Goal: Obtain resource: Download file/media

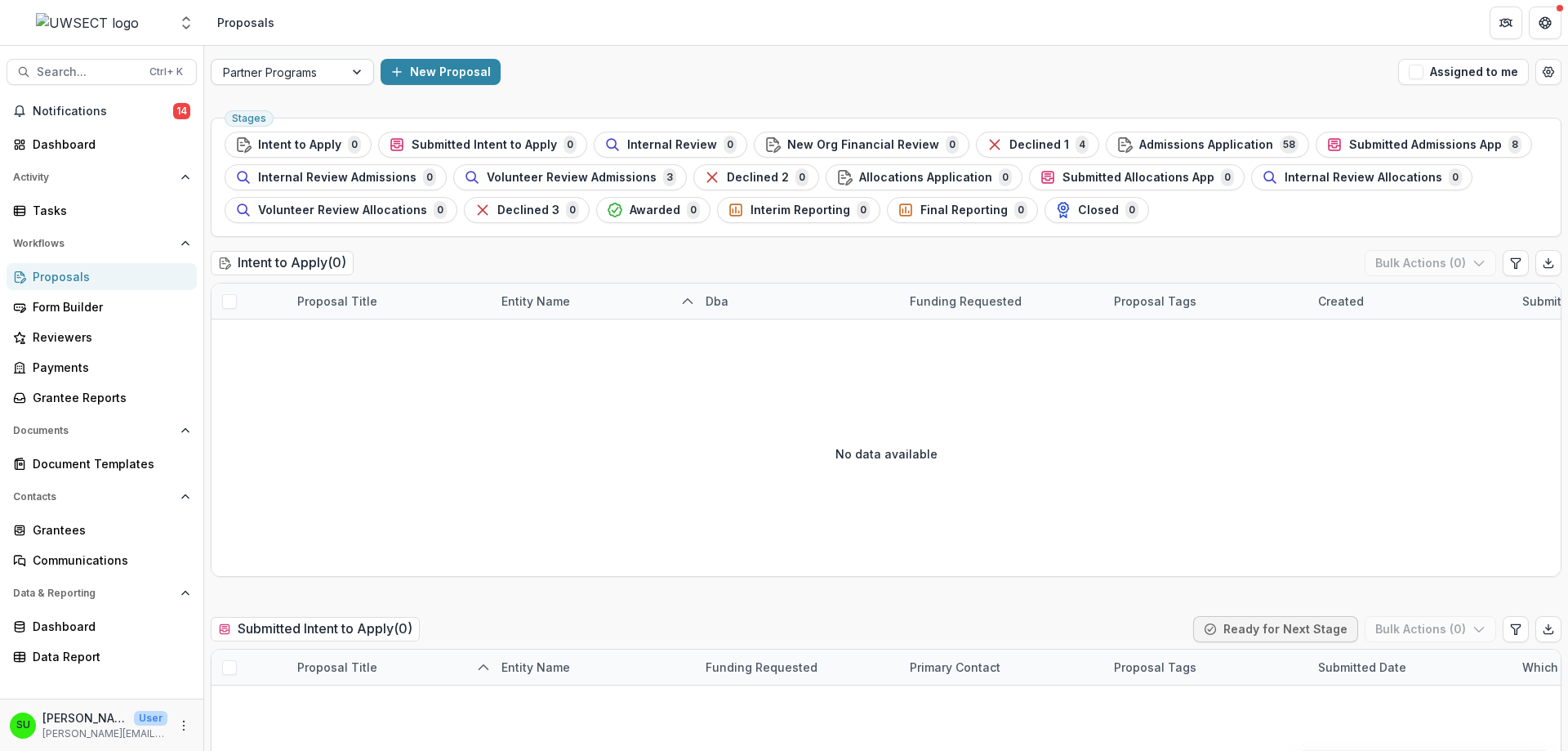
click at [296, 76] on div at bounding box center [278, 72] width 110 height 21
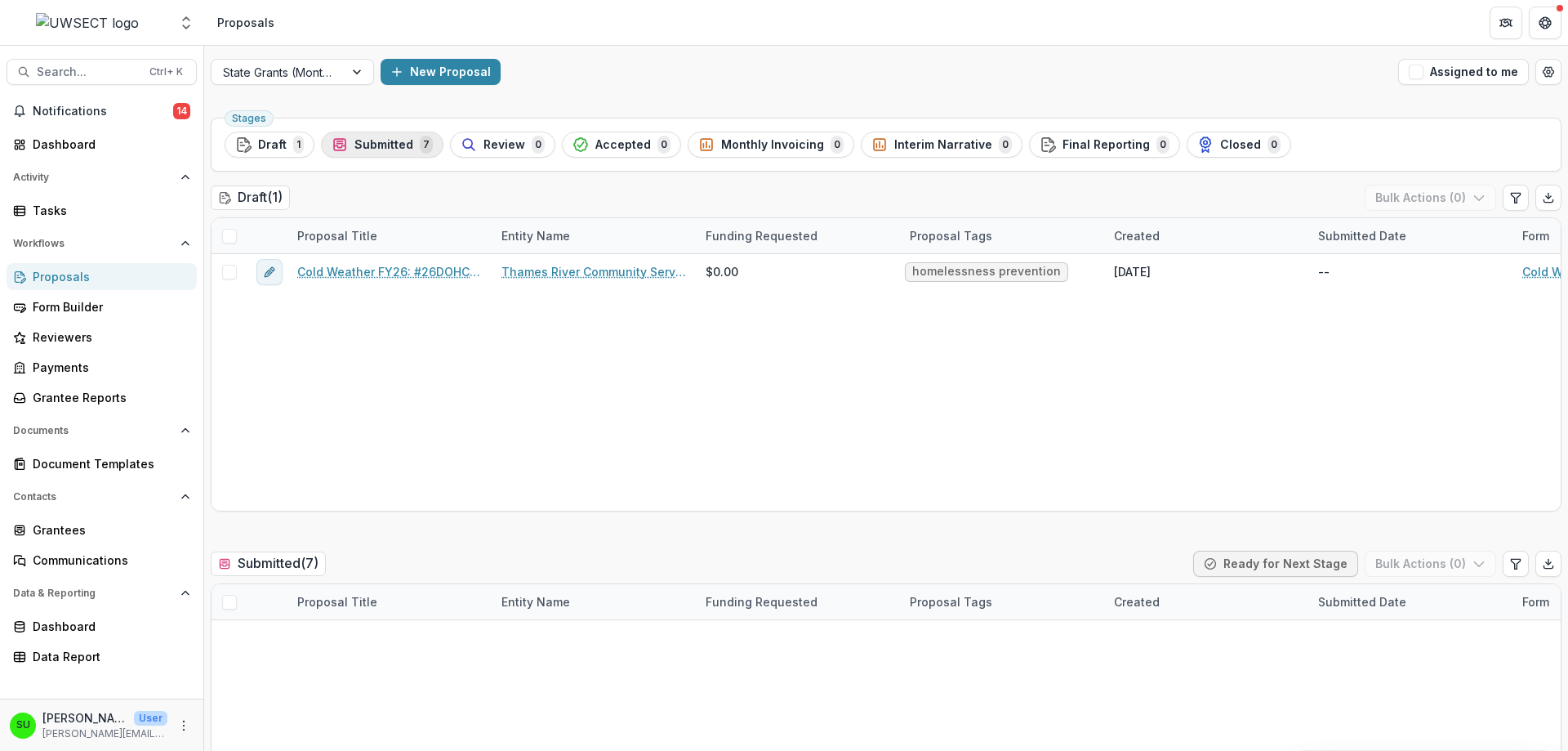
click at [399, 147] on span "Submitted" at bounding box center [384, 145] width 59 height 14
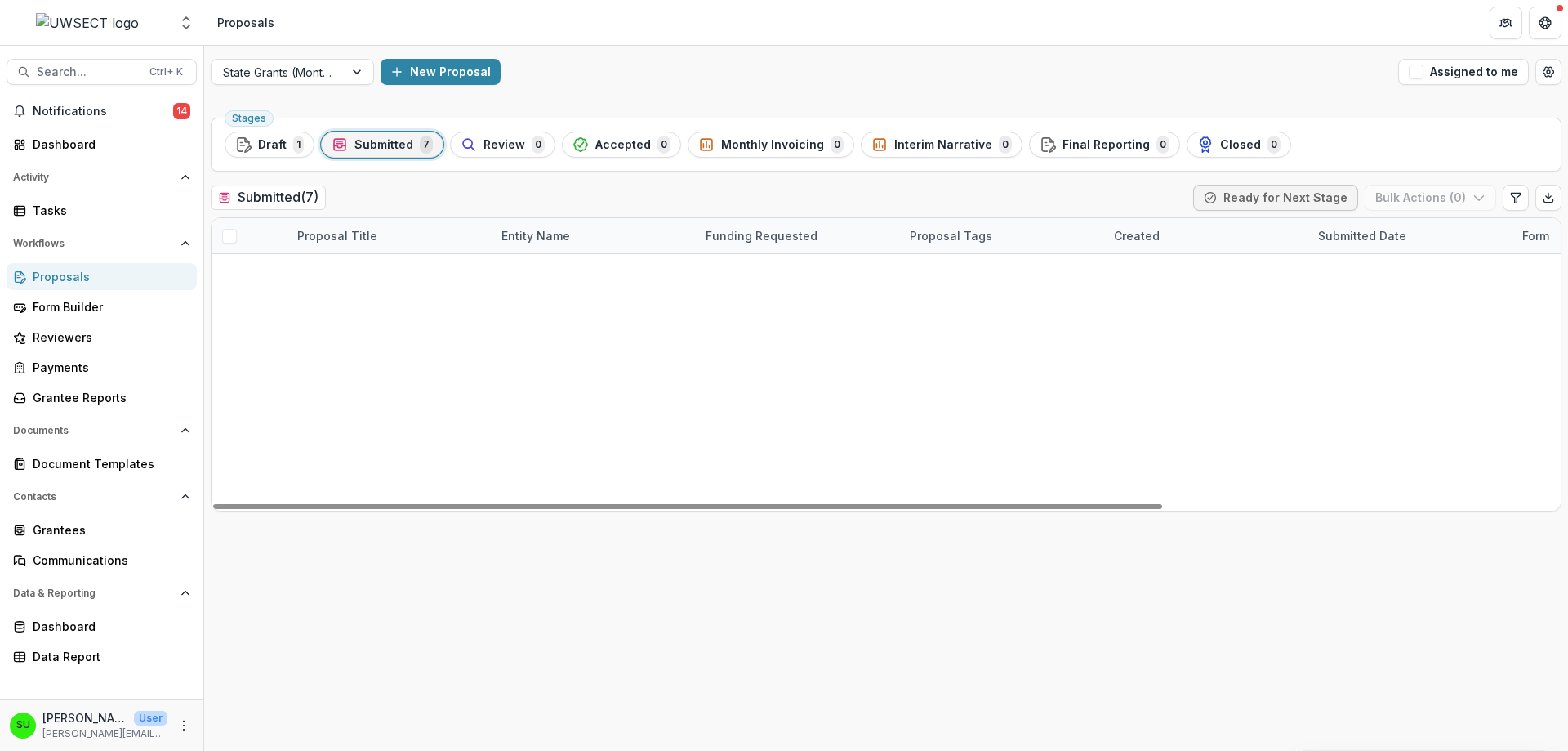
click at [351, 473] on div "Thames Valley Council for Community Action - 2025 - Cold Weather 2025: #26DOHCA…" at bounding box center [389, 482] width 204 height 35
click at [374, 487] on link "Thames Valley Council for Community Action - 2025 - Cold Weather 2025: #26DOHCA…" at bounding box center [401, 483] width 162 height 17
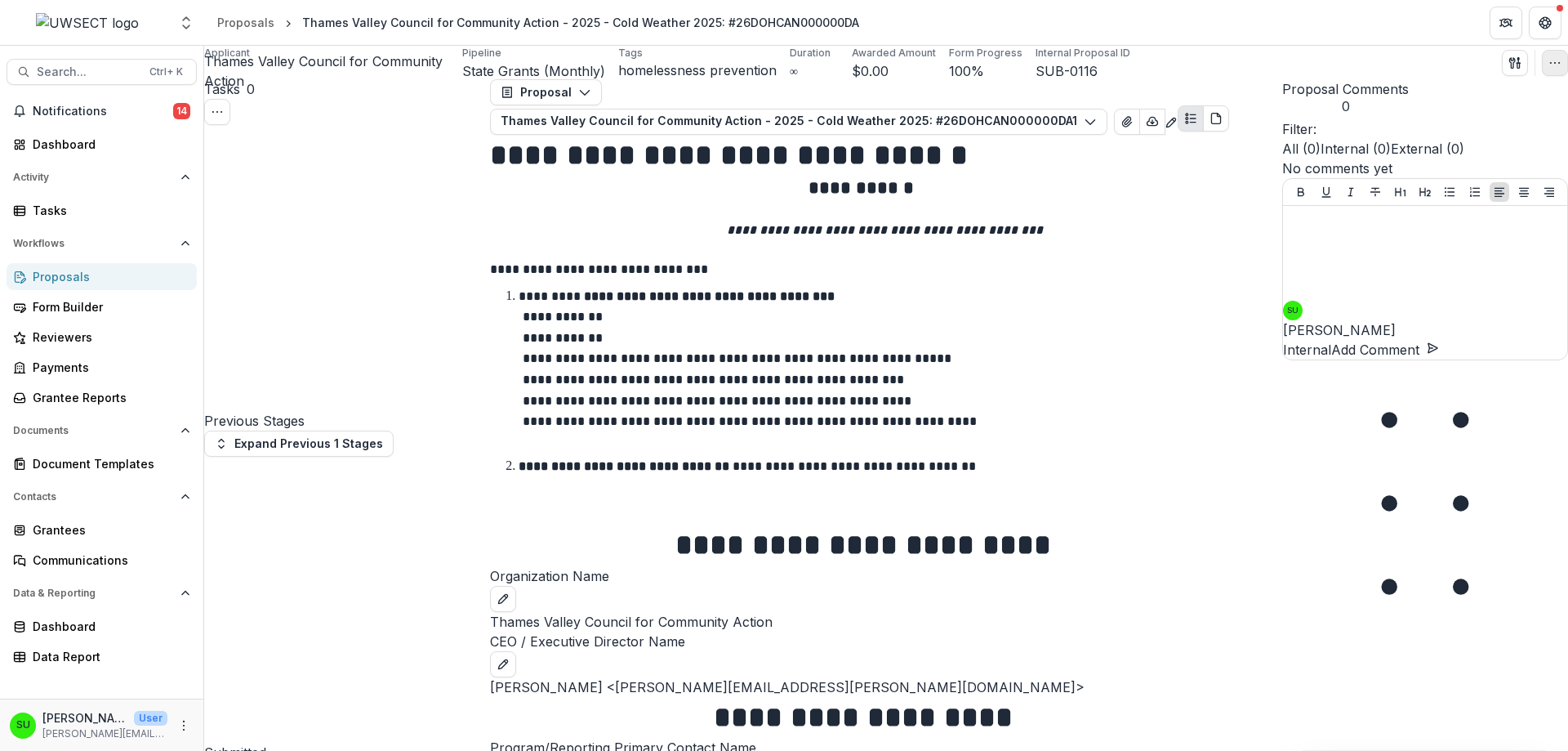
click at [1548, 69] on icon "button" at bounding box center [1554, 63] width 13 height 13
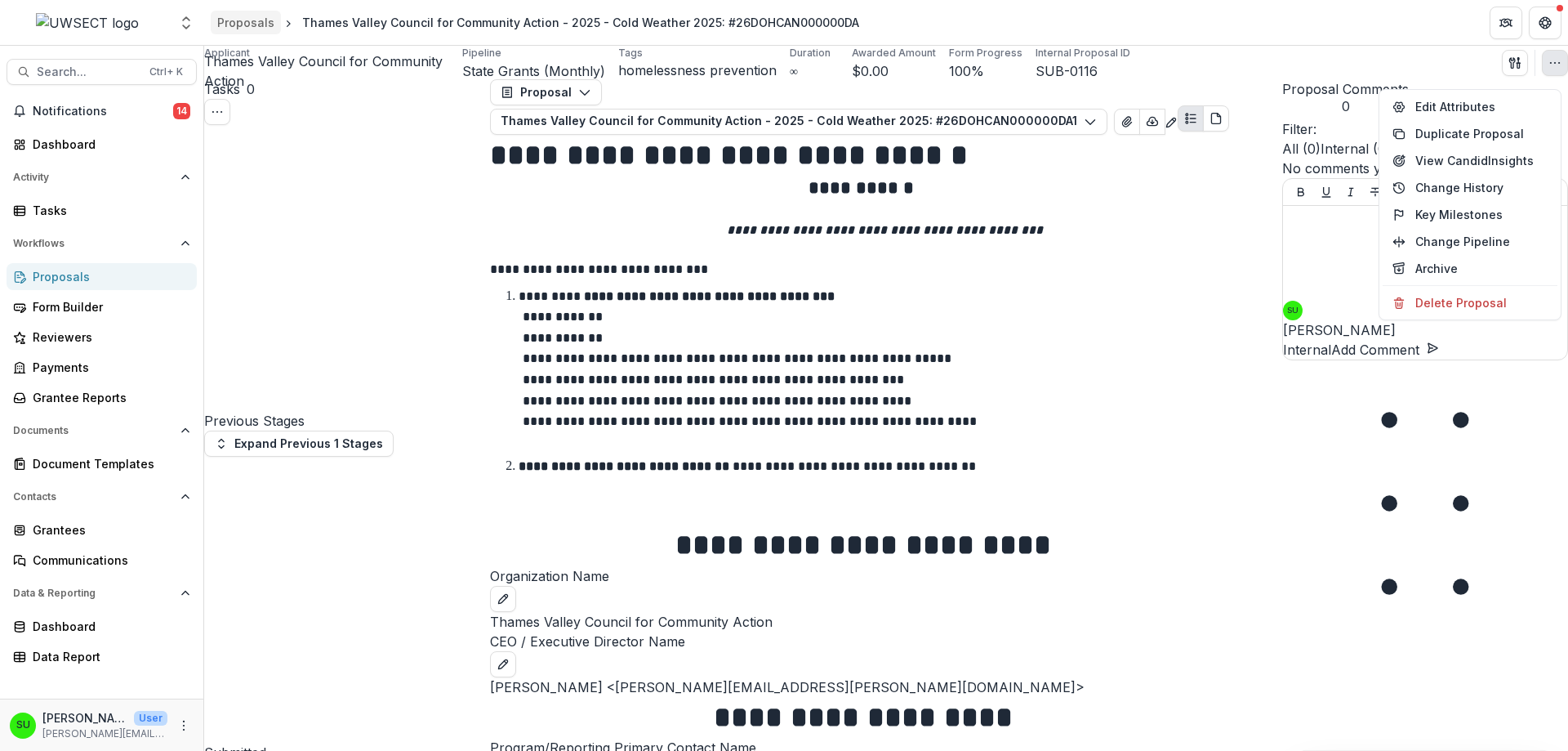
click at [248, 19] on div "Proposals" at bounding box center [245, 22] width 57 height 17
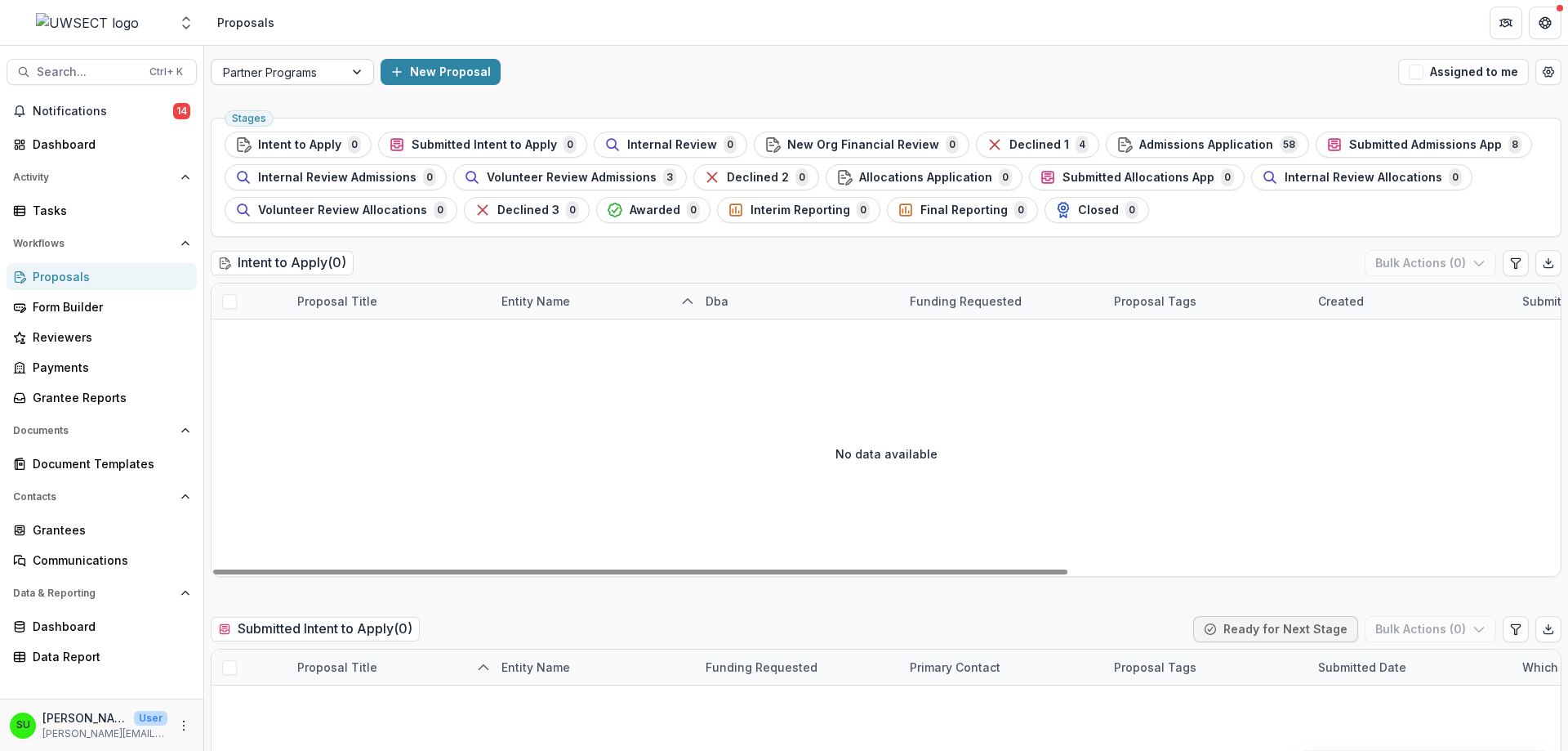
click at [314, 71] on div at bounding box center [278, 72] width 110 height 21
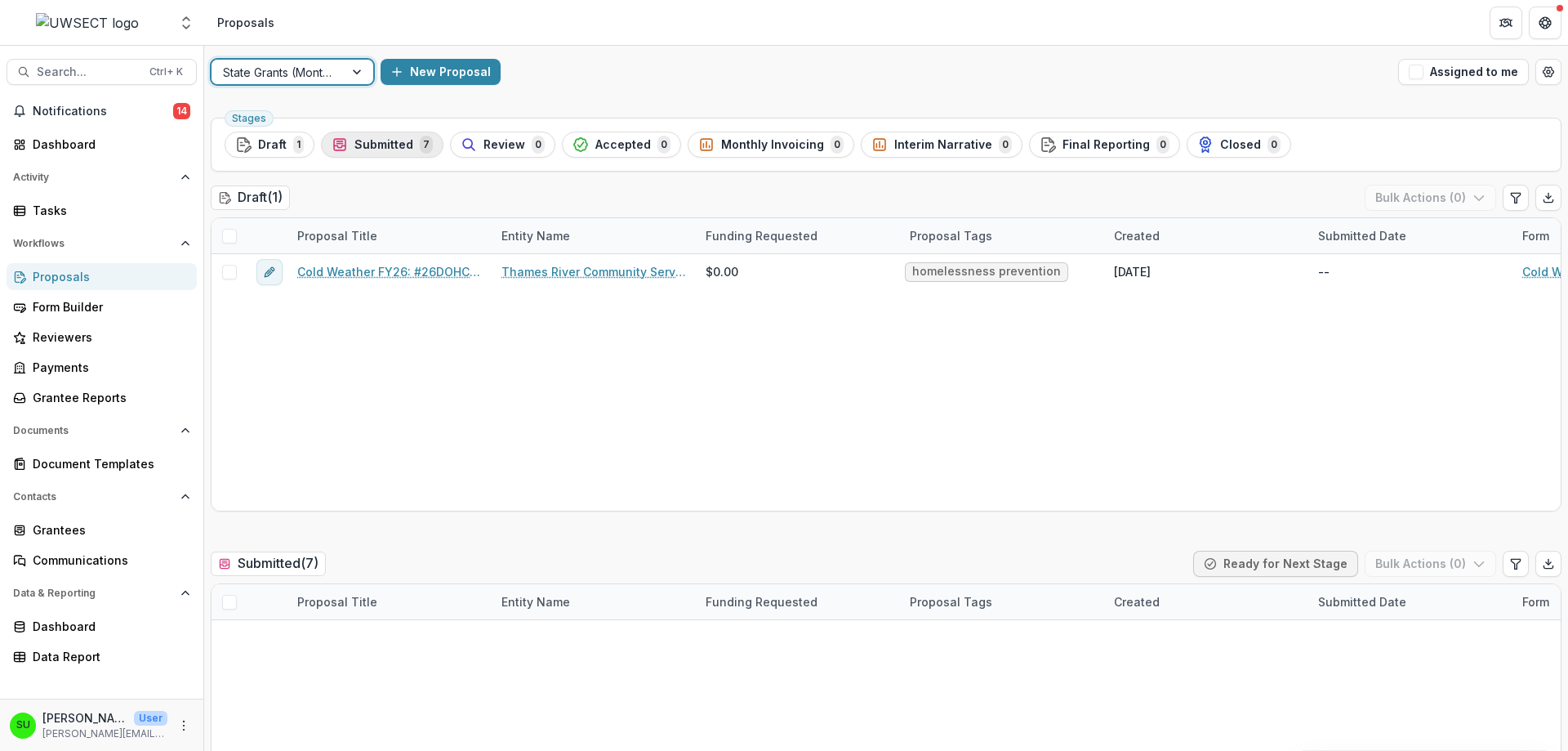
click at [396, 145] on span "Submitted" at bounding box center [384, 145] width 59 height 14
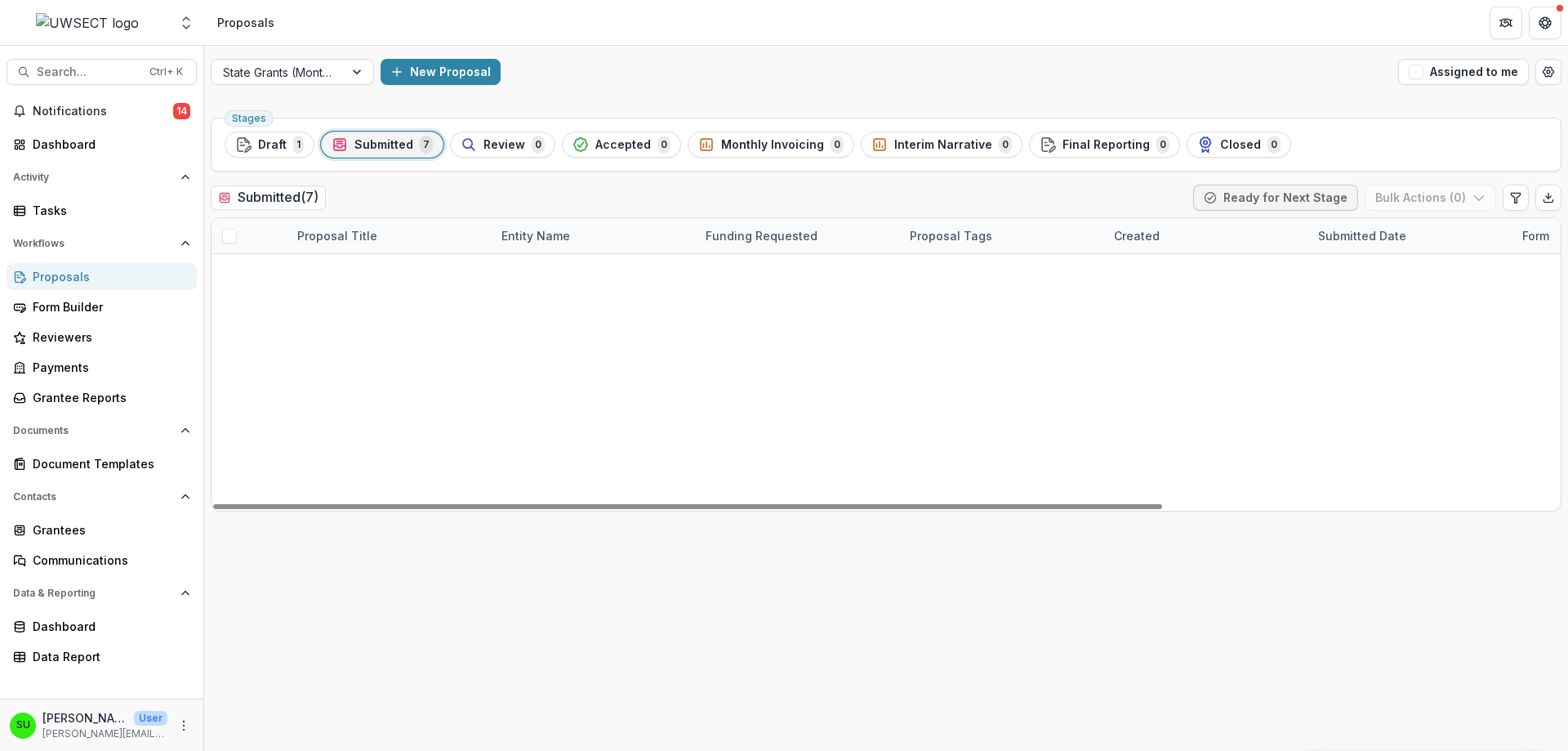
click at [230, 236] on span at bounding box center [229, 236] width 15 height 15
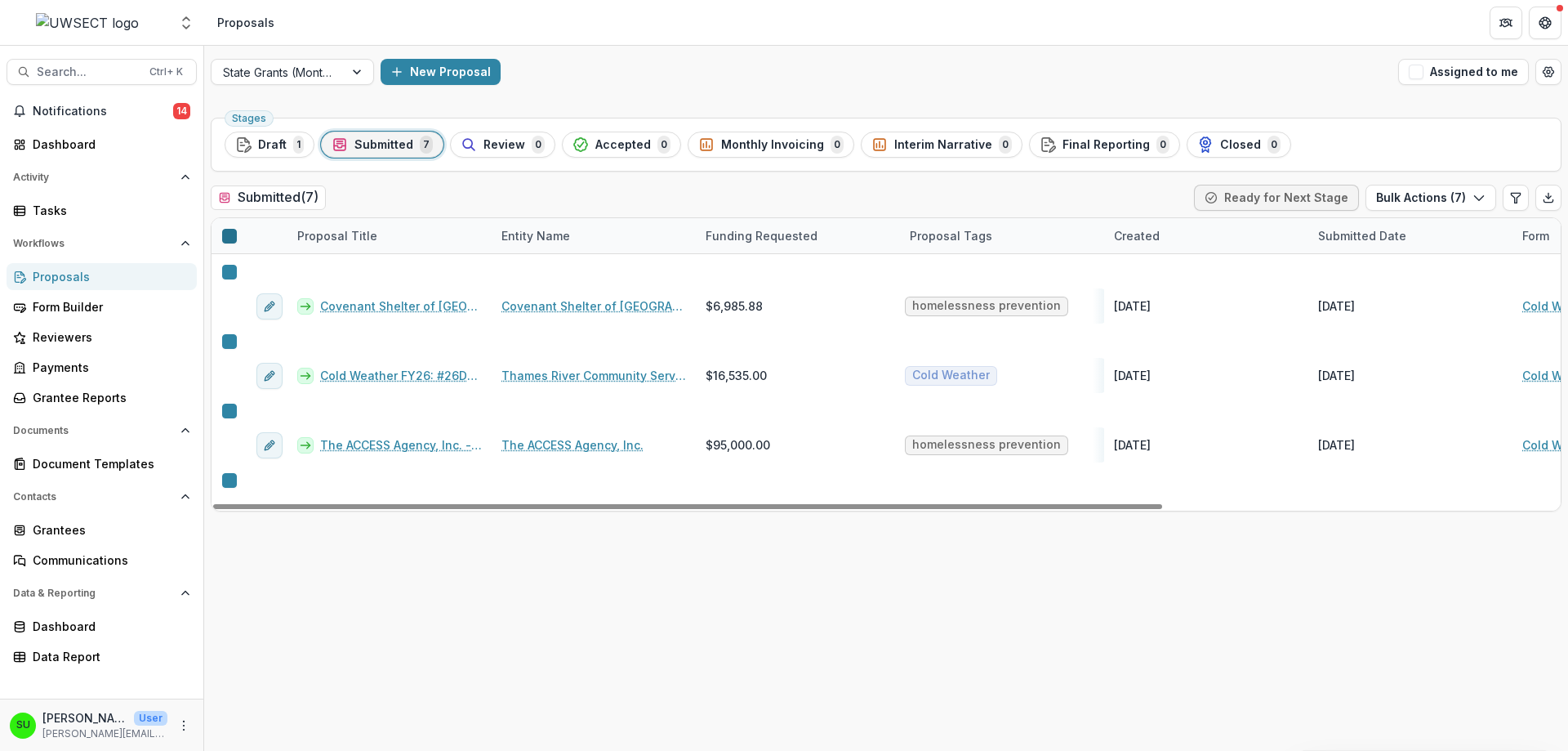
click at [230, 237] on polyline at bounding box center [234, 240] width 8 height 7
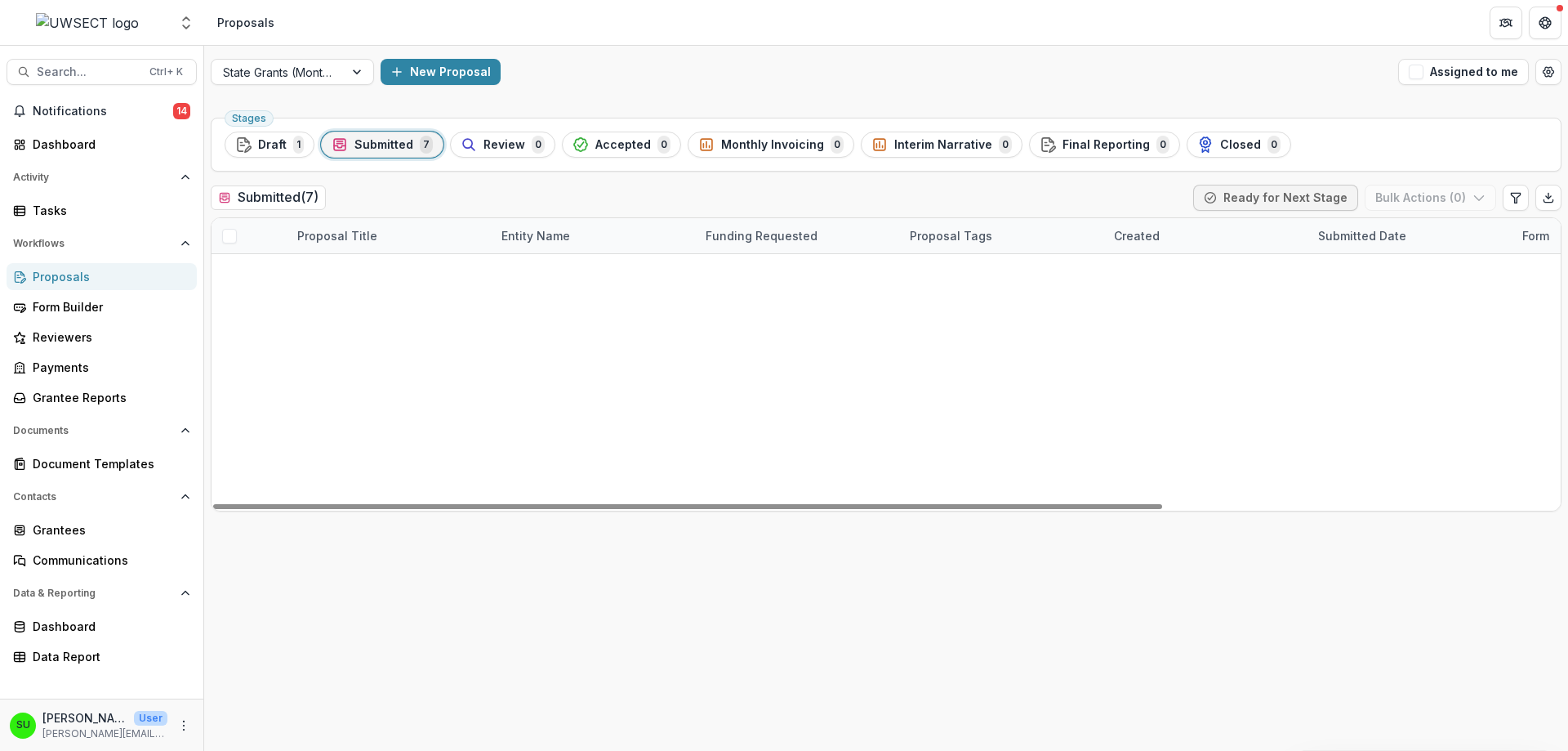
click at [230, 300] on span at bounding box center [229, 307] width 15 height 15
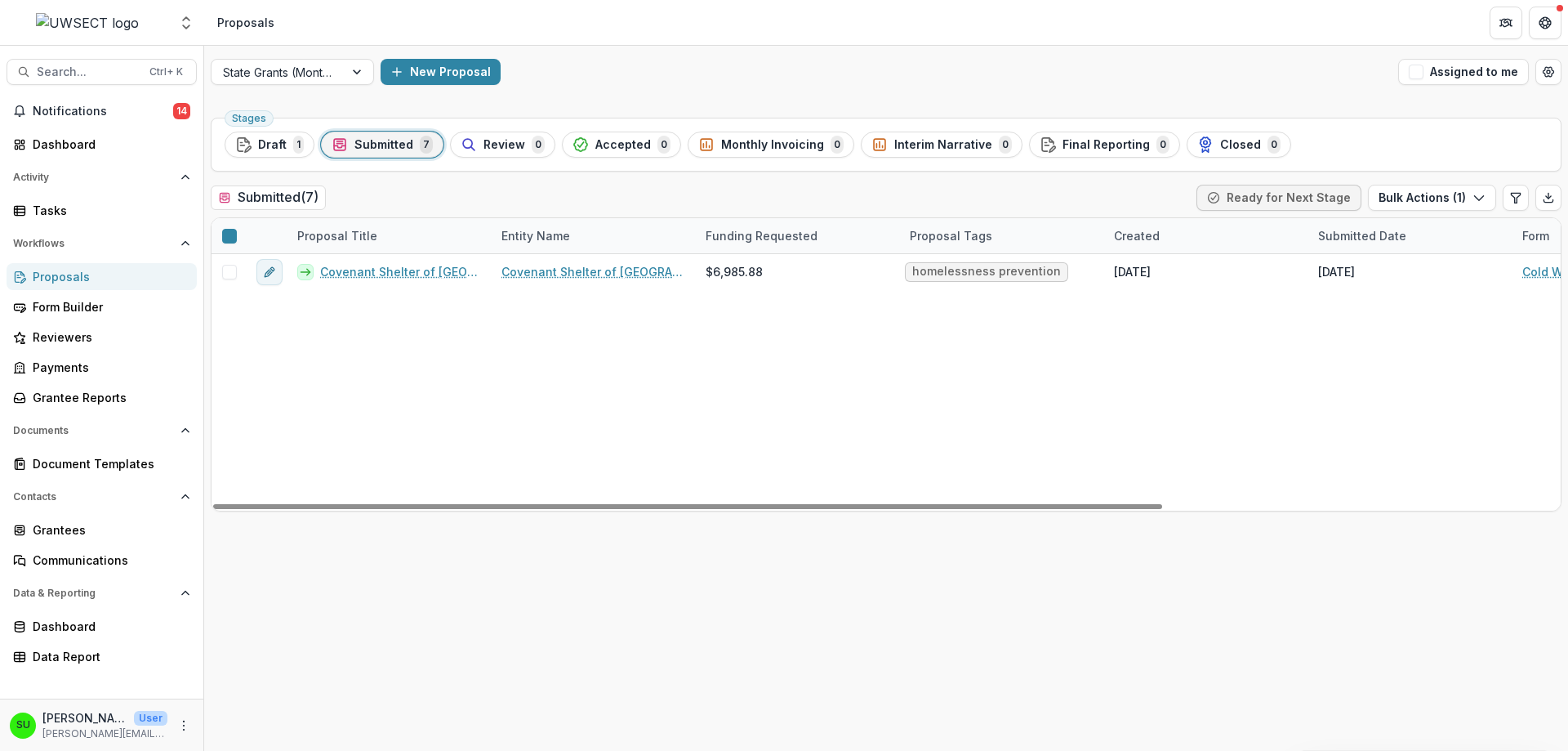
click at [223, 376] on span at bounding box center [229, 377] width 15 height 15
click at [223, 415] on span at bounding box center [229, 412] width 15 height 15
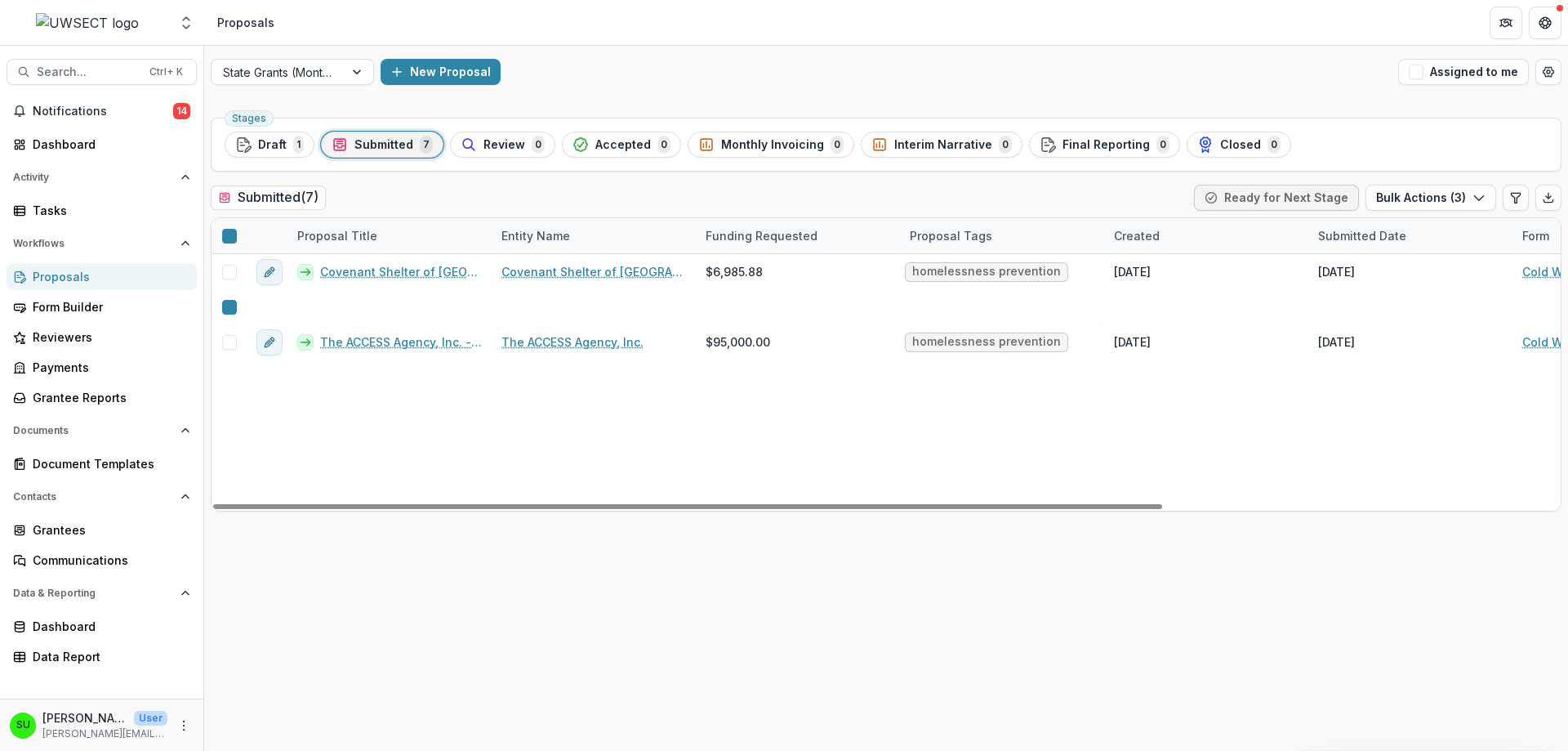
click at [224, 448] on span at bounding box center [229, 448] width 15 height 15
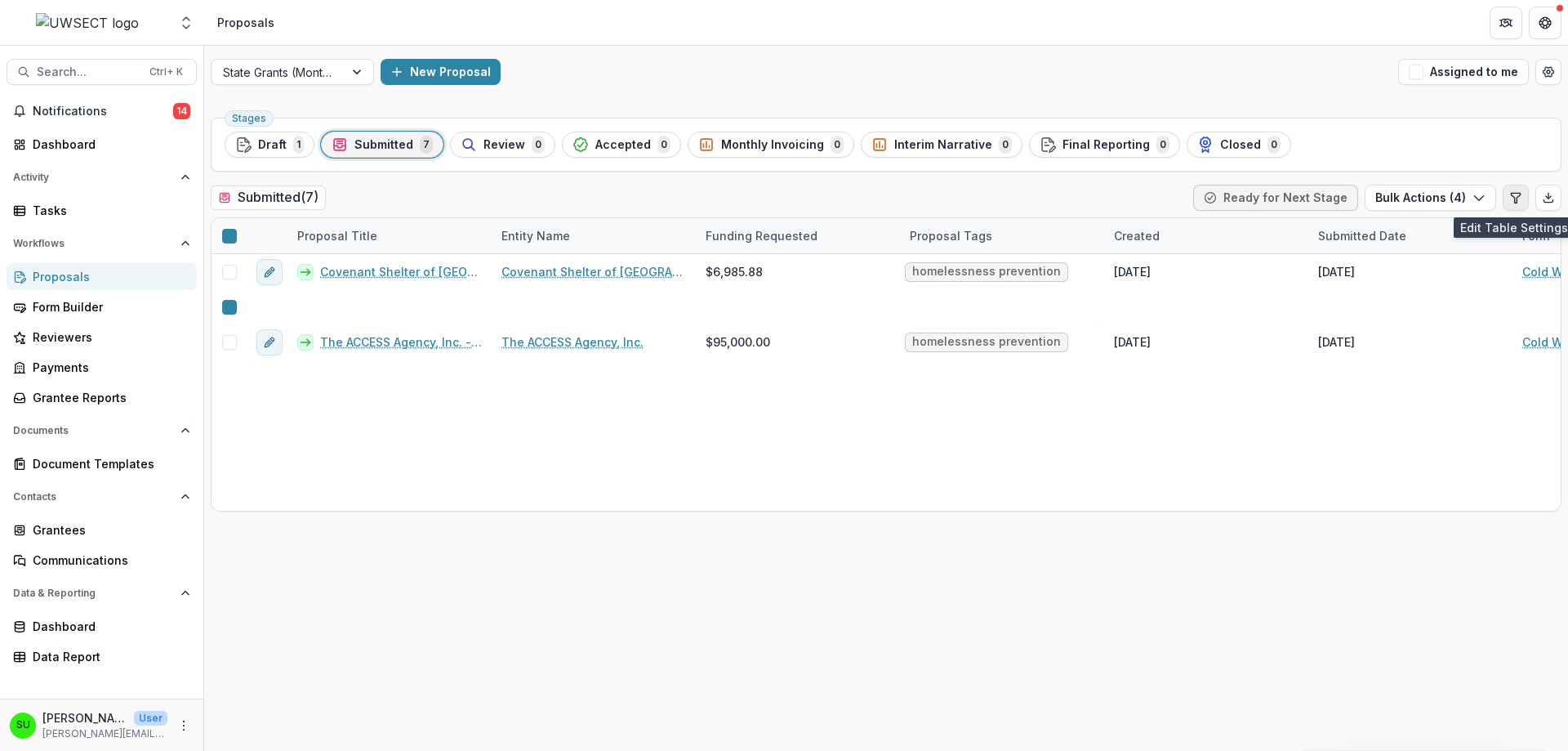
click at [1521, 200] on icon "Edit table settings" at bounding box center [1515, 197] width 13 height 13
select select "******"
click at [1473, 199] on icon "button" at bounding box center [1478, 197] width 13 height 13
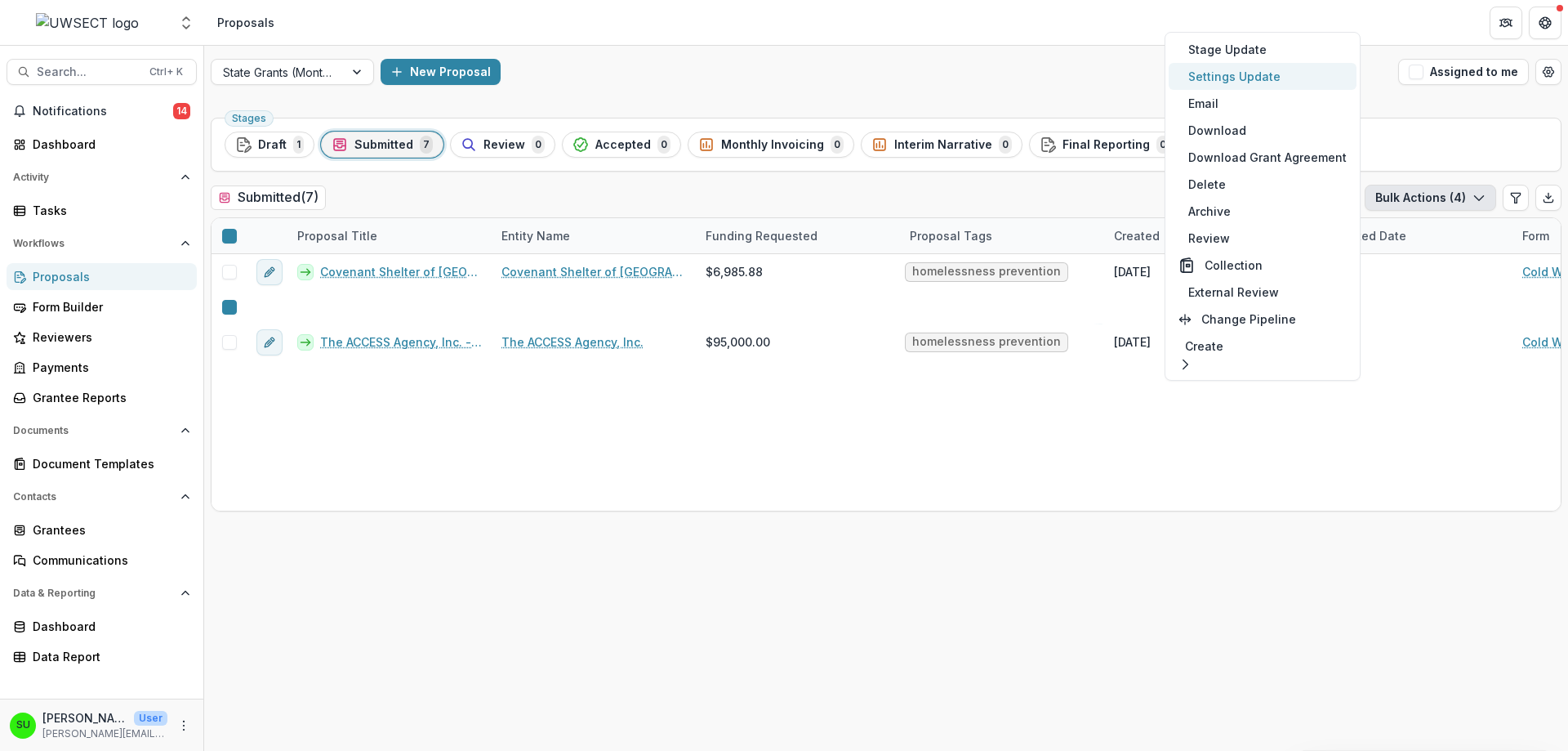
click at [1260, 81] on button "Settings Update" at bounding box center [1262, 75] width 188 height 27
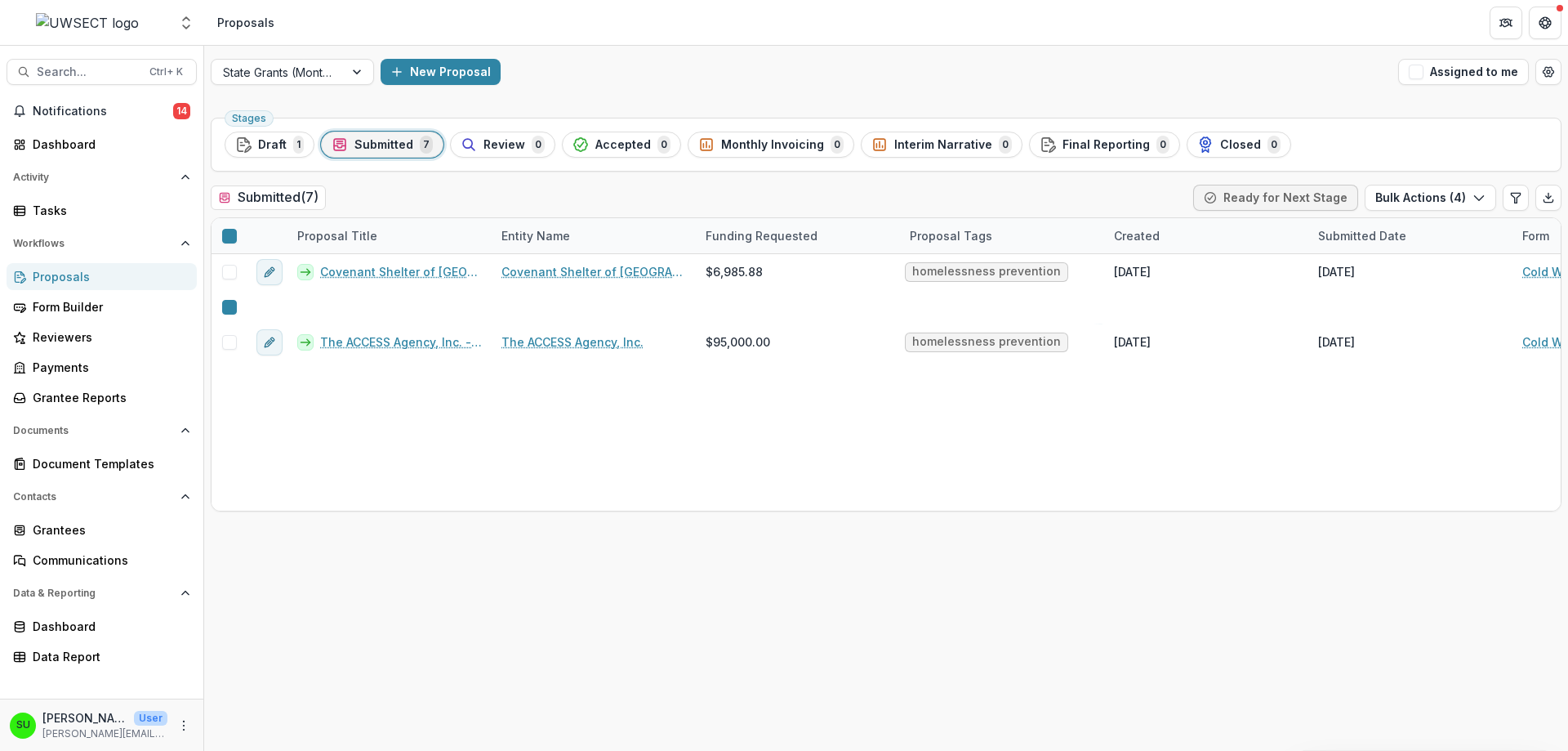
type input "**"
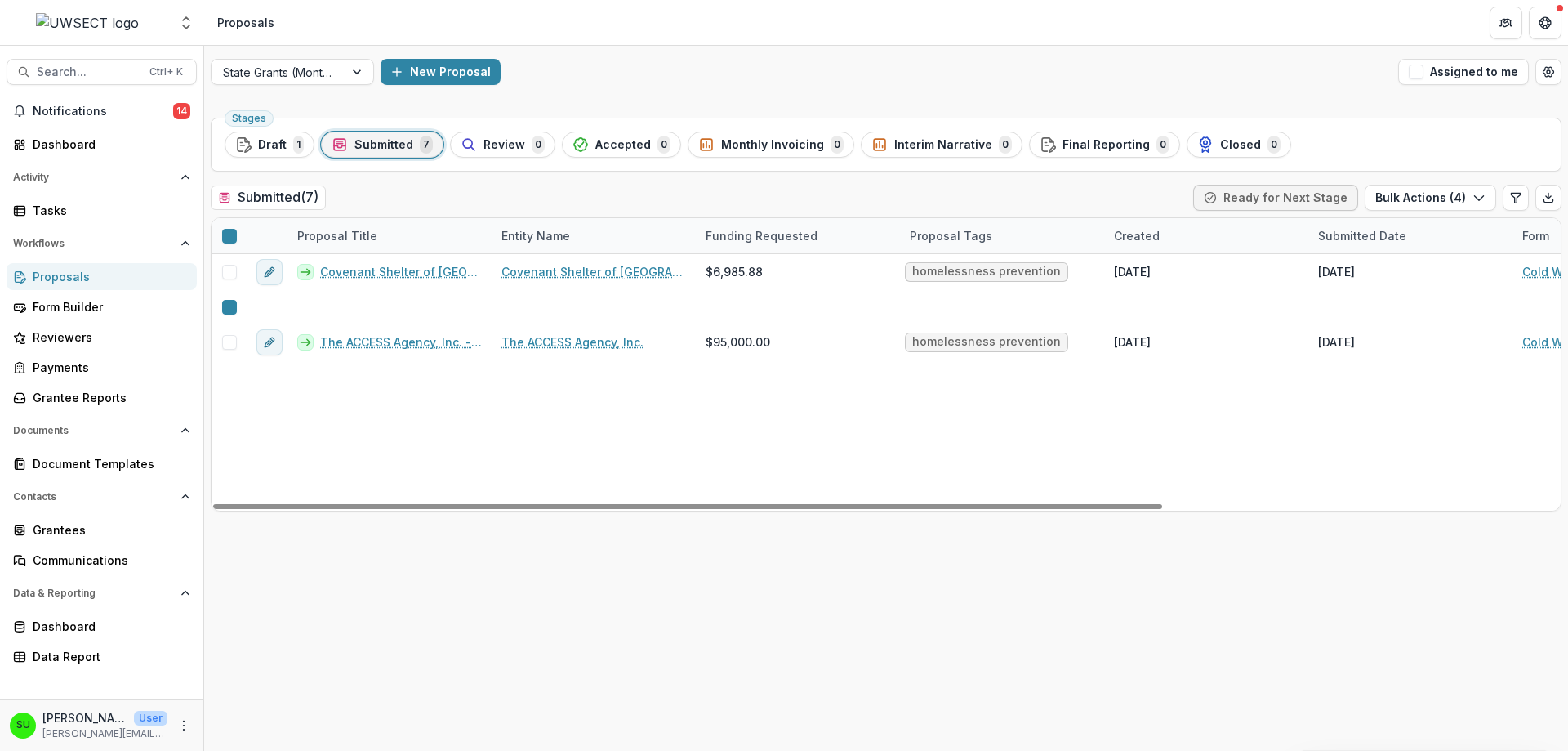
click at [230, 236] on icon at bounding box center [230, 236] width 0 height 0
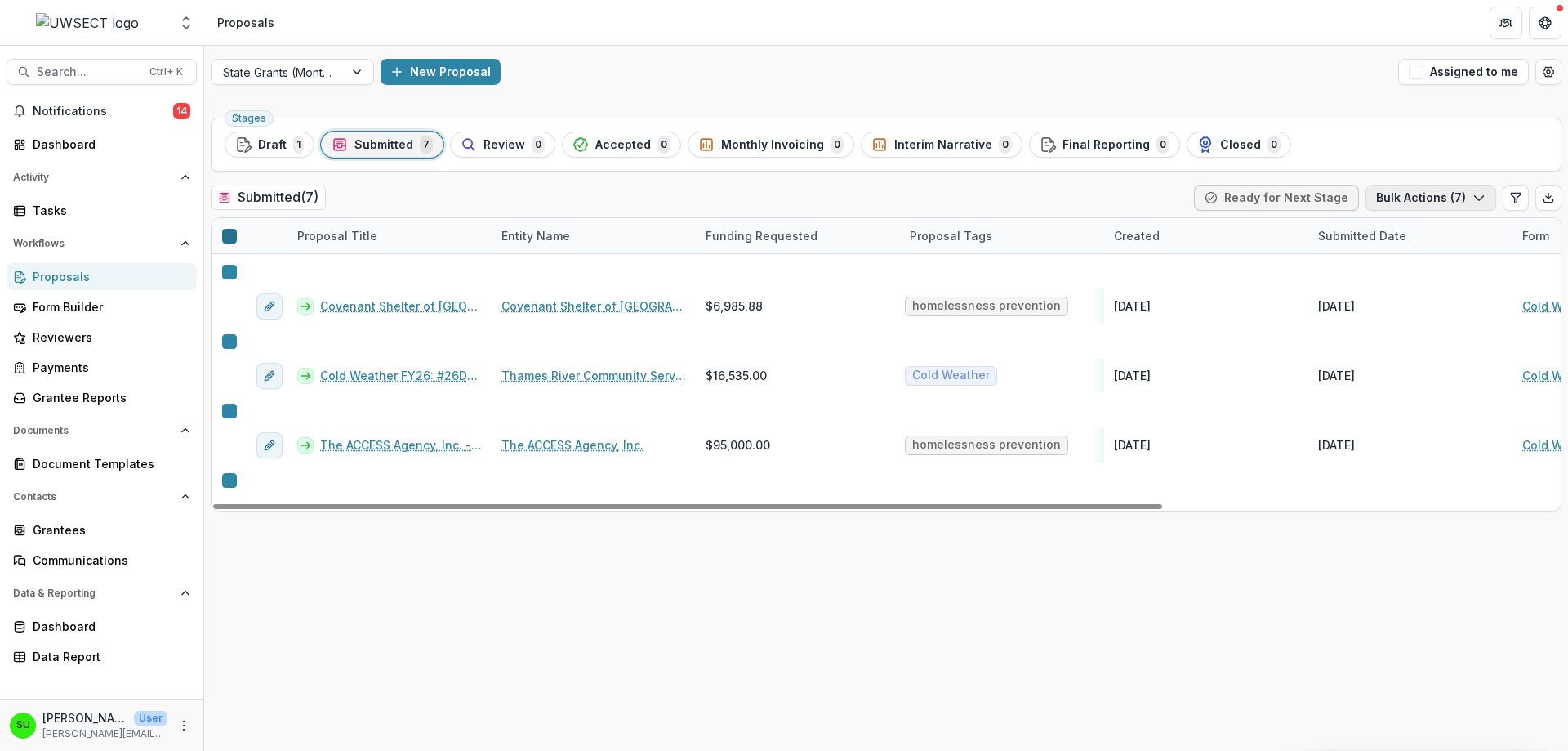
click at [1421, 197] on button "Bulk Actions ( 7 )" at bounding box center [1430, 197] width 130 height 26
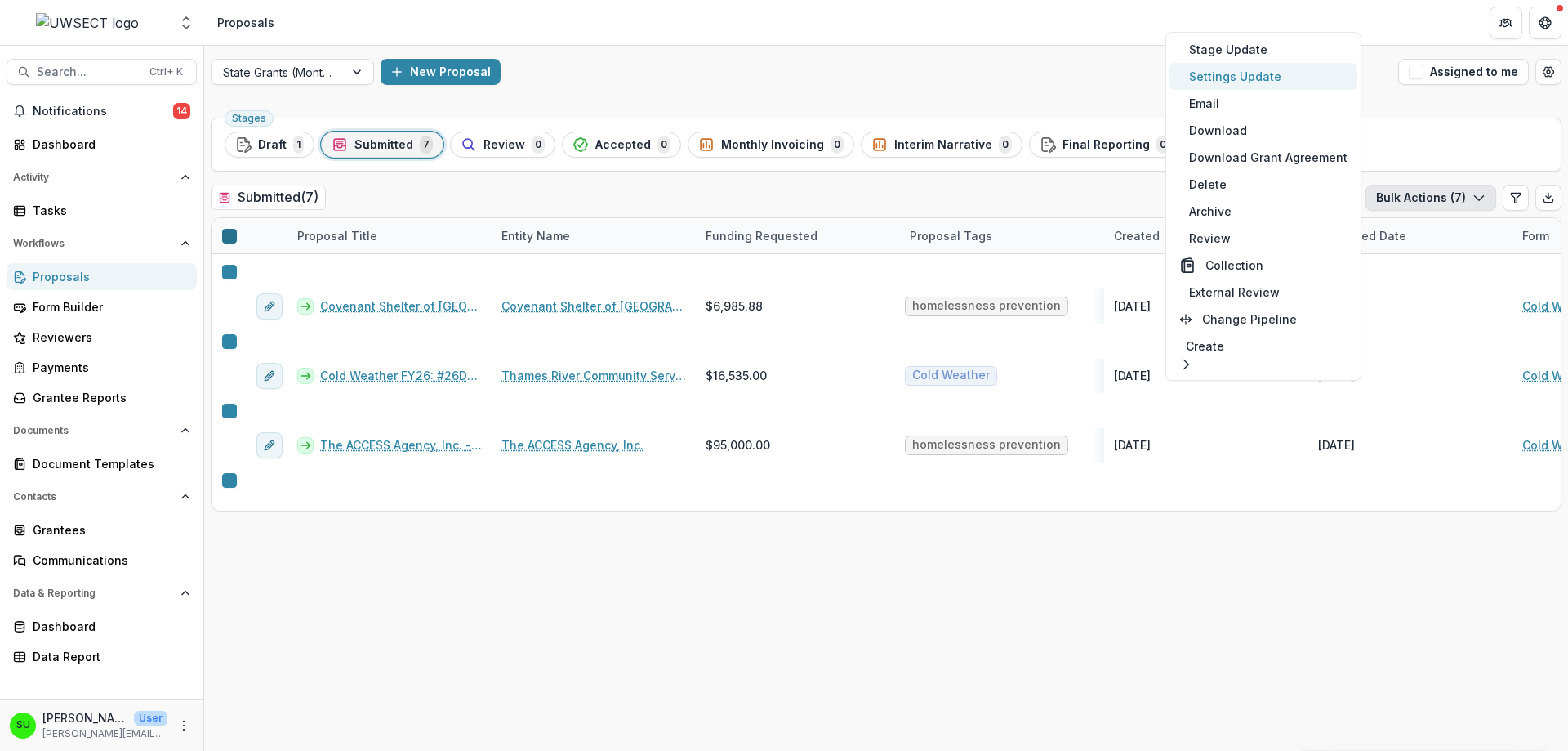
click at [1256, 71] on button "Settings Update" at bounding box center [1263, 75] width 188 height 27
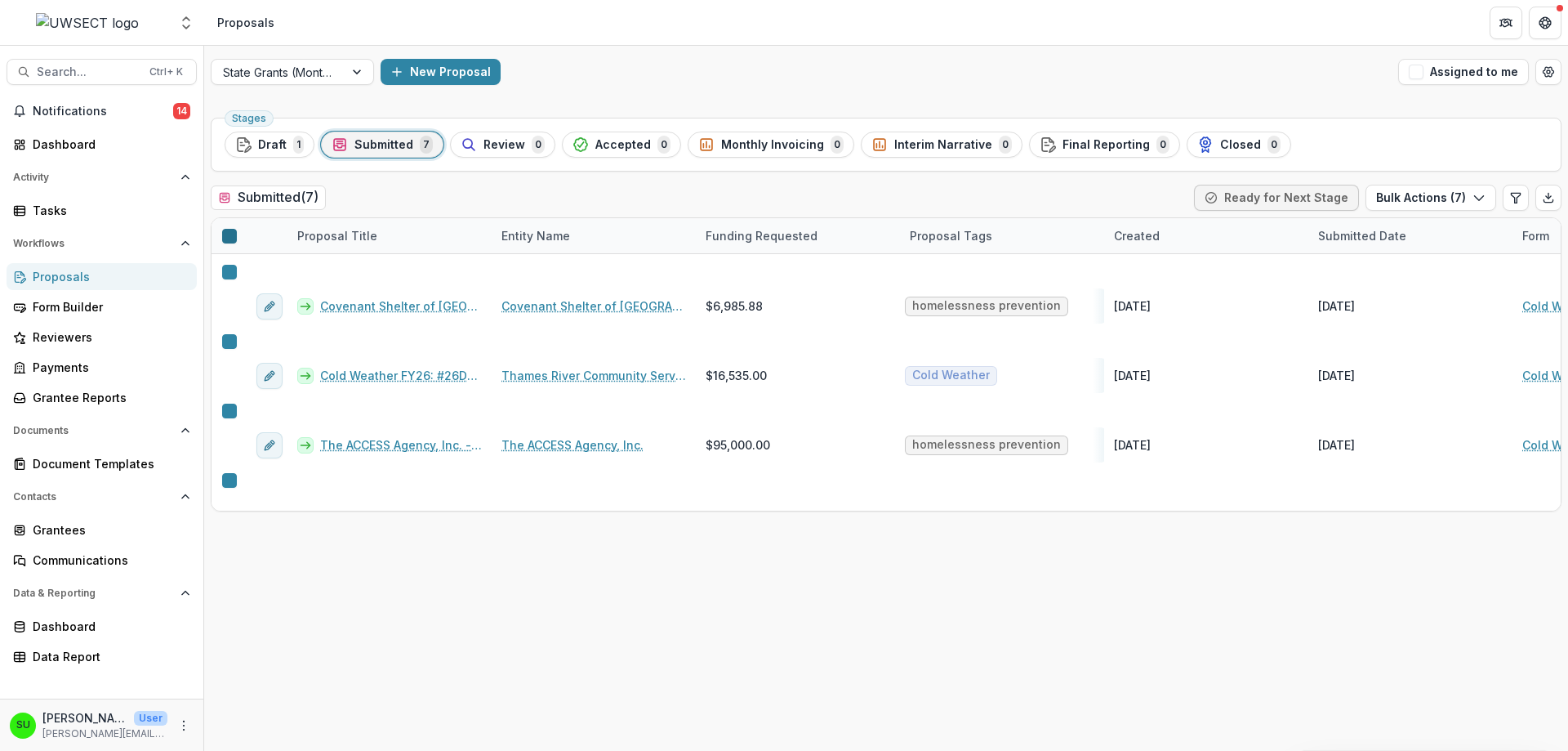
scroll to position [14, 0]
type input "****"
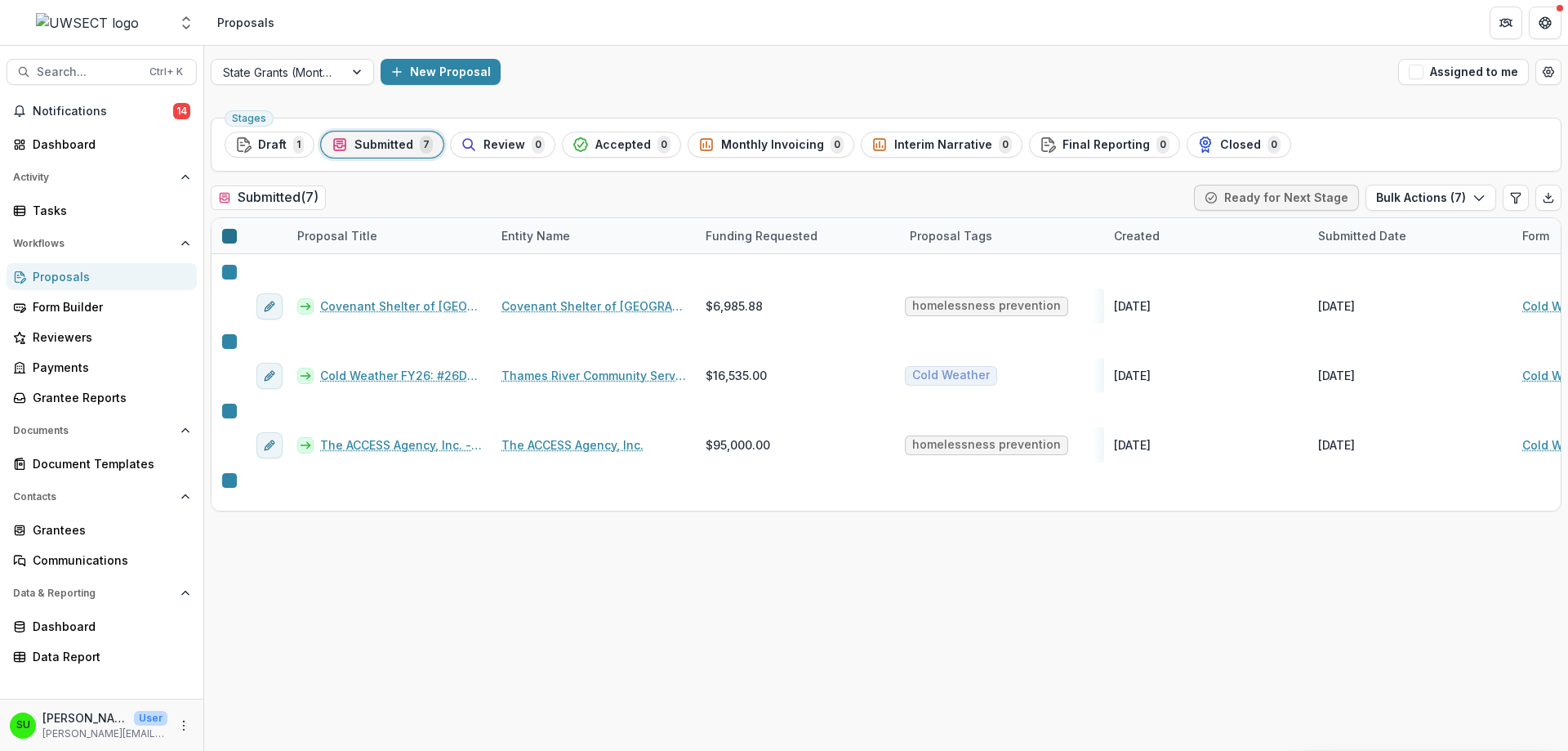
type input "****"
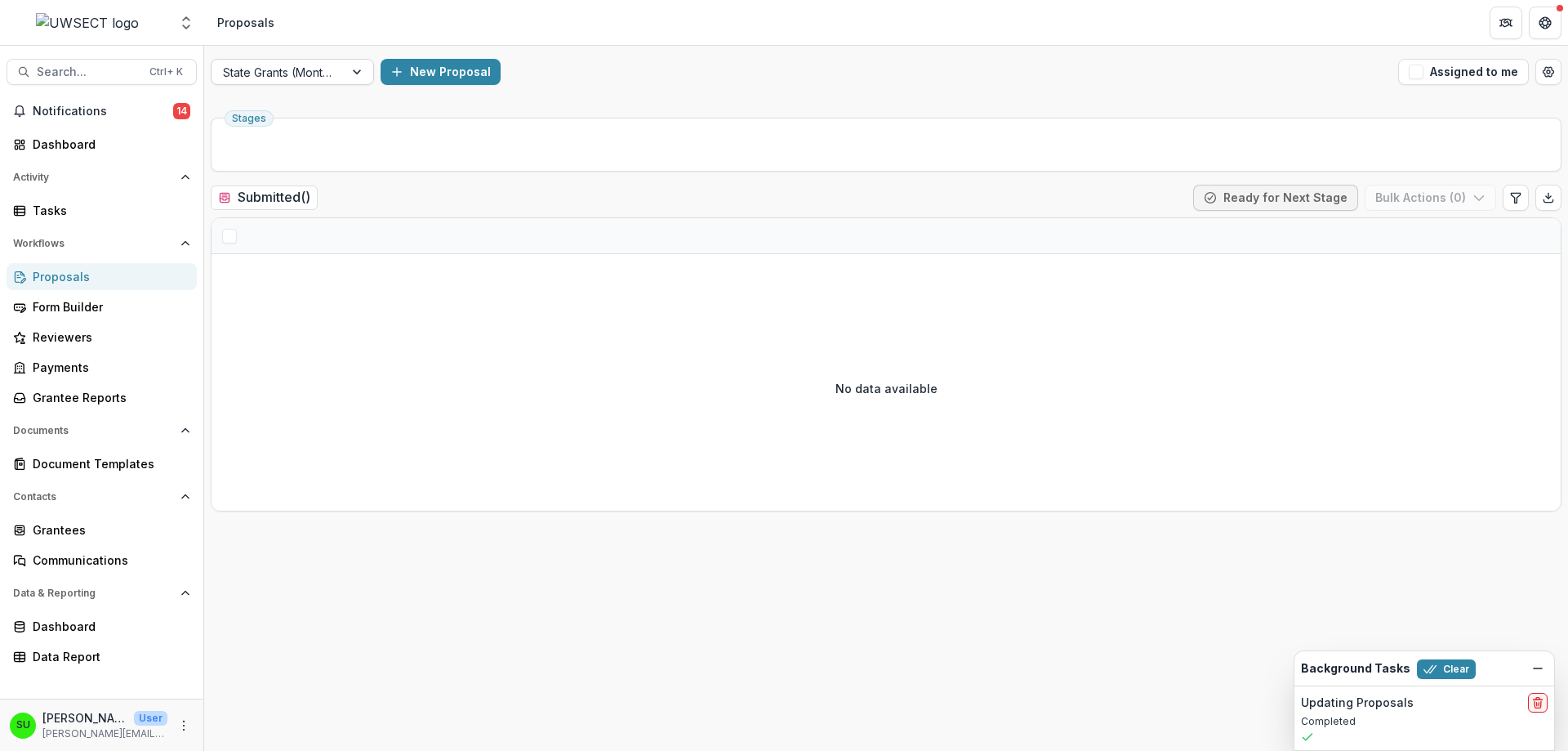
click at [337, 69] on div "State Grants (Monthly)" at bounding box center [278, 73] width 132 height 24
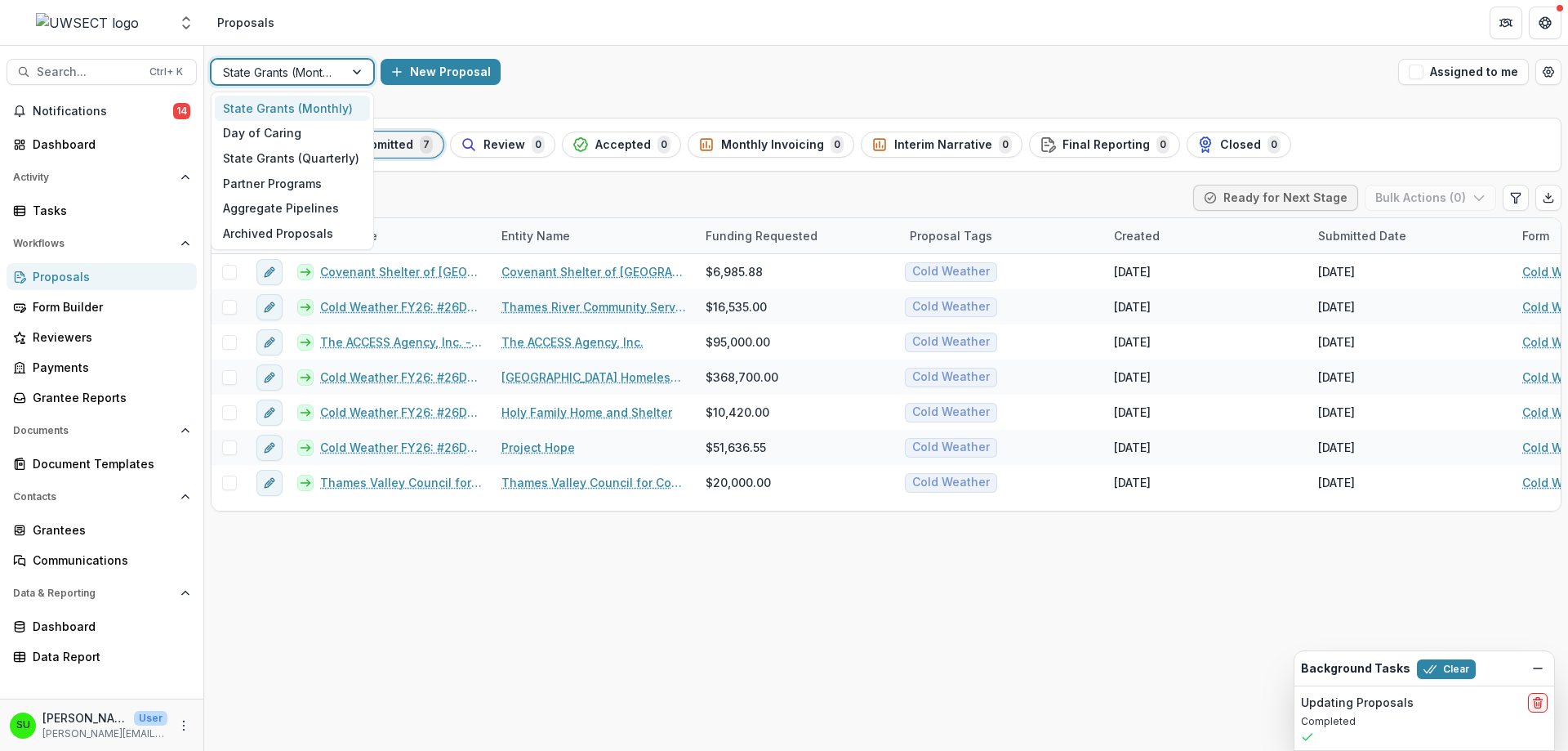
click at [340, 112] on div "State Grants (Monthly)" at bounding box center [292, 109] width 155 height 26
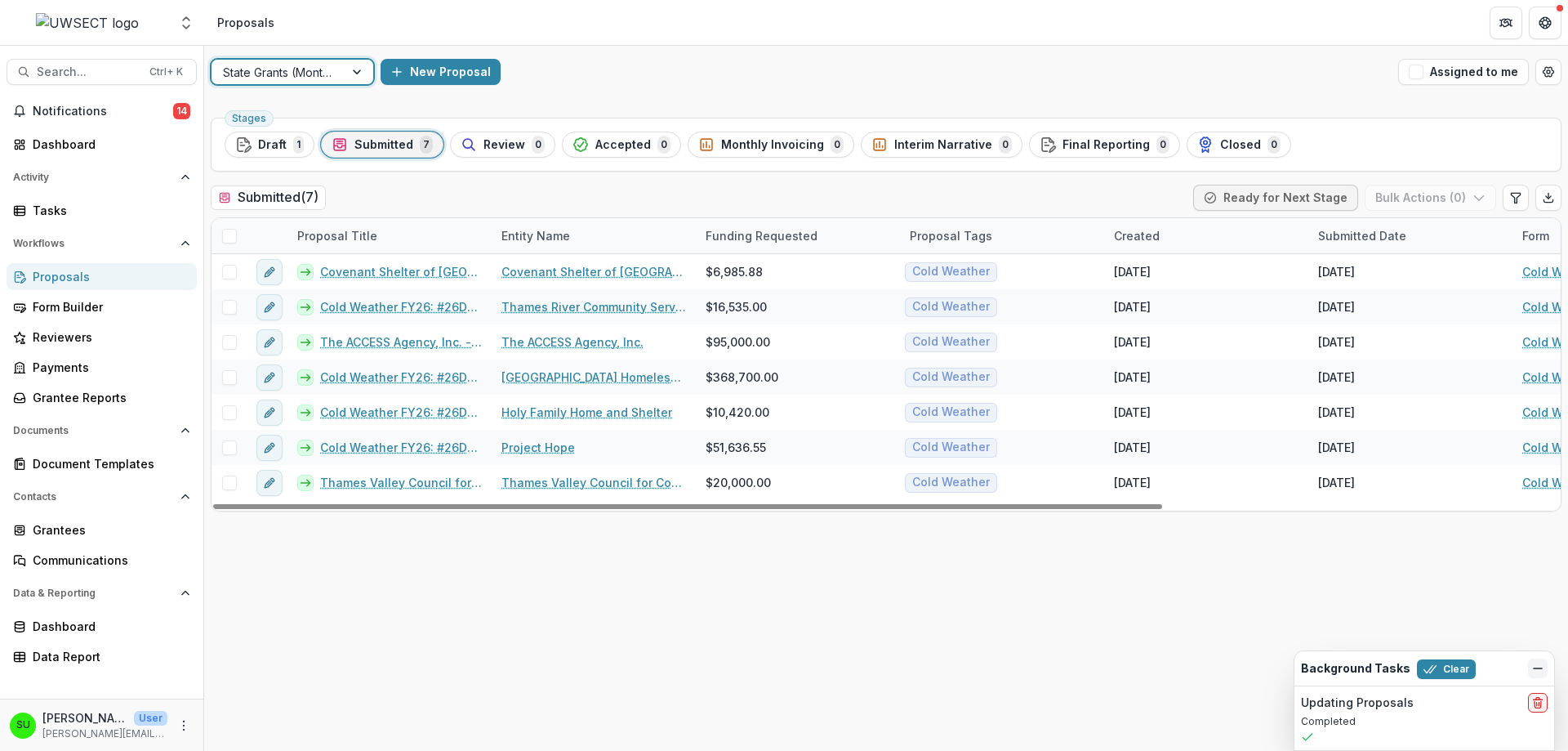
click at [1537, 670] on icon "Dismiss" at bounding box center [1537, 668] width 13 height 13
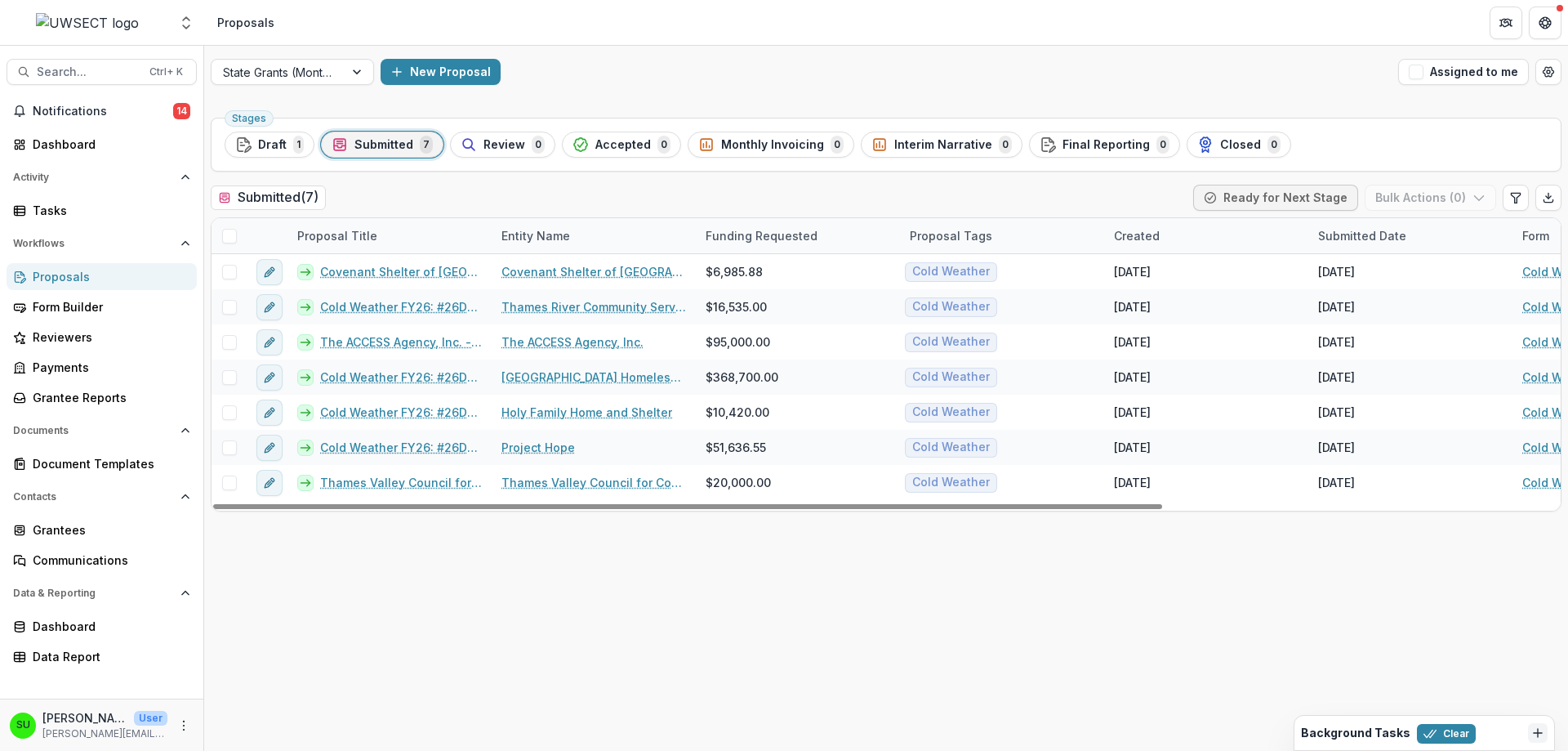
click at [224, 233] on span at bounding box center [229, 236] width 15 height 15
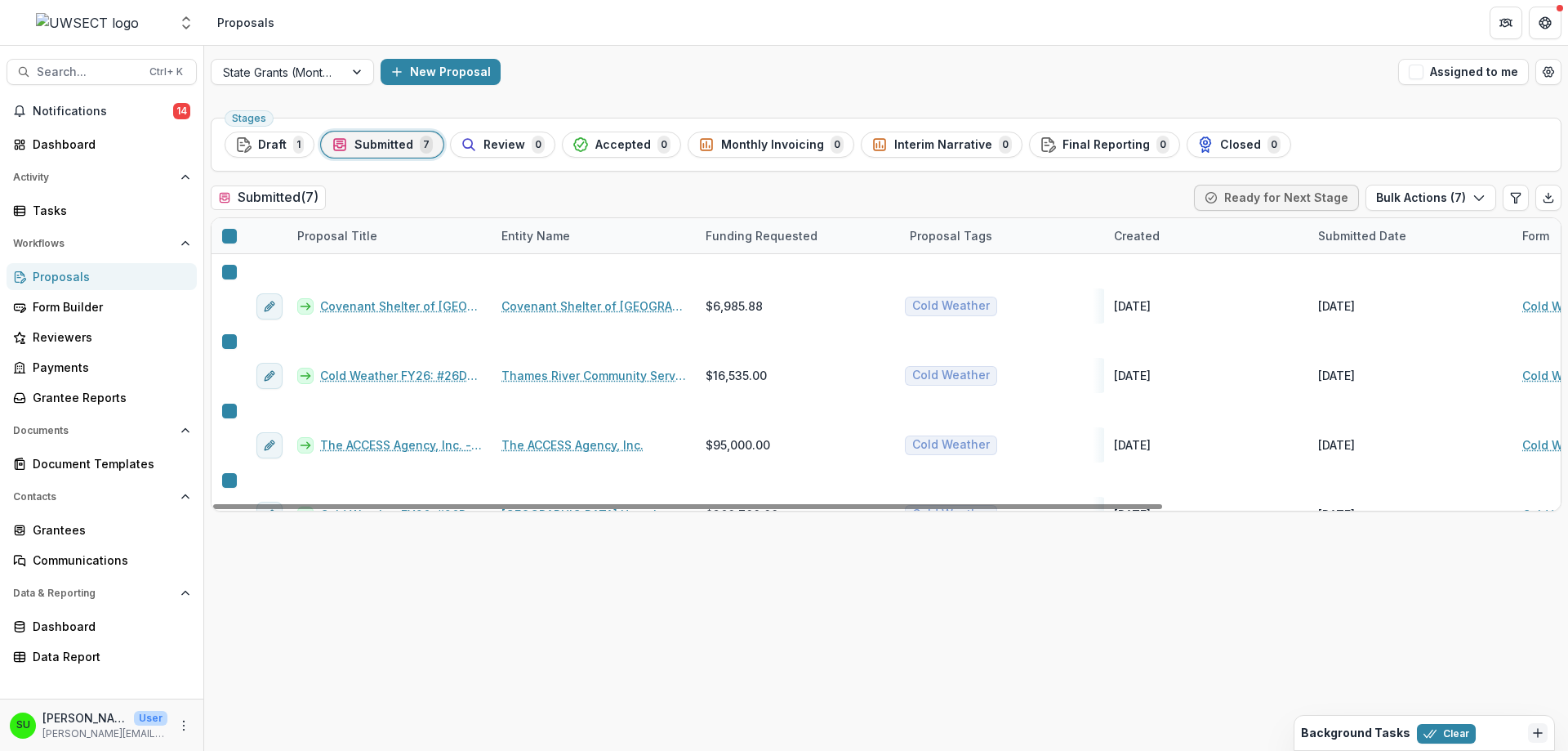
click at [599, 584] on div "Stages Draft 1 Submitted 7 Review 0 Accepted 0 Monthly Invoicing 0 Interim Narr…" at bounding box center [886, 431] width 1364 height 640
click at [1529, 193] on div "Ready for Next Stage Bulk Actions ( 7 )" at bounding box center [1377, 197] width 368 height 26
click at [1504, 194] on button "Edit table settings" at bounding box center [1516, 197] width 26 height 26
select select "******"
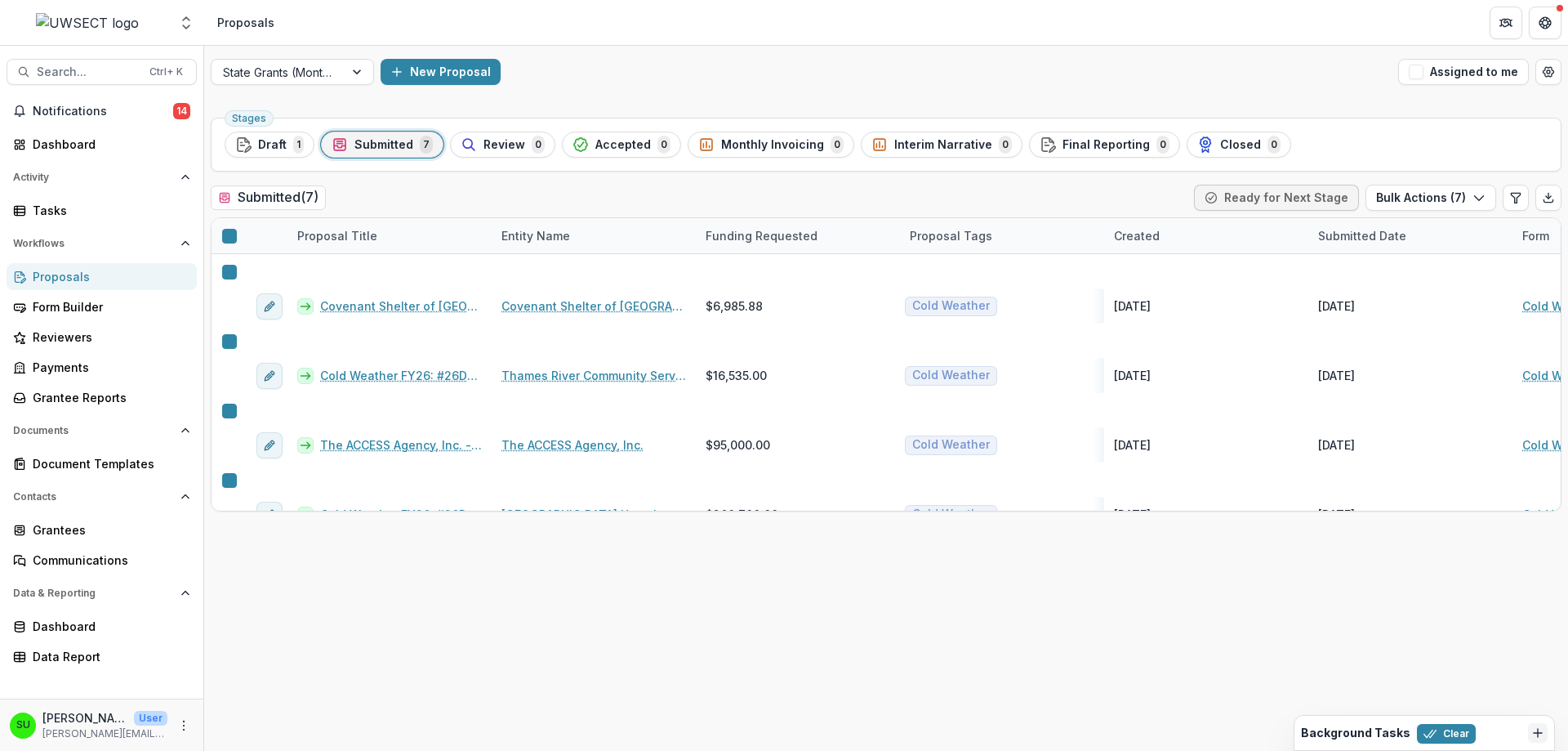
scroll to position [69, 0]
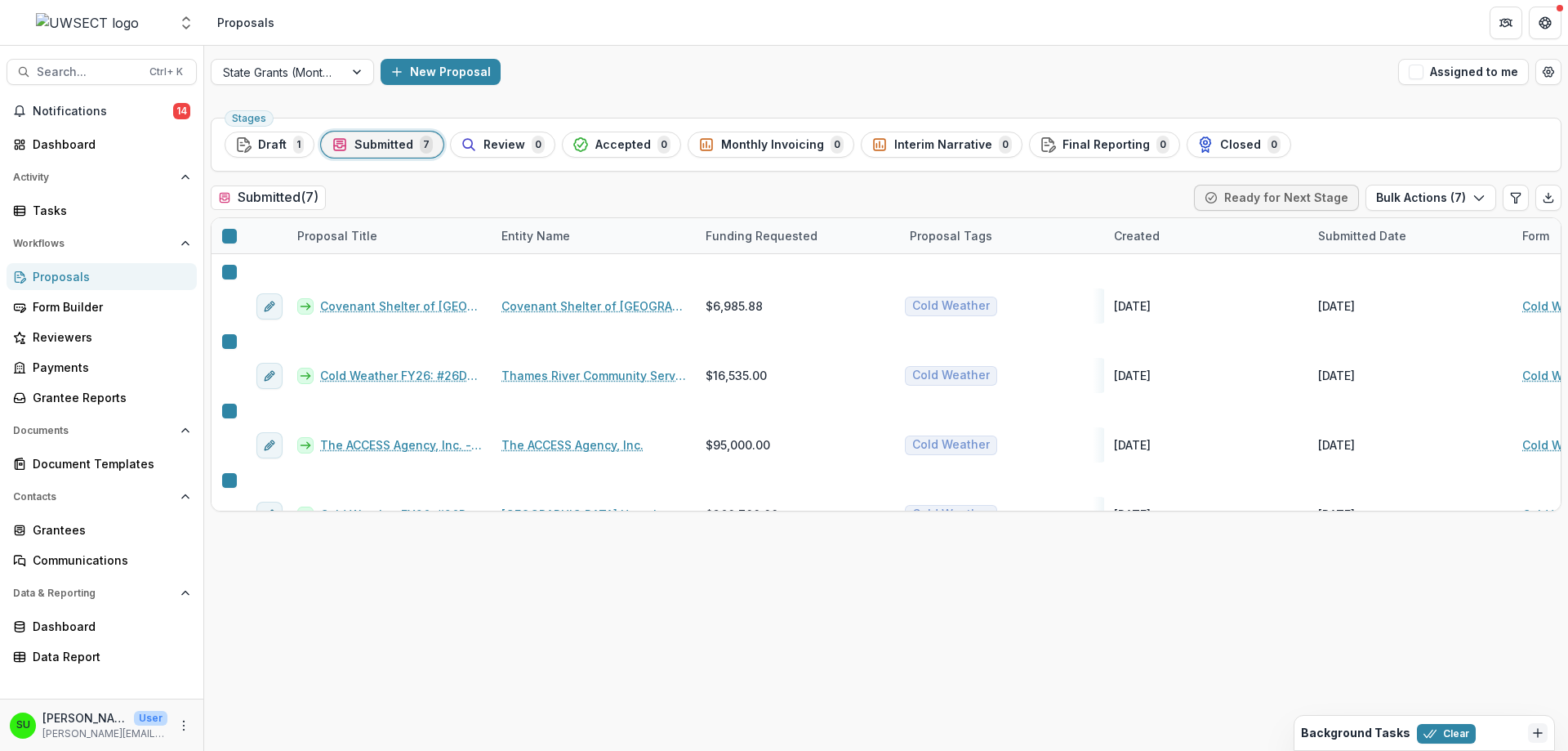
scroll to position [26, 0]
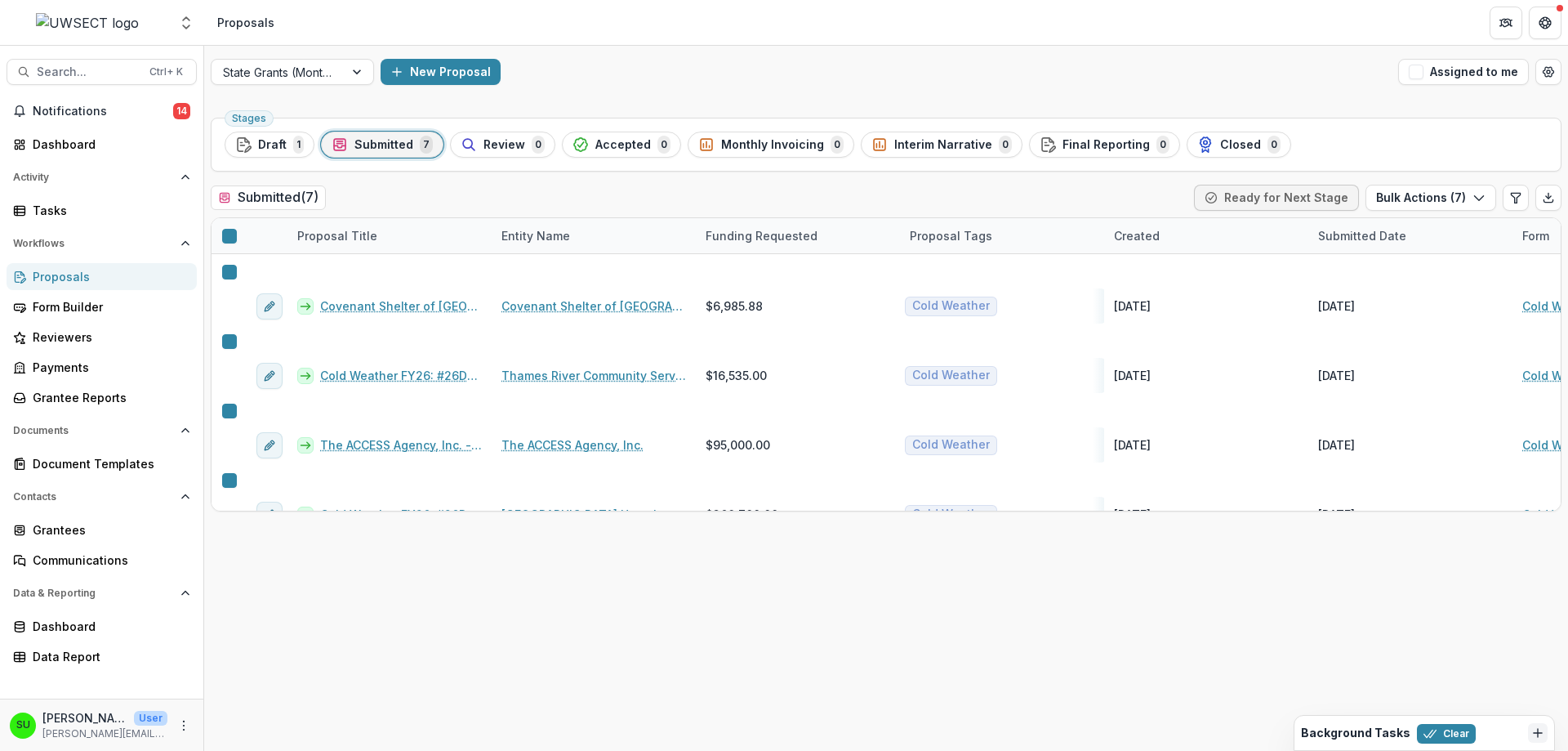
type input "******"
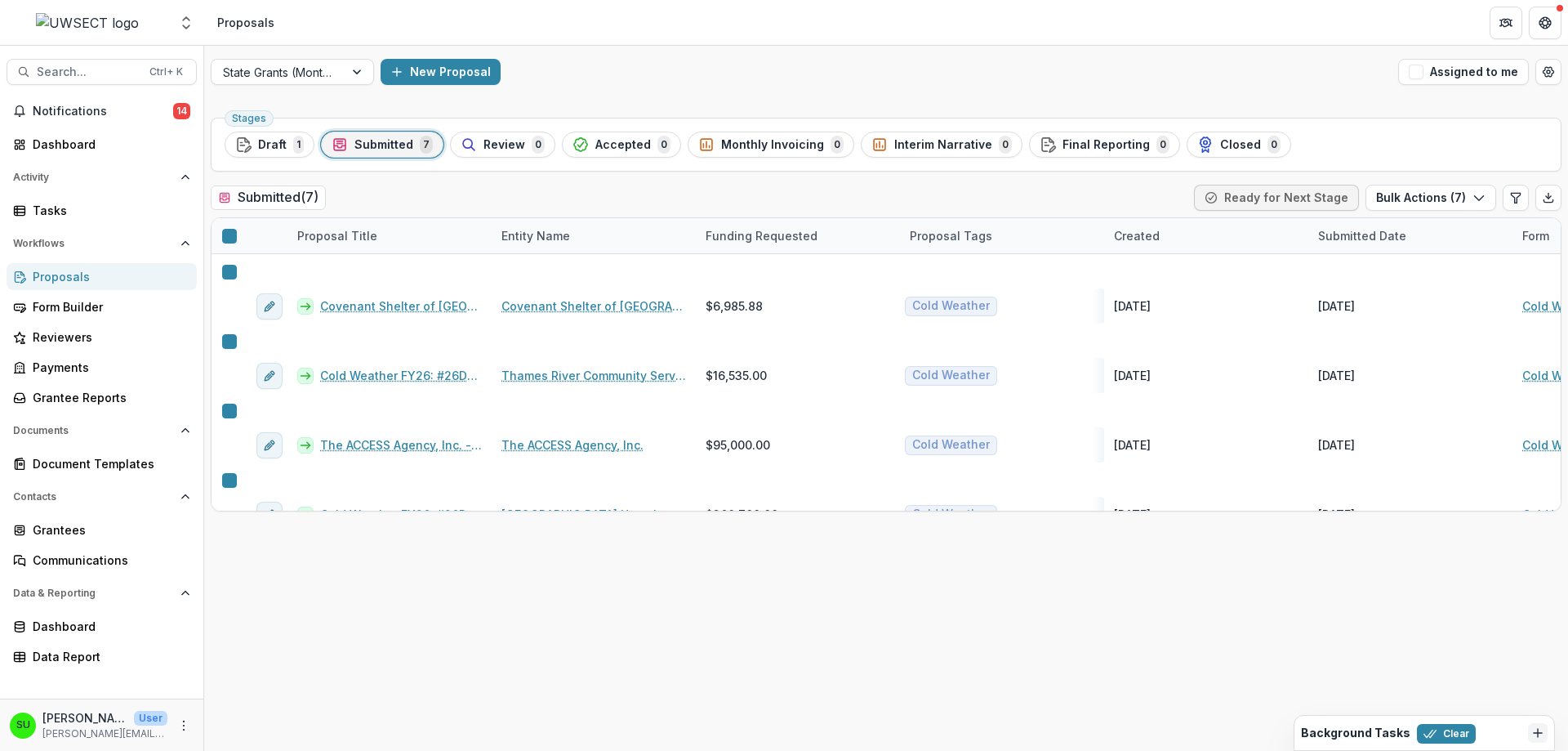
type input "******"
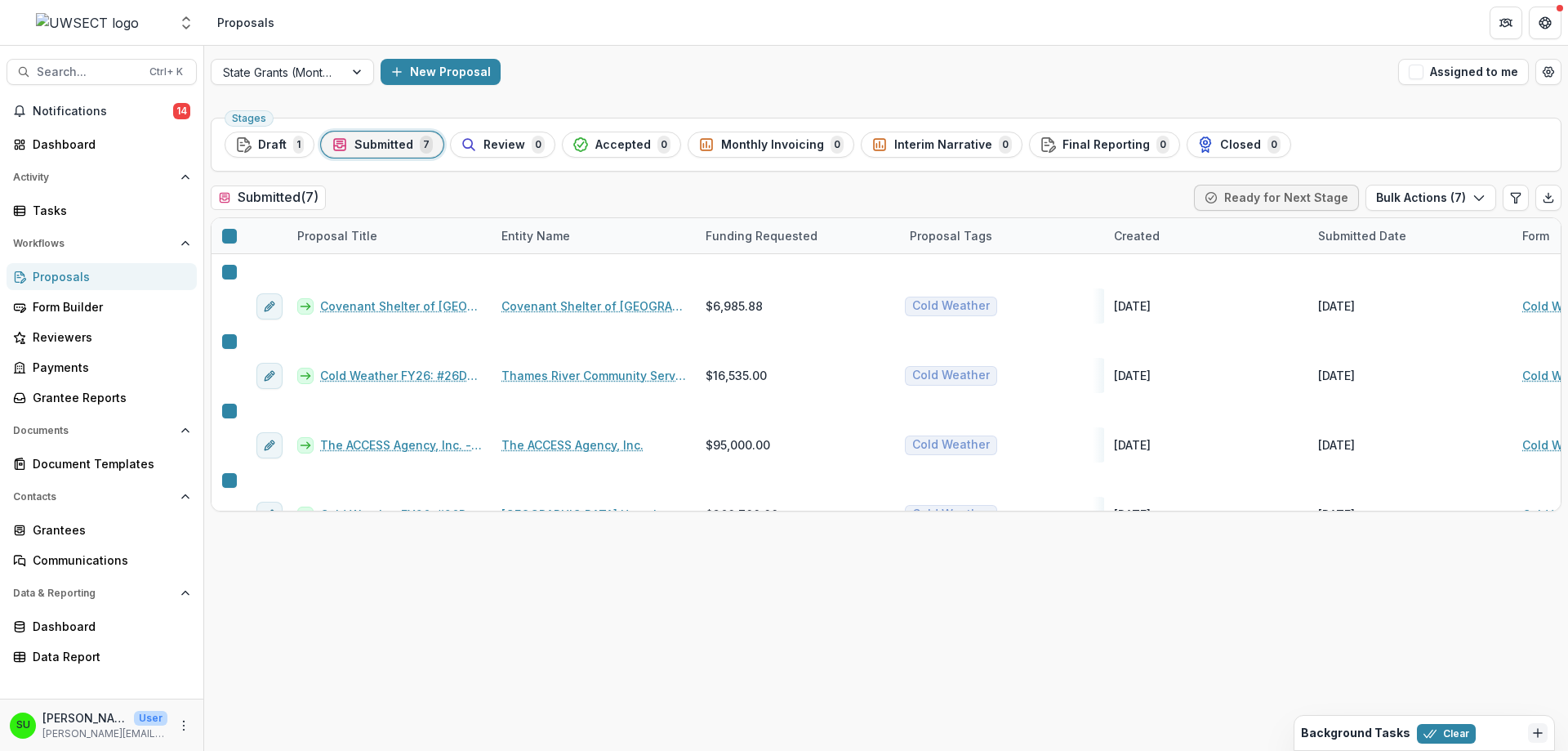
type input "******"
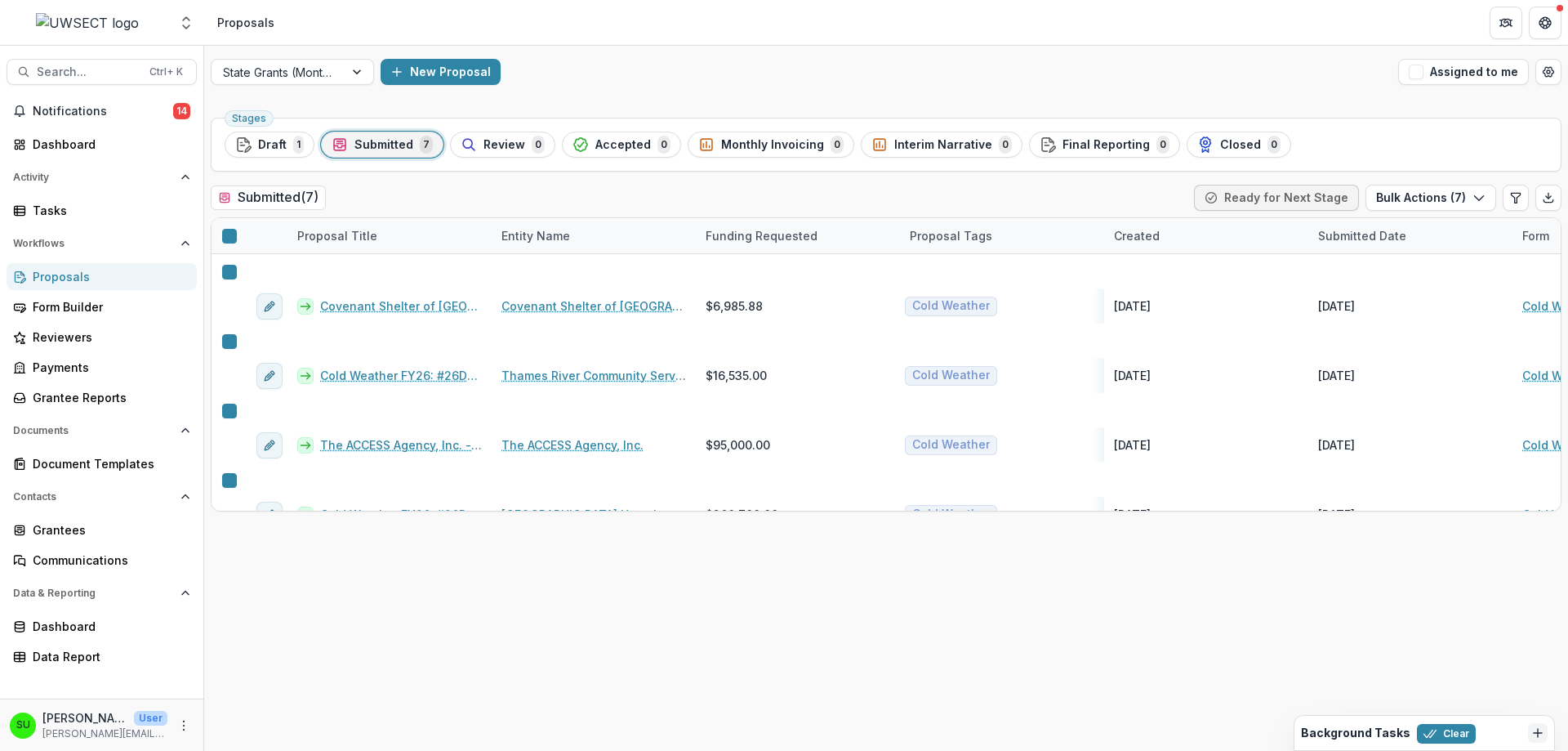
drag, startPoint x: 334, startPoint y: 503, endPoint x: 329, endPoint y: 314, distance: 189.1
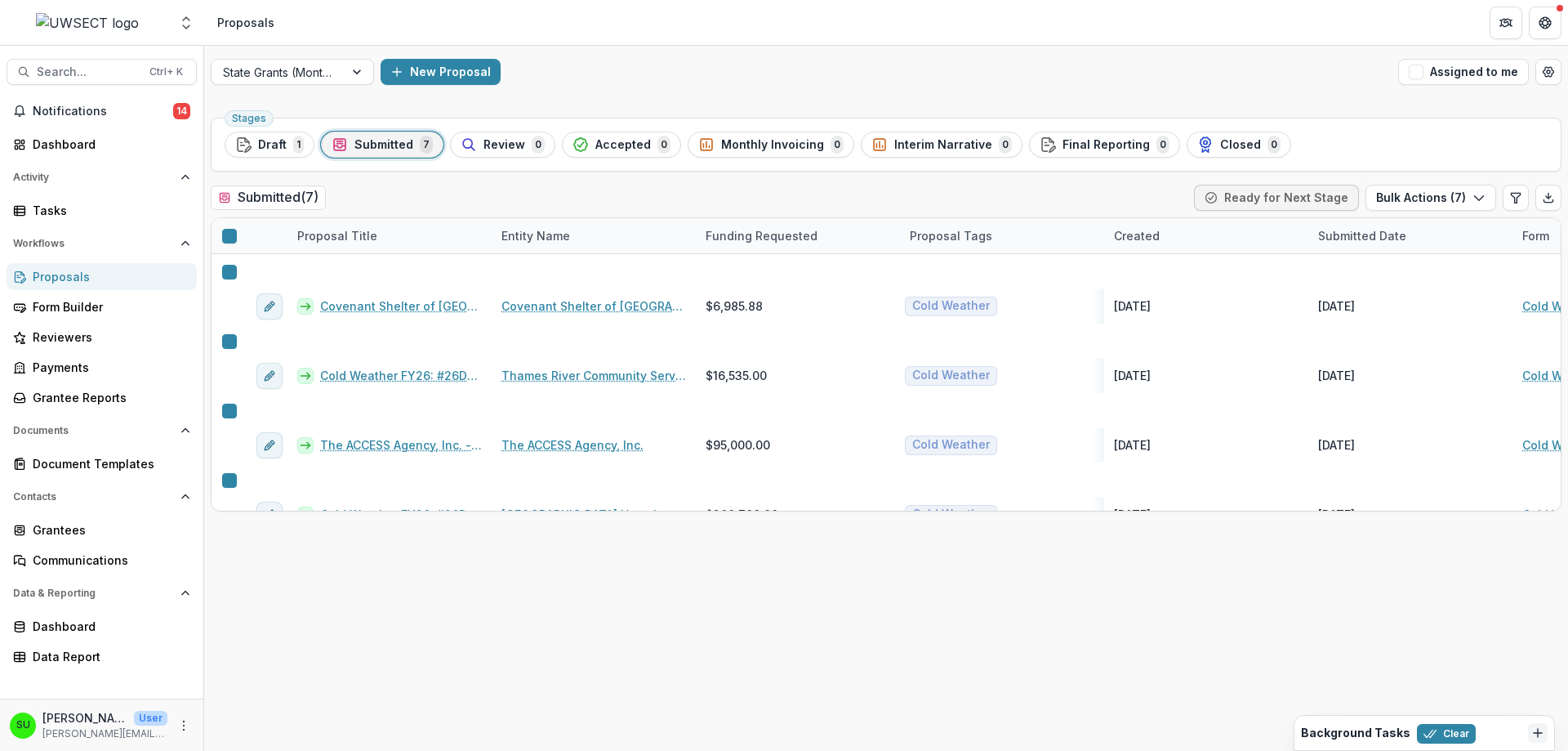
drag, startPoint x: 334, startPoint y: 547, endPoint x: 326, endPoint y: 334, distance: 213.2
drag, startPoint x: 335, startPoint y: 231, endPoint x: 337, endPoint y: 267, distance: 36.1
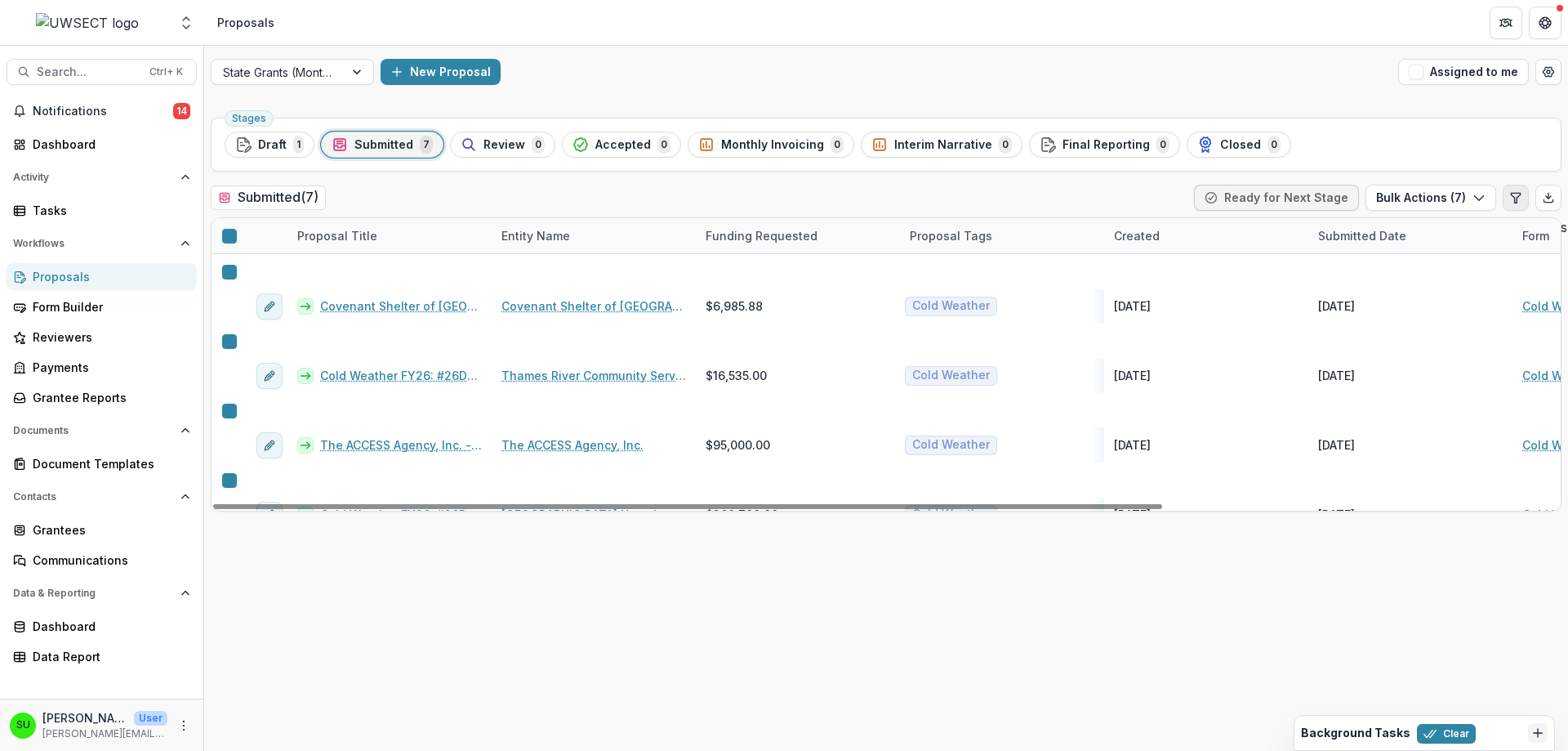
click at [1508, 199] on button "Edit table settings" at bounding box center [1516, 197] width 26 height 26
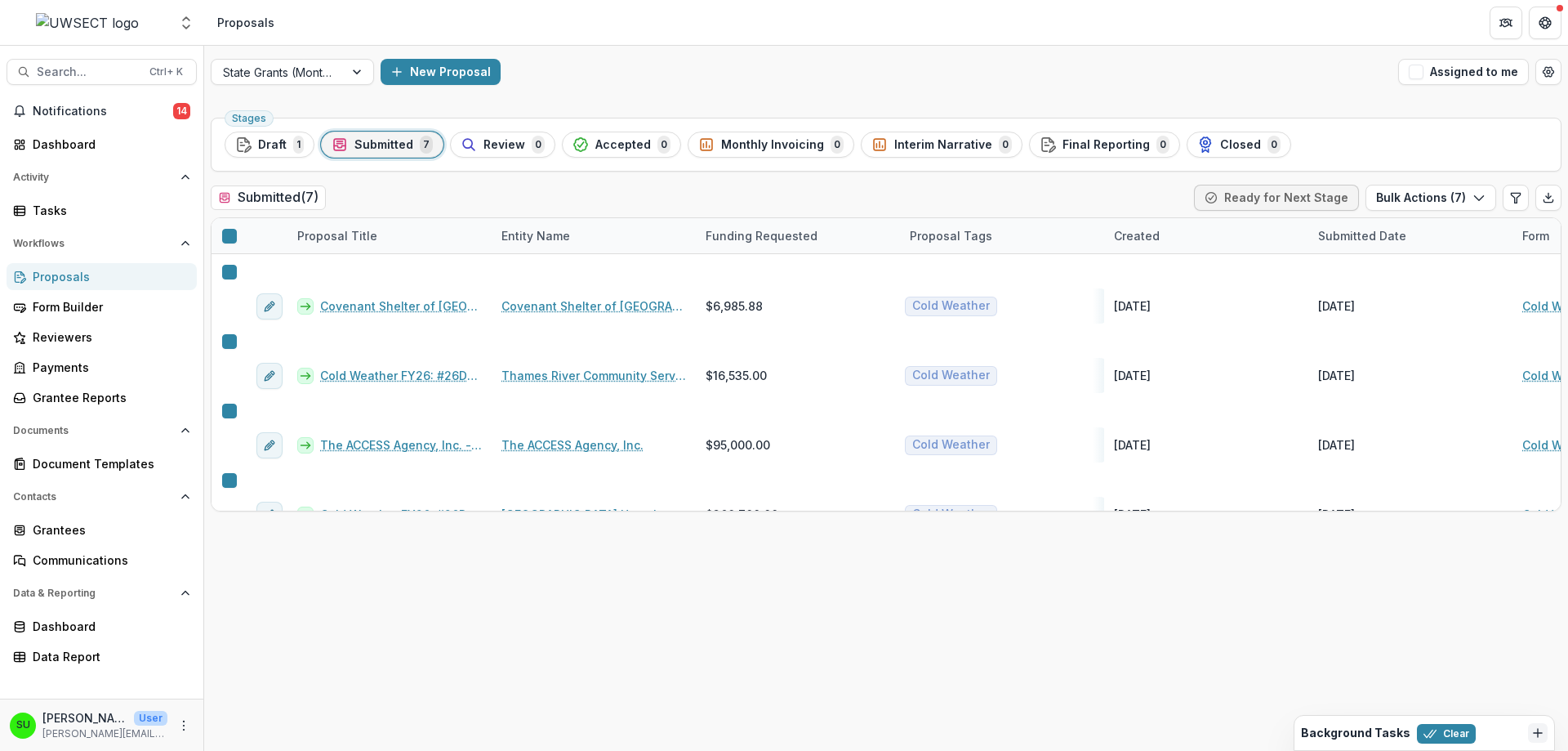
type input "********"
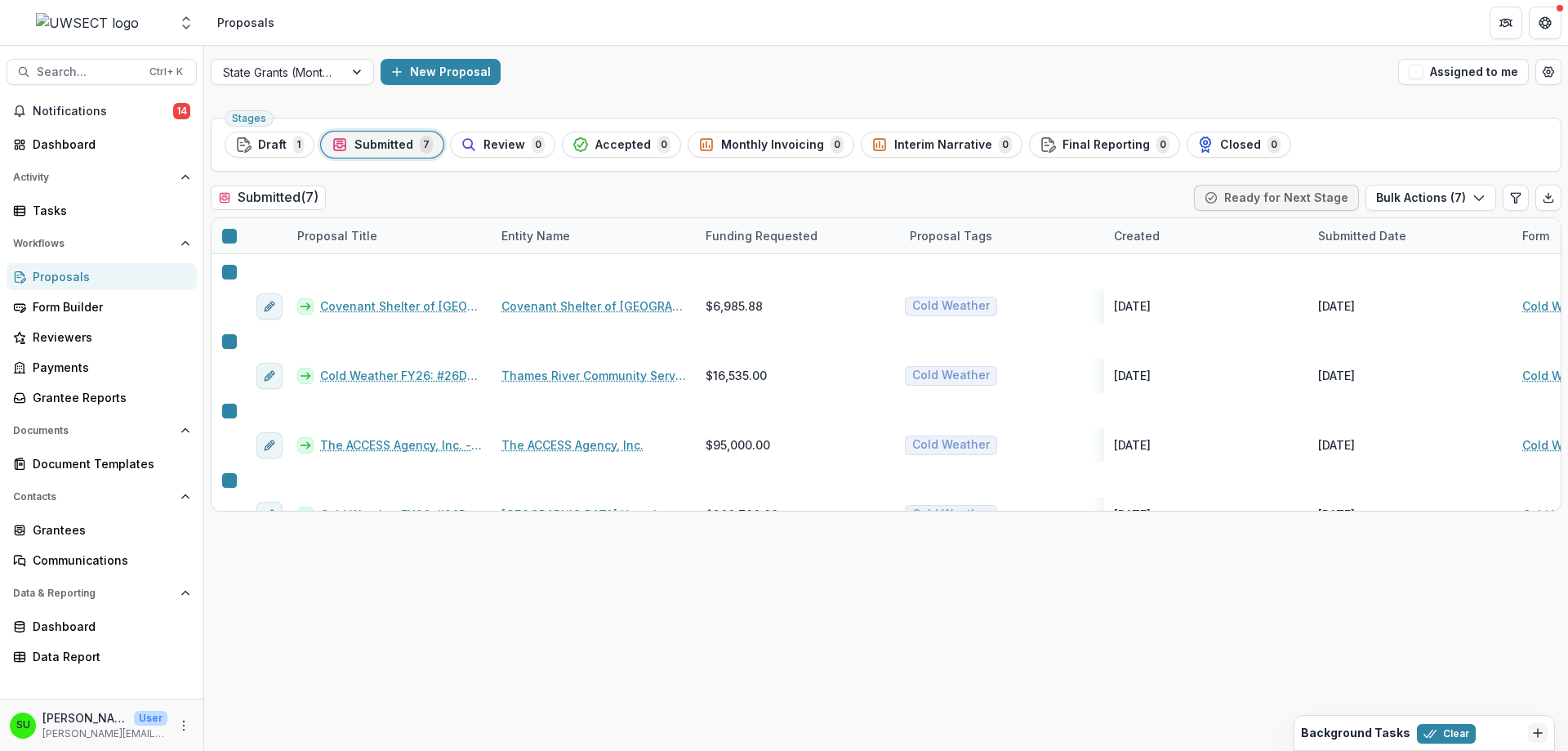
type input "**********"
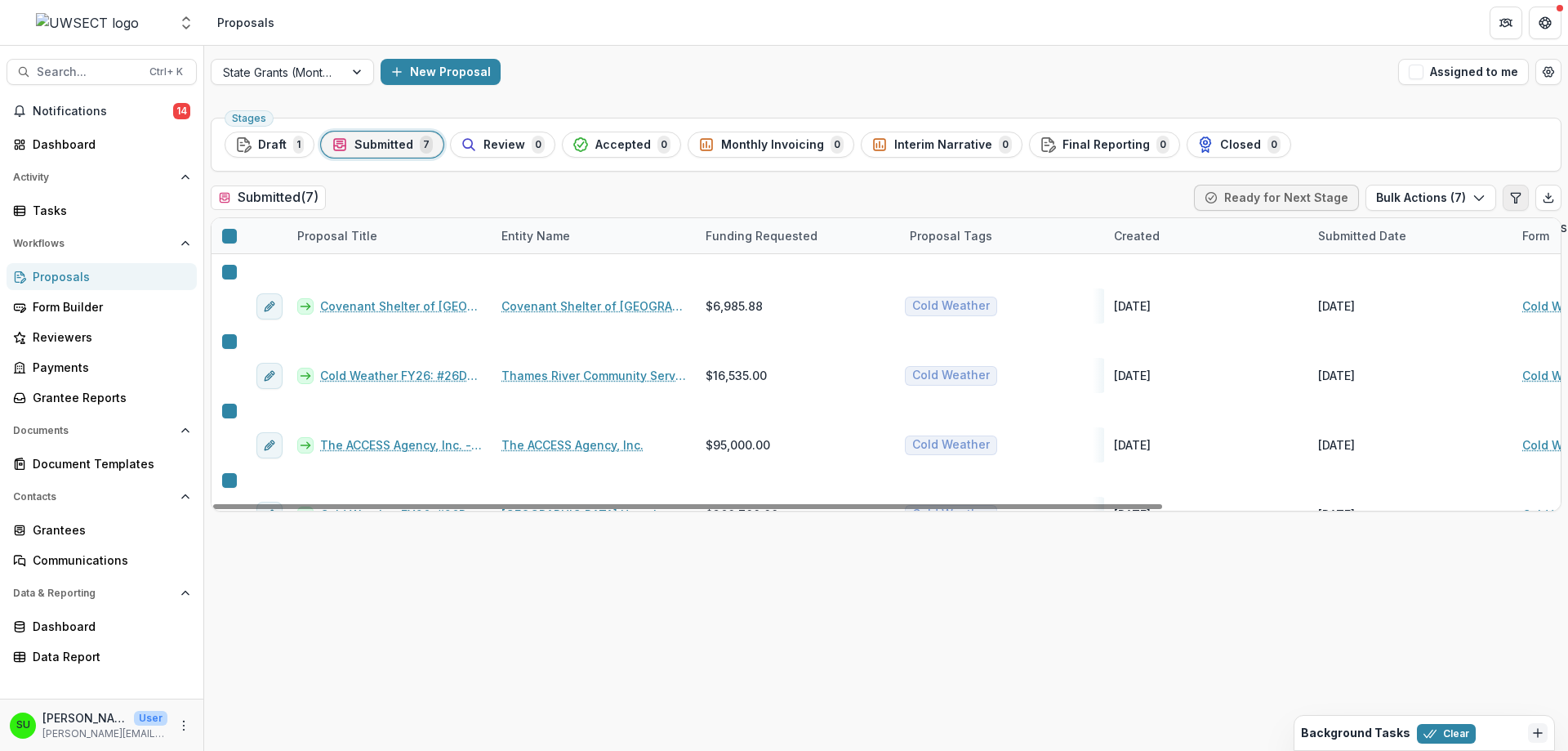
click at [1514, 201] on icon "Edit table settings" at bounding box center [1515, 197] width 9 height 9
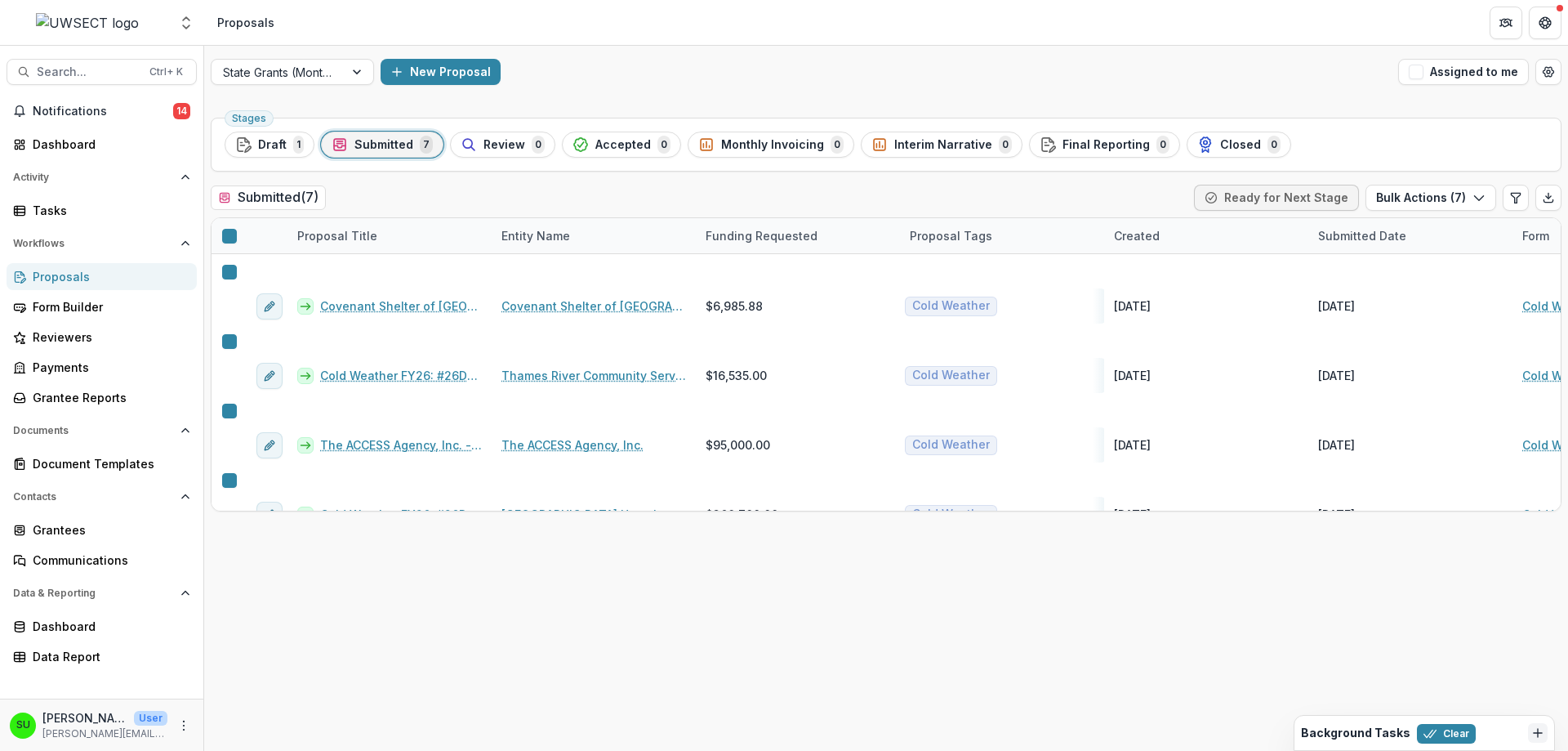
scroll to position [29, 0]
type input "********"
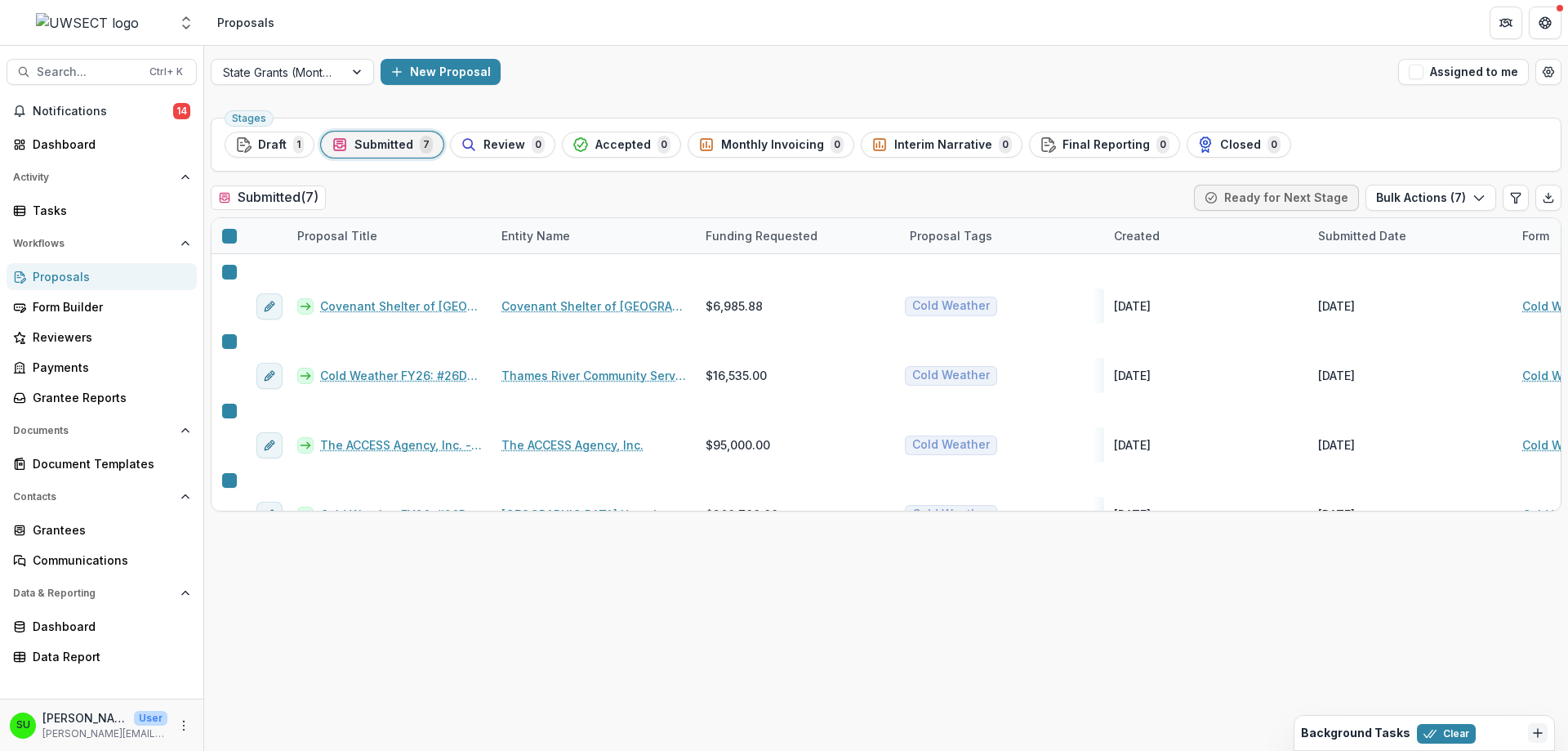
drag, startPoint x: 338, startPoint y: 582, endPoint x: 333, endPoint y: 436, distance: 146.1
drag, startPoint x: 336, startPoint y: 387, endPoint x: 328, endPoint y: 296, distance: 91.4
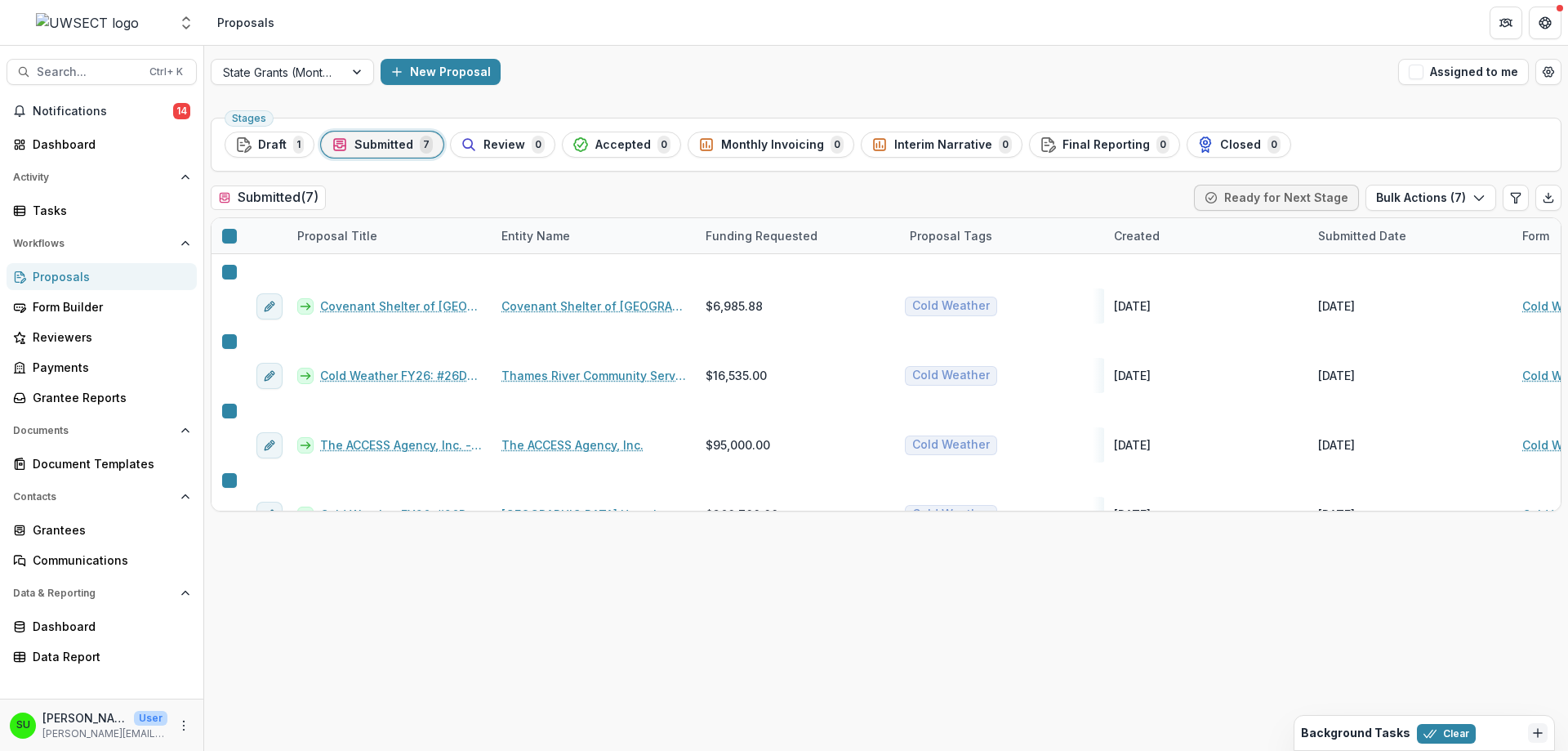
type input "****"
drag, startPoint x: 338, startPoint y: 622, endPoint x: 336, endPoint y: 470, distance: 152.0
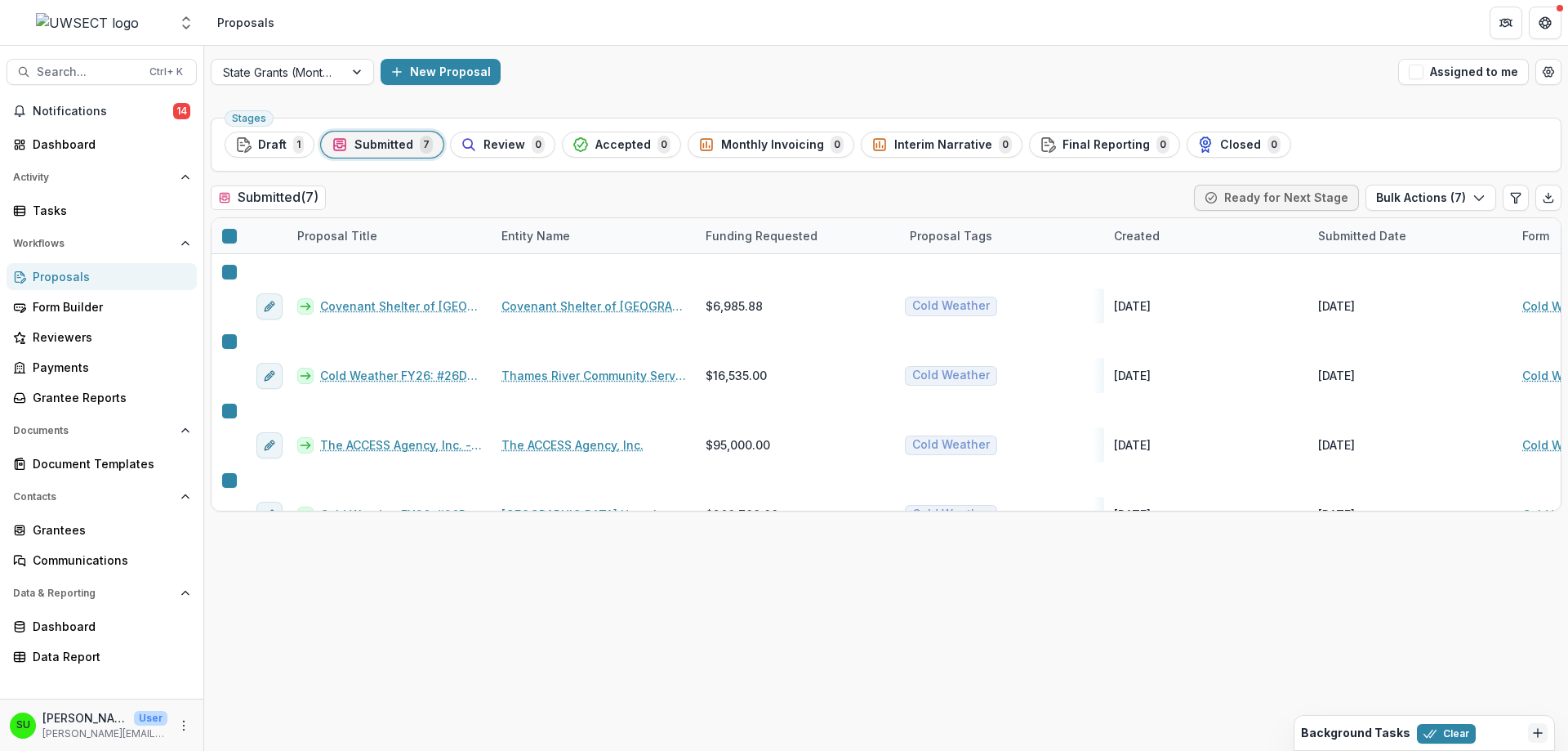
type input "*****"
drag, startPoint x: 332, startPoint y: 640, endPoint x: 317, endPoint y: 495, distance: 145.8
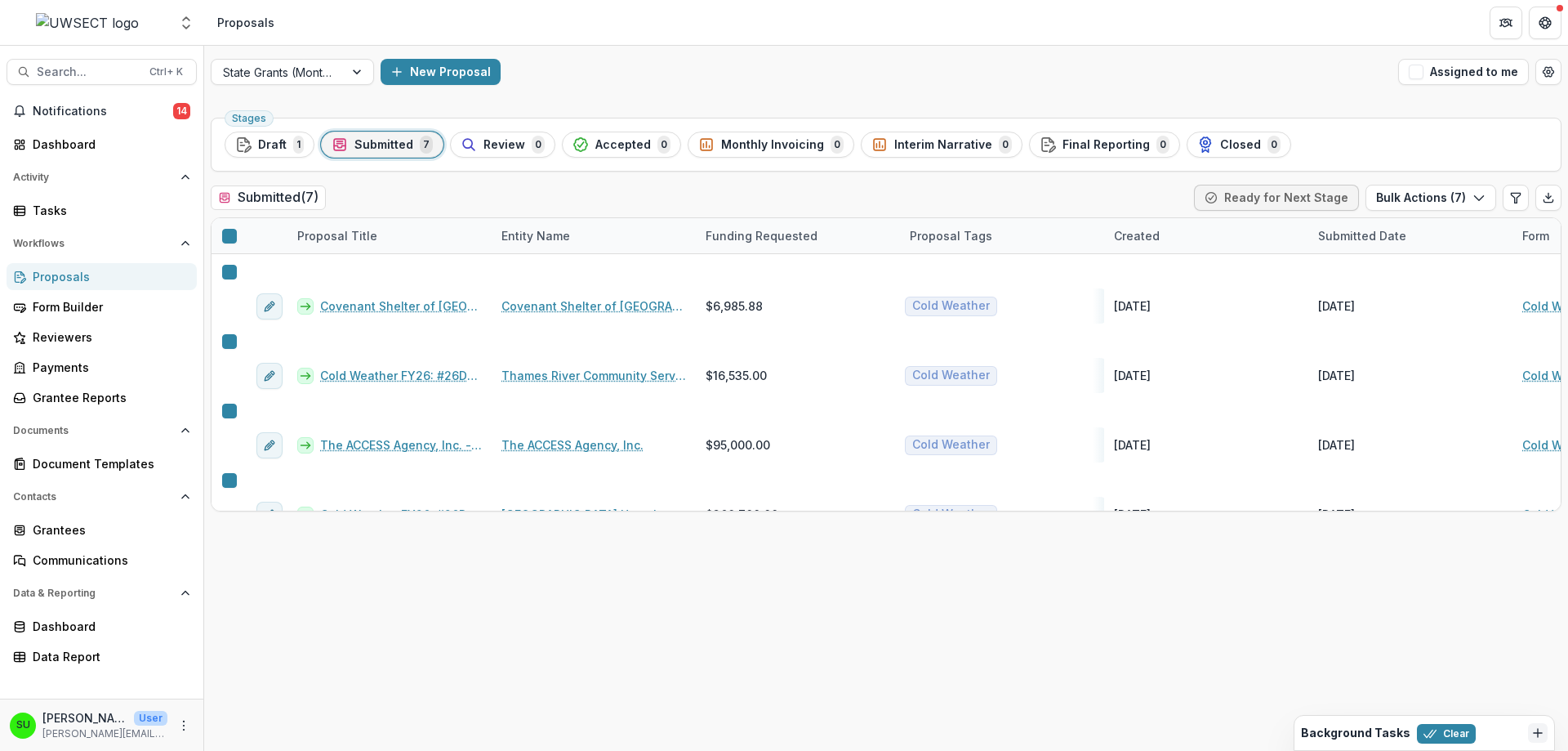
type input "**********"
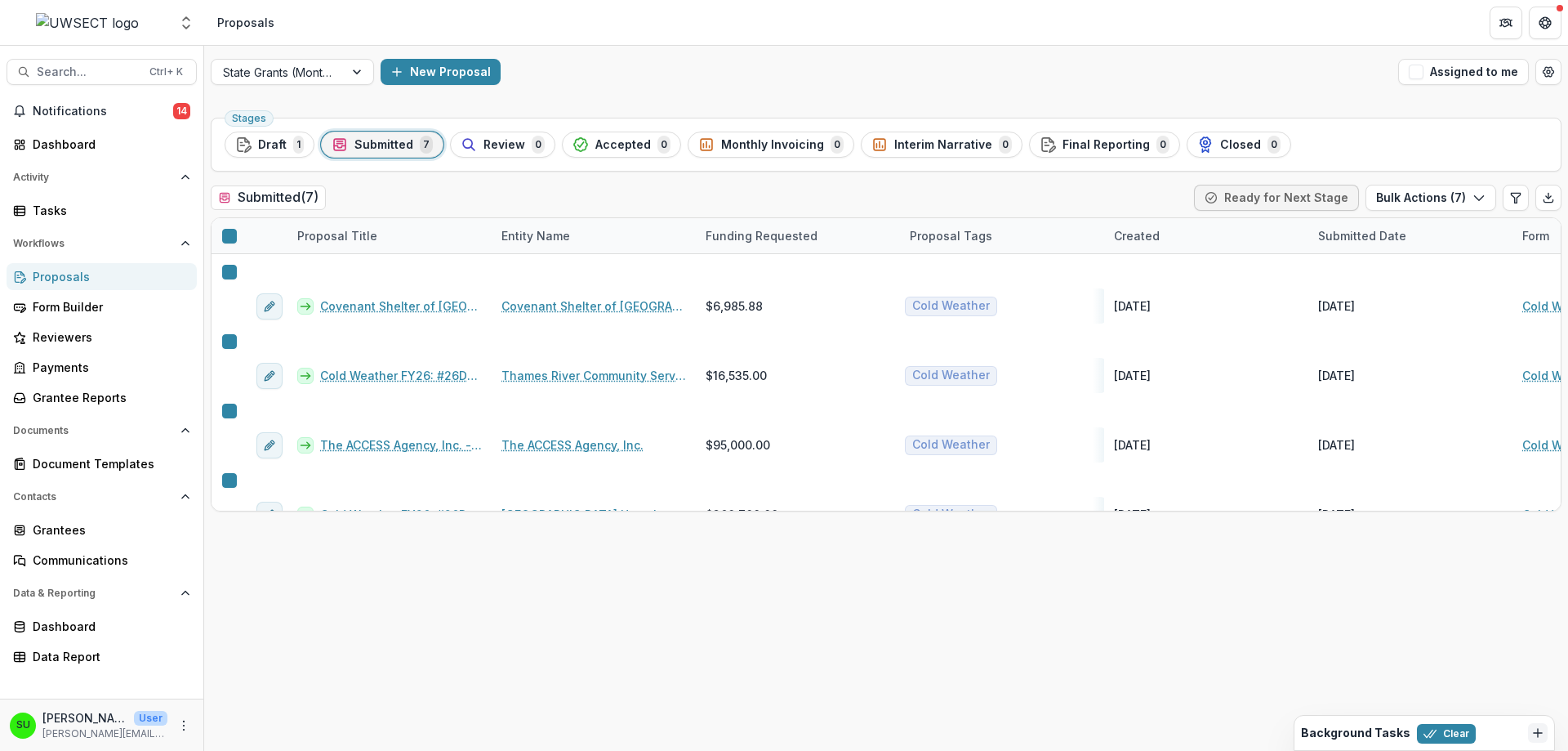
drag, startPoint x: 338, startPoint y: 704, endPoint x: 344, endPoint y: 470, distance: 234.1
drag, startPoint x: 336, startPoint y: 382, endPoint x: 345, endPoint y: 507, distance: 125.3
drag, startPoint x: 338, startPoint y: 540, endPoint x: 338, endPoint y: 496, distance: 44.0
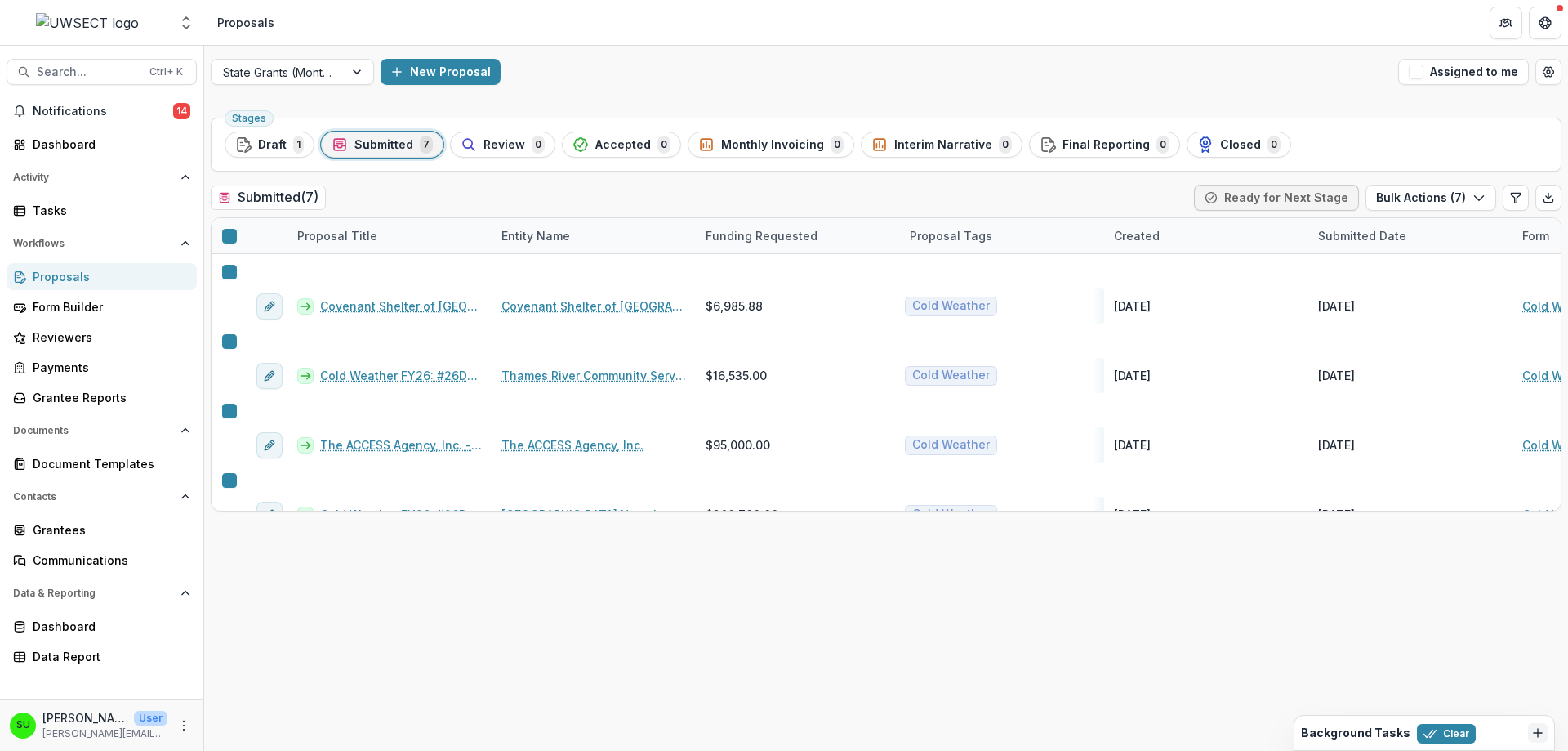
drag, startPoint x: 336, startPoint y: 504, endPoint x: 335, endPoint y: 466, distance: 38.0
click at [1224, 672] on div "Stages Draft 1 Submitted 7 Review 0 Accepted 0 Monthly Invoicing 0 Interim Narr…" at bounding box center [886, 431] width 1364 height 640
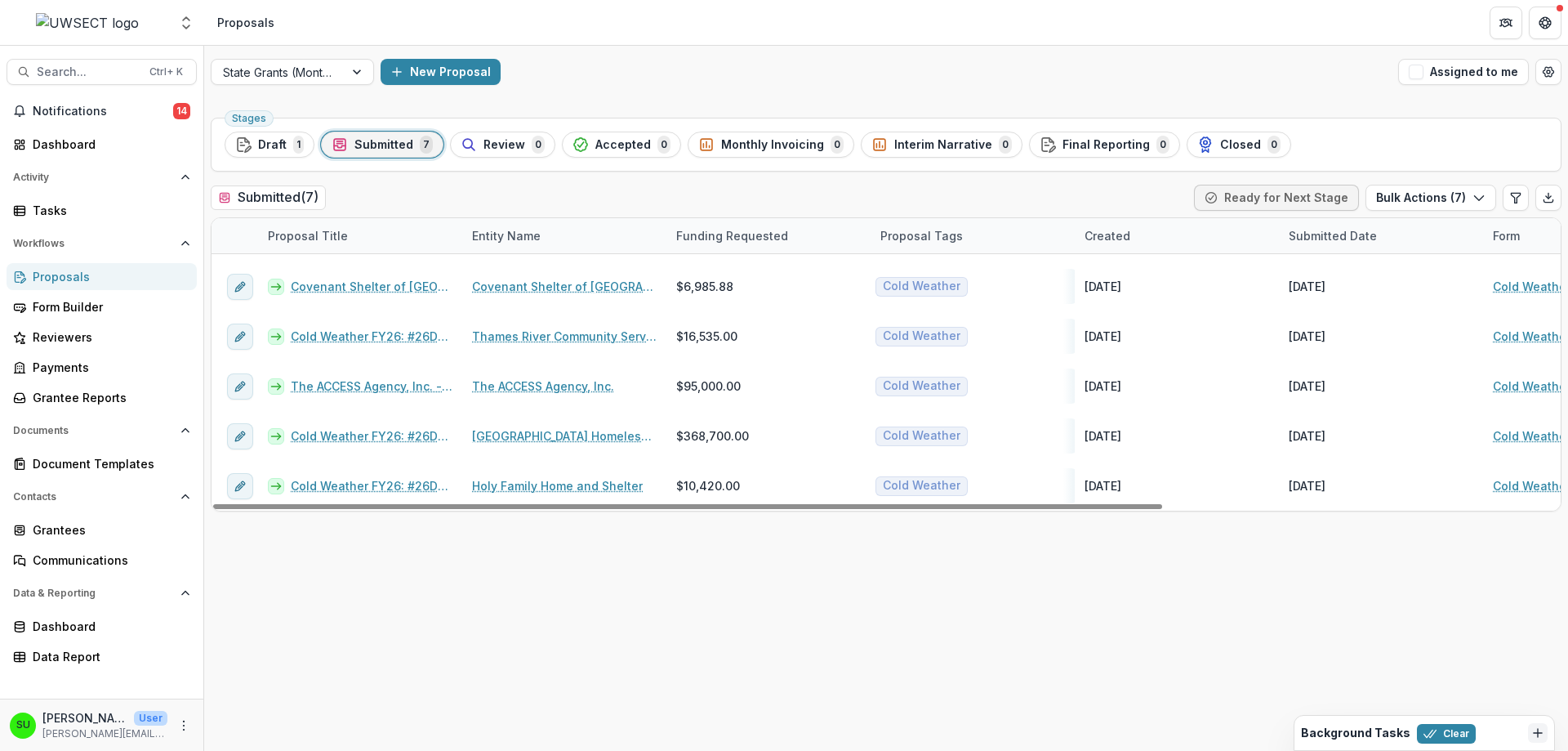
scroll to position [0, 0]
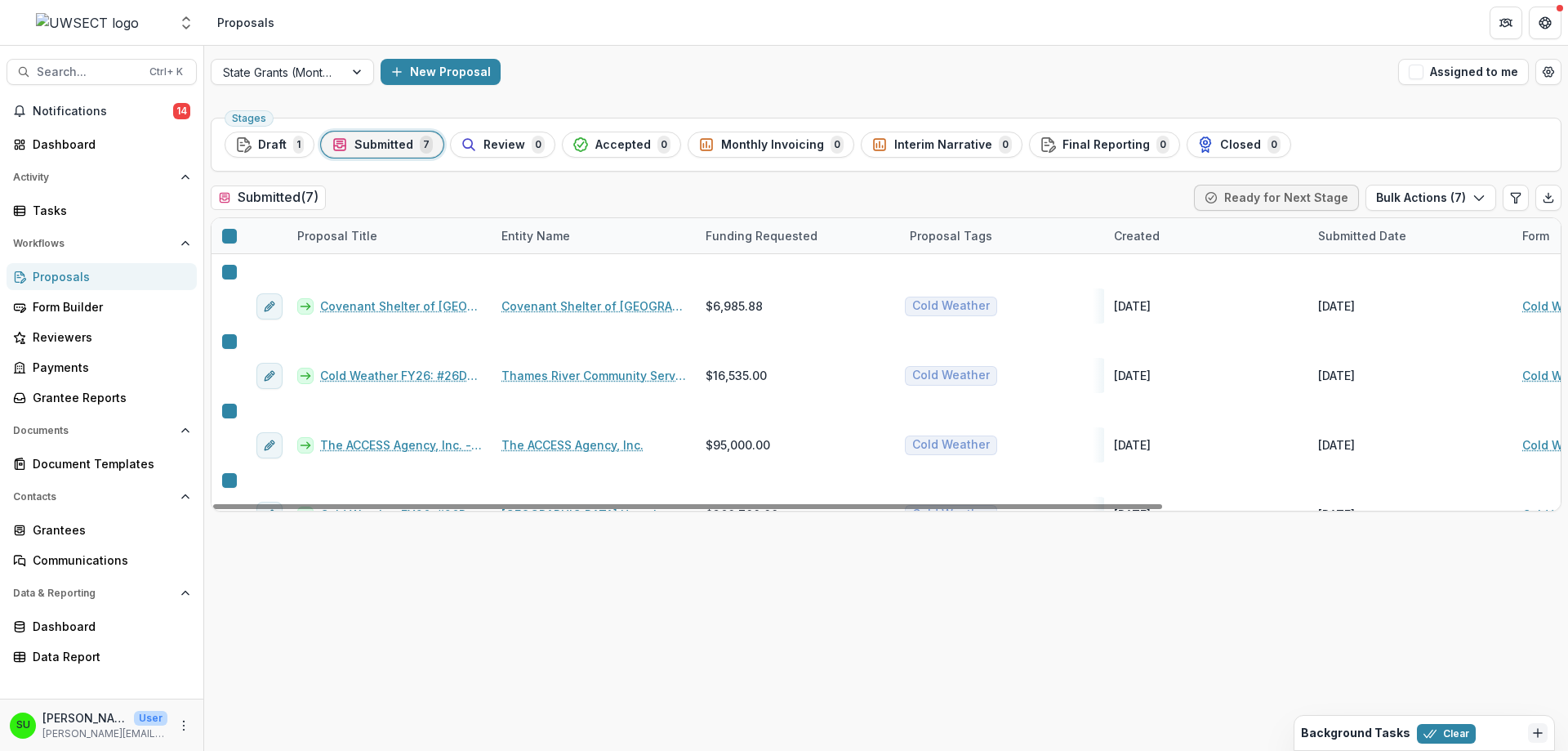
click at [790, 633] on div "Stages Draft 1 Submitted 7 Review 0 Accepted 0 Monthly Invoicing 0 Interim Narr…" at bounding box center [886, 431] width 1364 height 640
click at [1509, 201] on icon "Edit table settings" at bounding box center [1515, 197] width 13 height 13
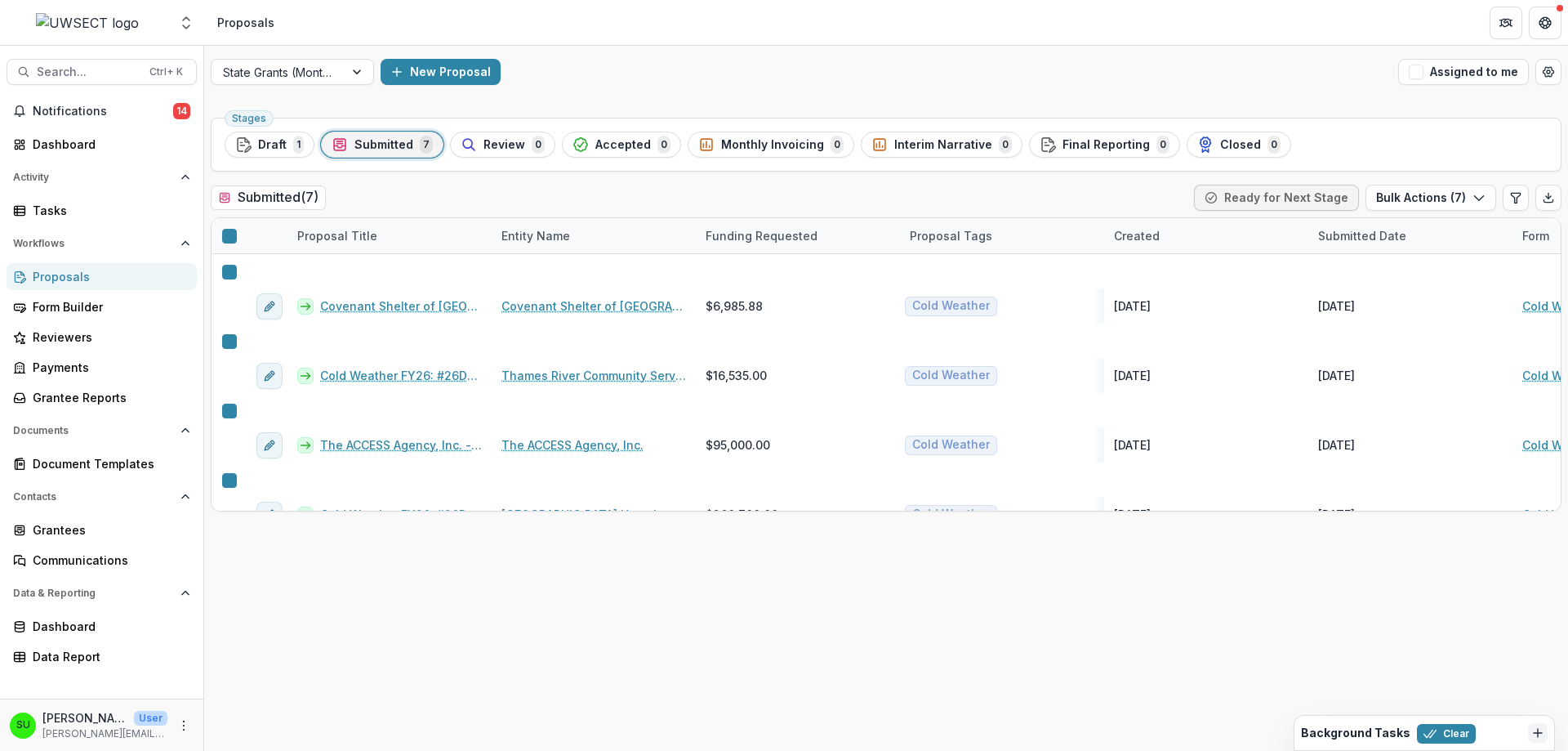
scroll to position [186, 0]
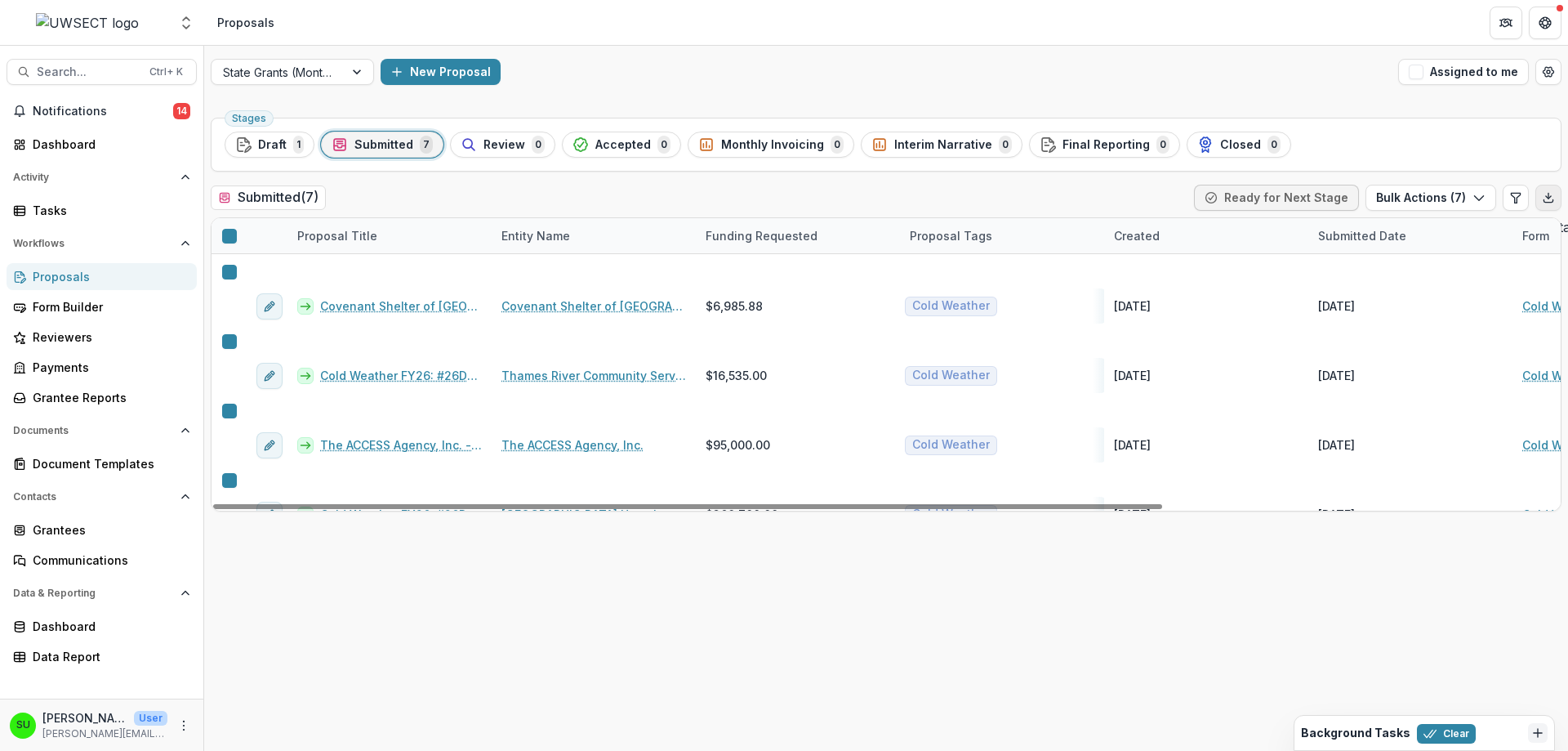
click at [1546, 196] on polyline "Export table data" at bounding box center [1548, 197] width 5 height 3
click at [548, 189] on div "Submitted ( 7 ) Ready for Next Stage Bulk Actions ( 7 )" at bounding box center [886, 201] width 1350 height 33
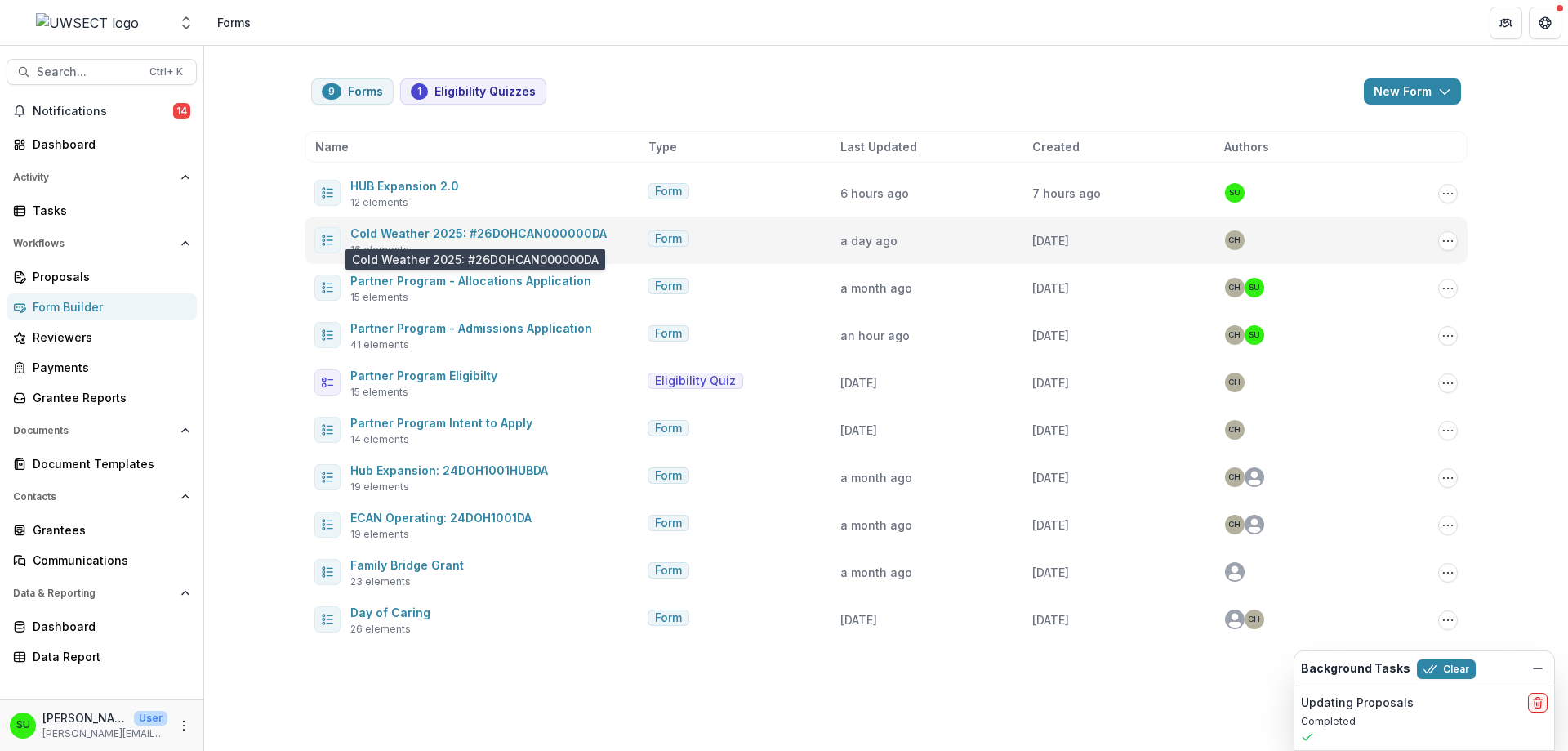
click at [464, 227] on link "Cold Weather 2025: #26DOHCAN000000DA" at bounding box center [478, 233] width 256 height 14
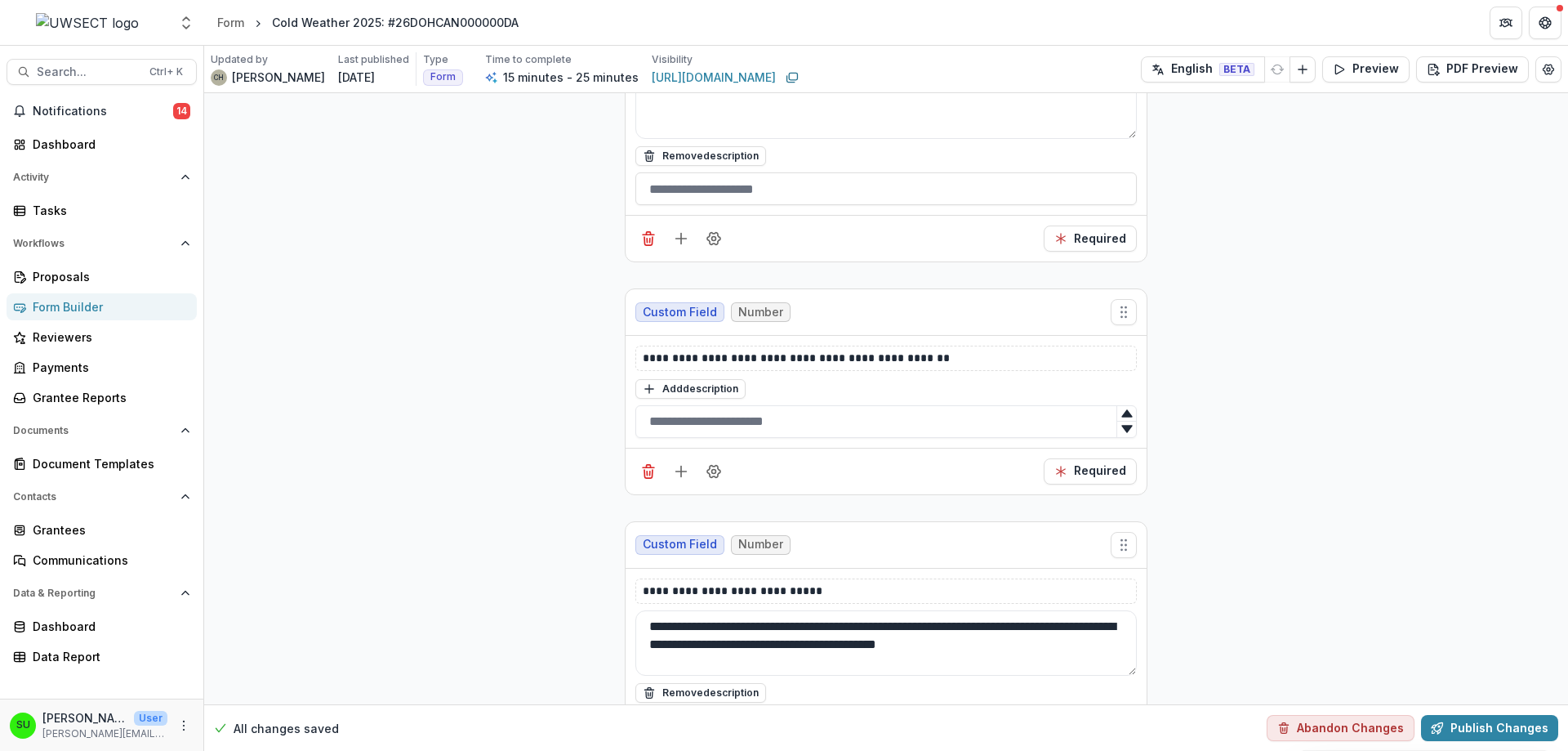
scroll to position [2901, 0]
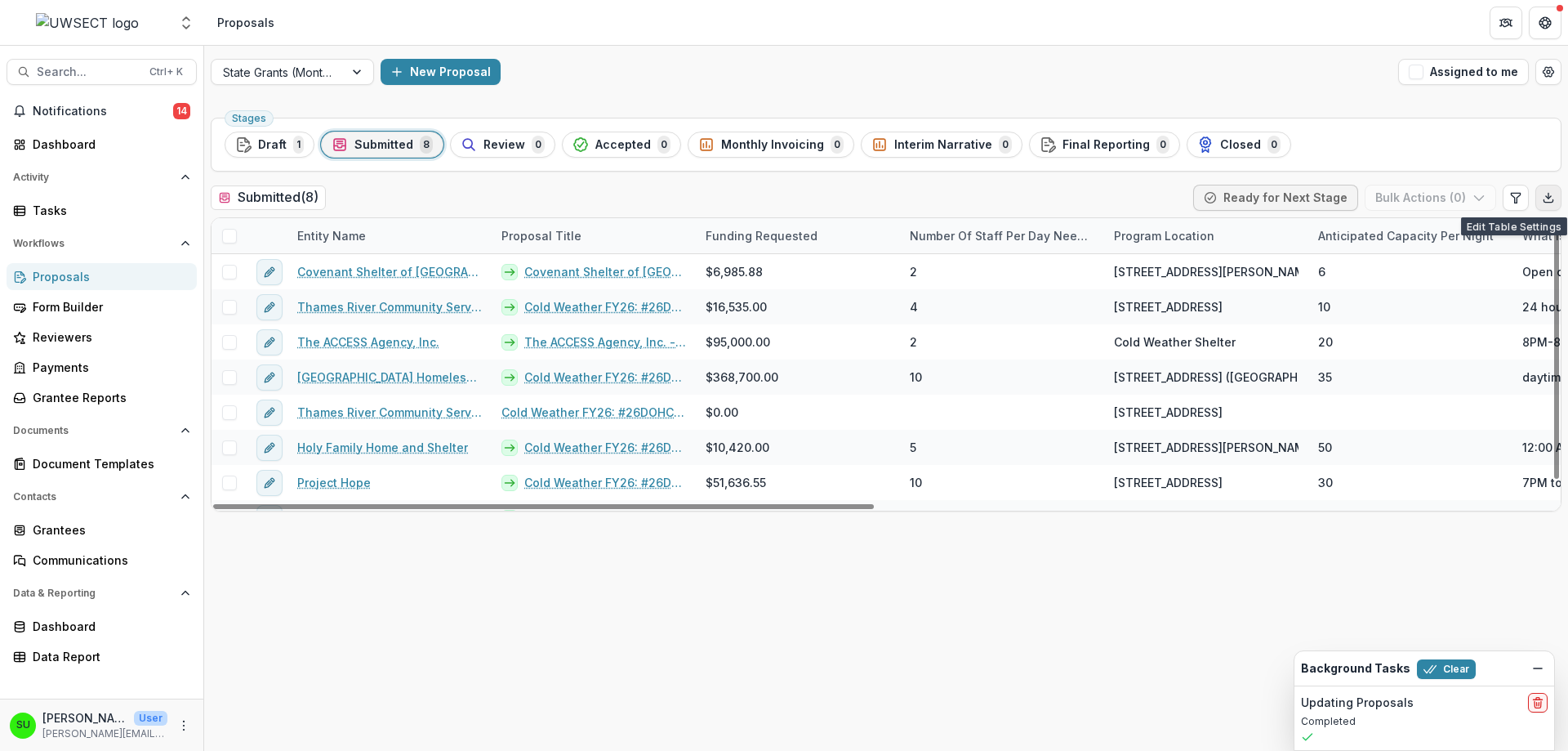
click at [1553, 198] on icon "Export table data" at bounding box center [1547, 197] width 13 height 13
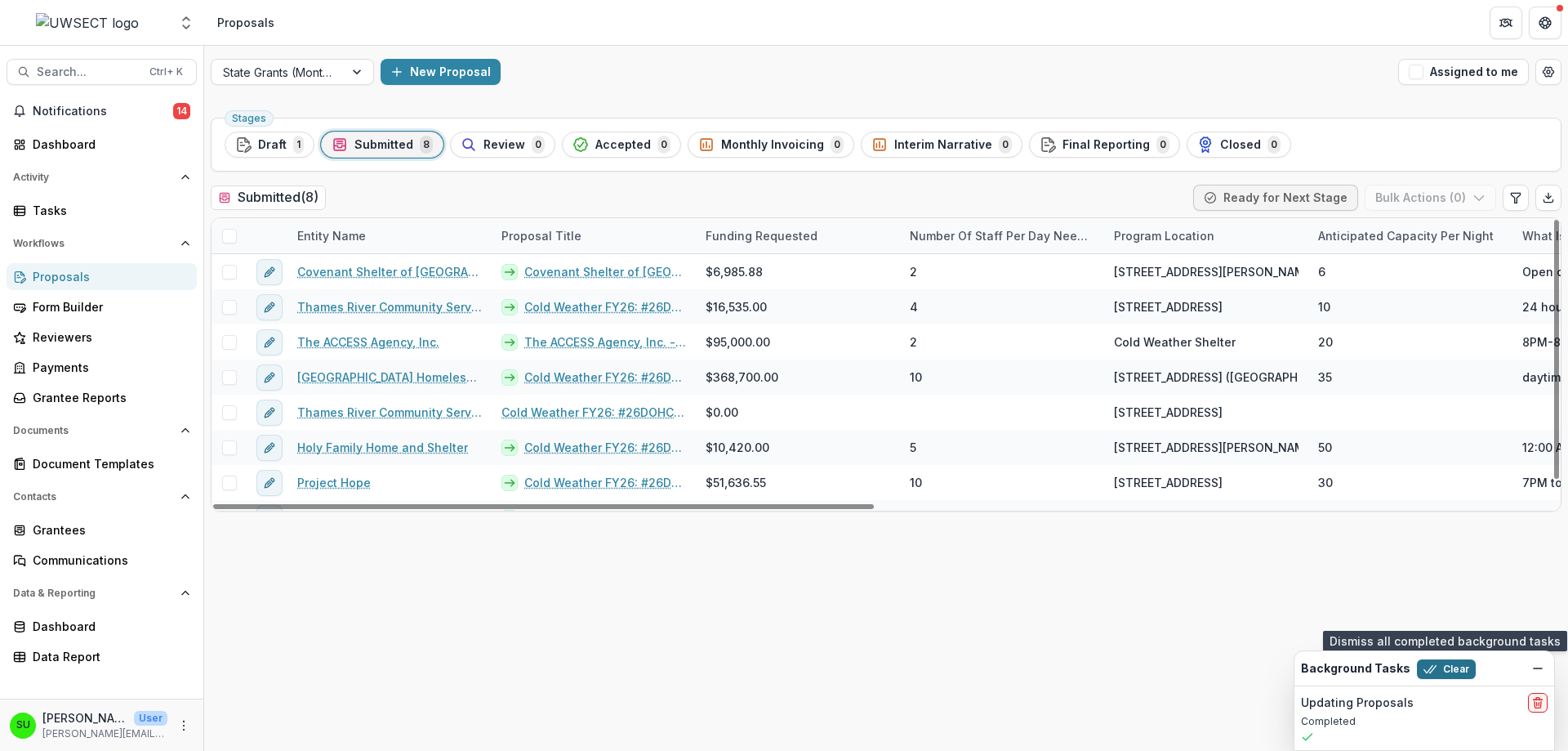
click at [1465, 668] on button "Clear" at bounding box center [1445, 669] width 59 height 20
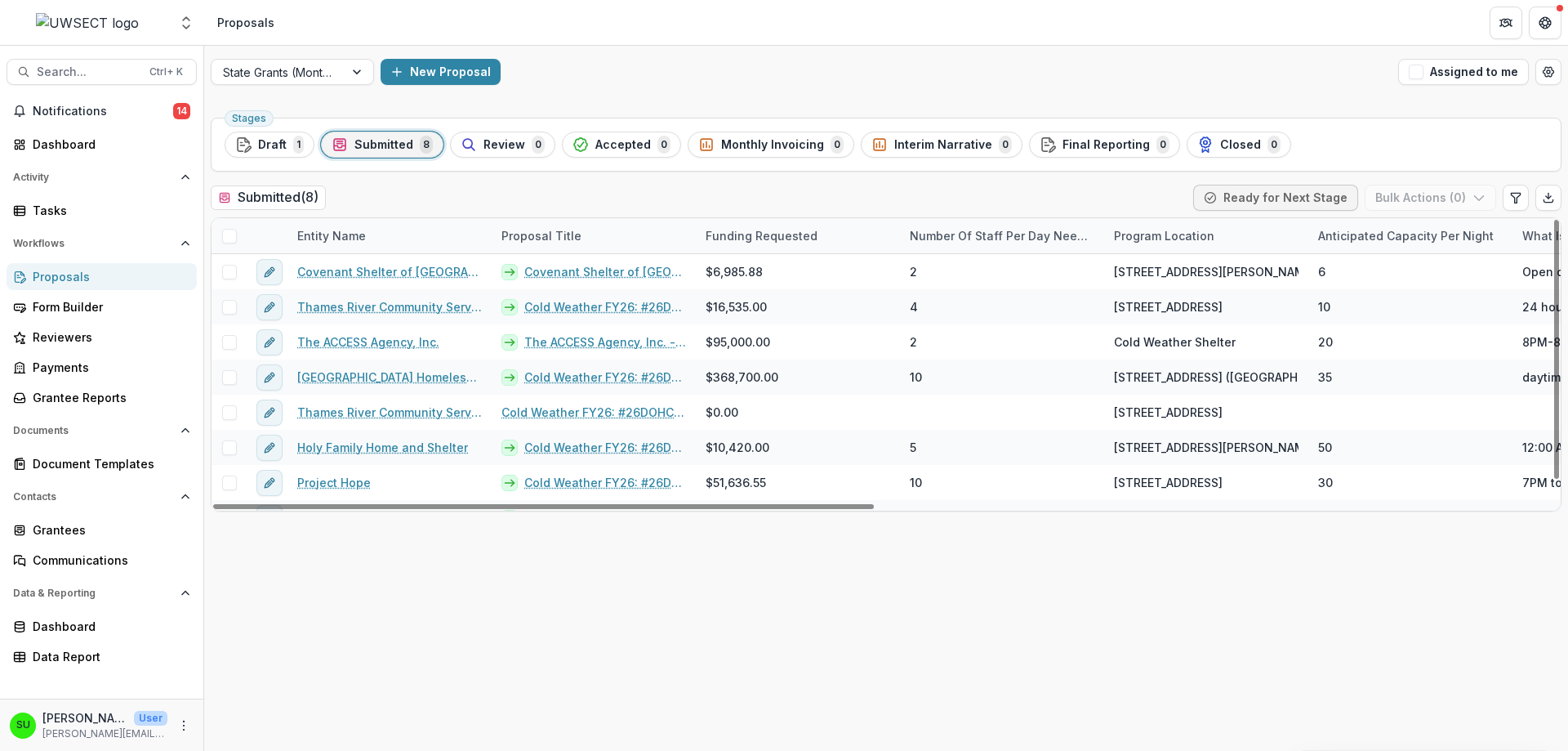
drag, startPoint x: 224, startPoint y: 240, endPoint x: 381, endPoint y: 240, distance: 157.0
click at [224, 240] on span at bounding box center [229, 236] width 15 height 15
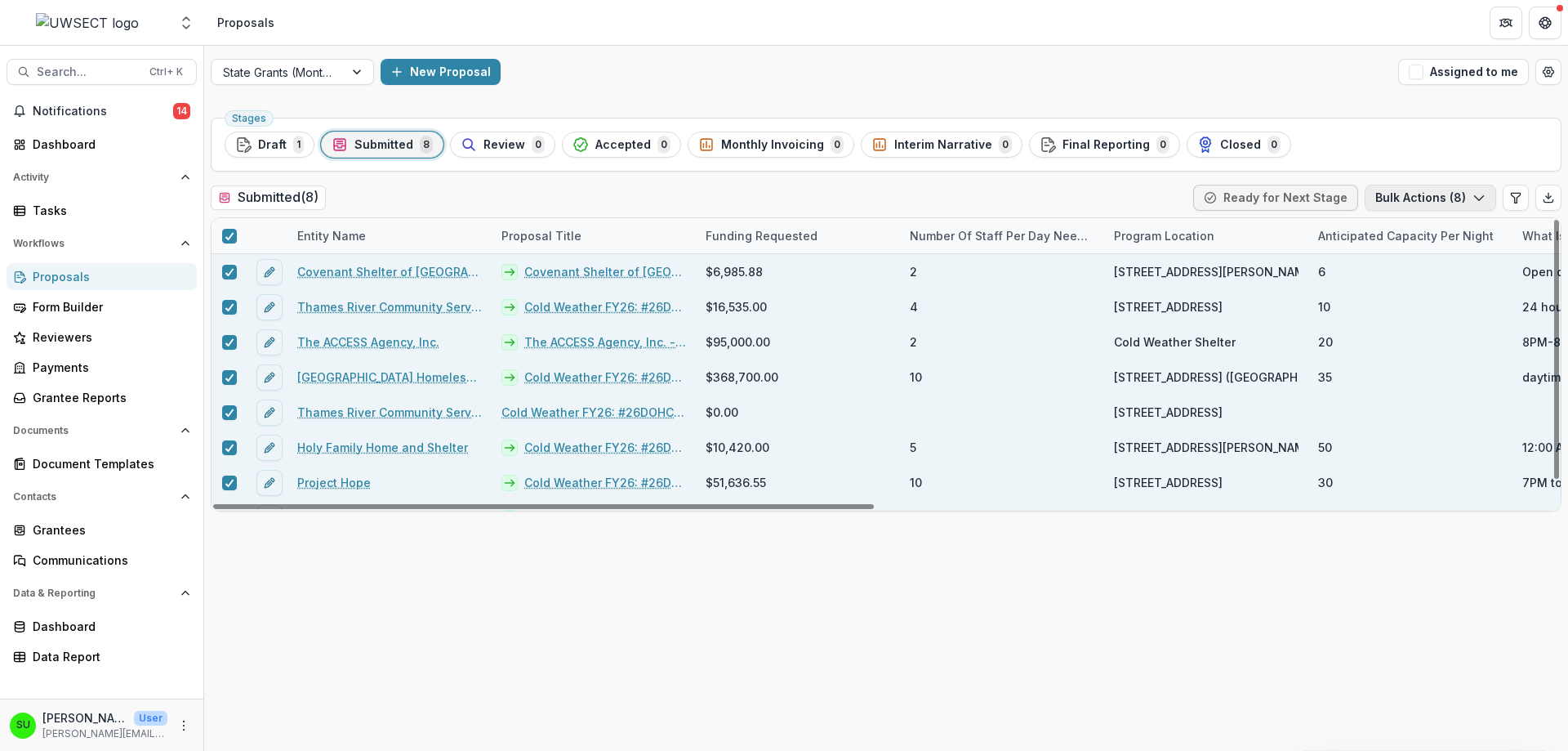
click at [1443, 194] on button "Bulk Actions ( 8 )" at bounding box center [1429, 197] width 131 height 26
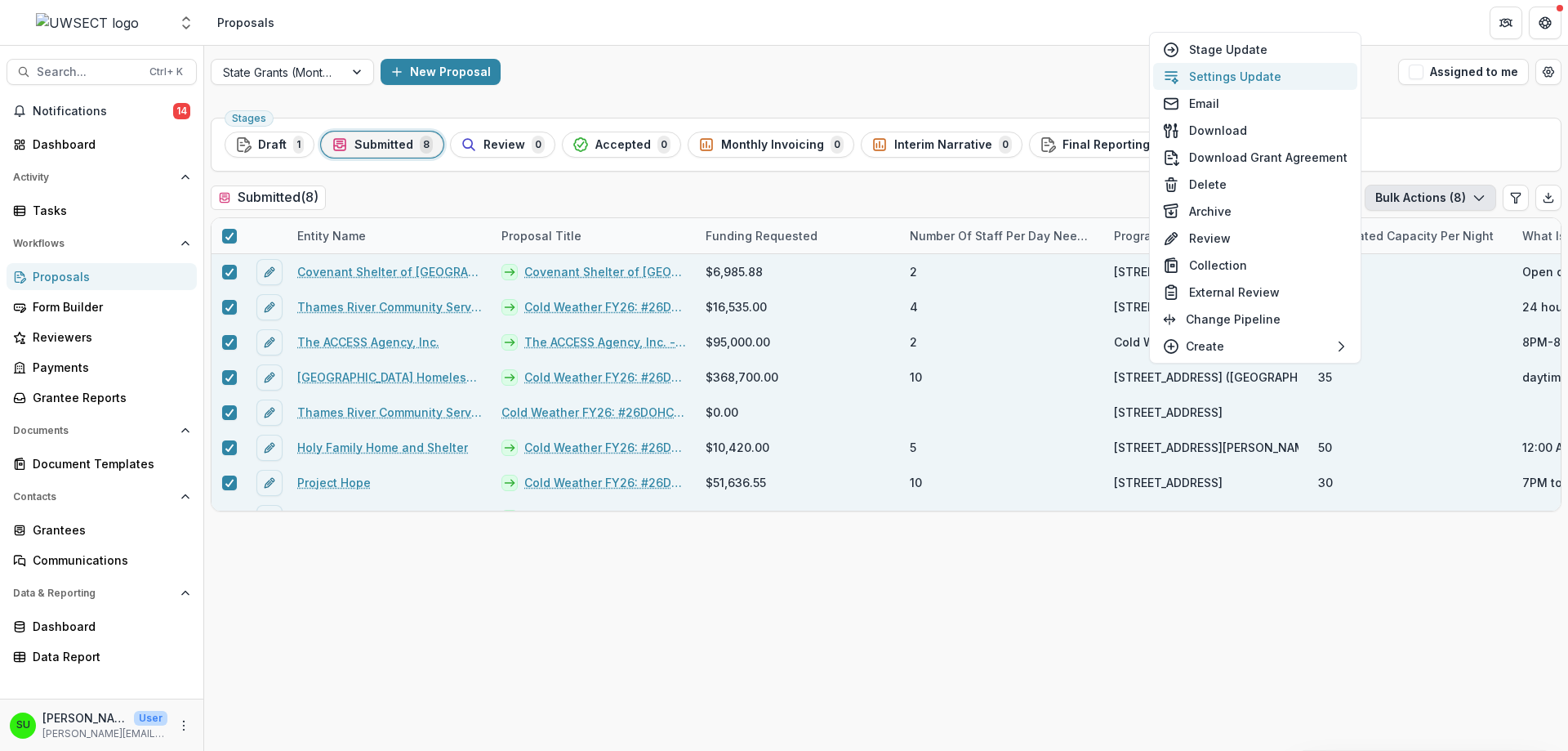
click at [1224, 81] on button "Settings Update" at bounding box center [1255, 75] width 204 height 27
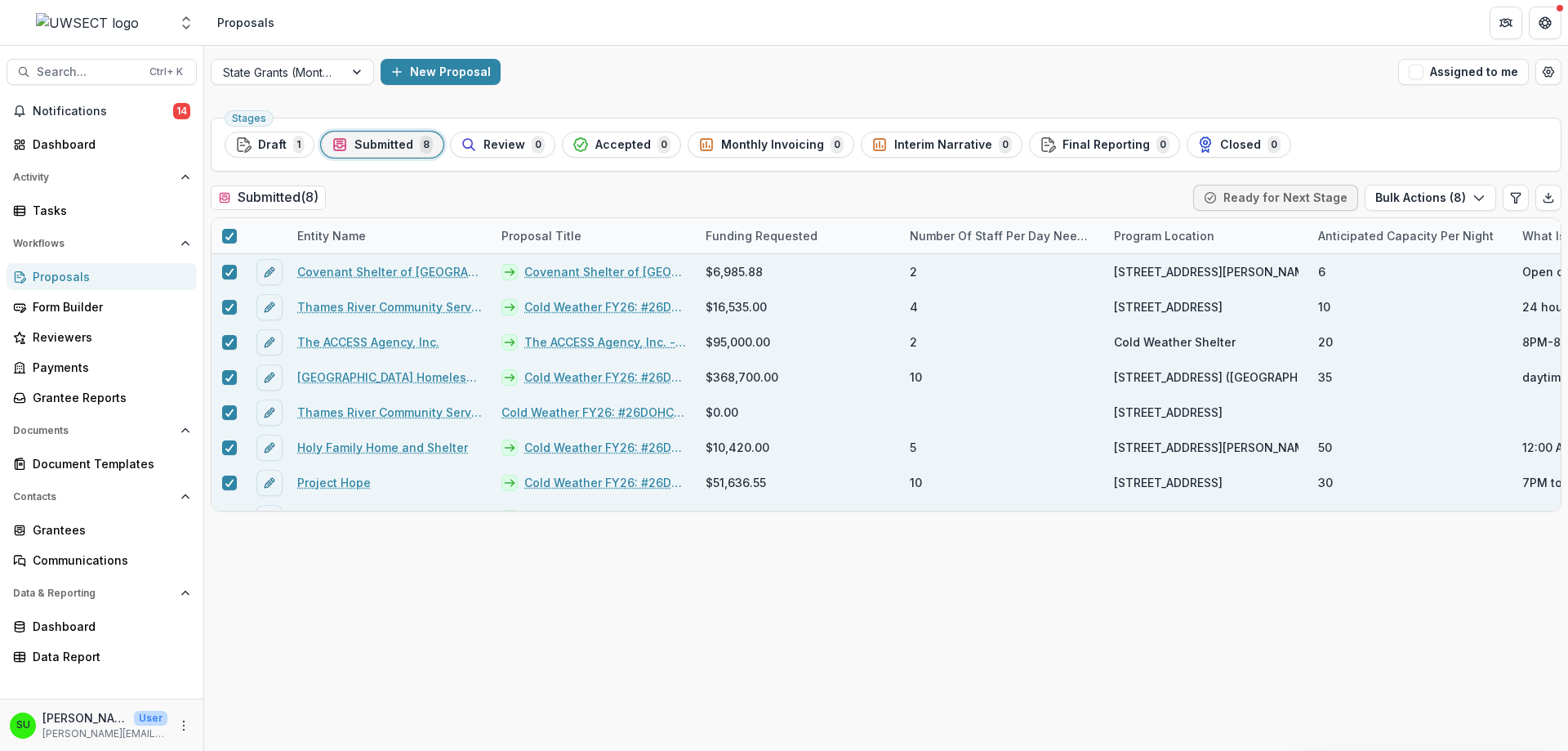
type input "**"
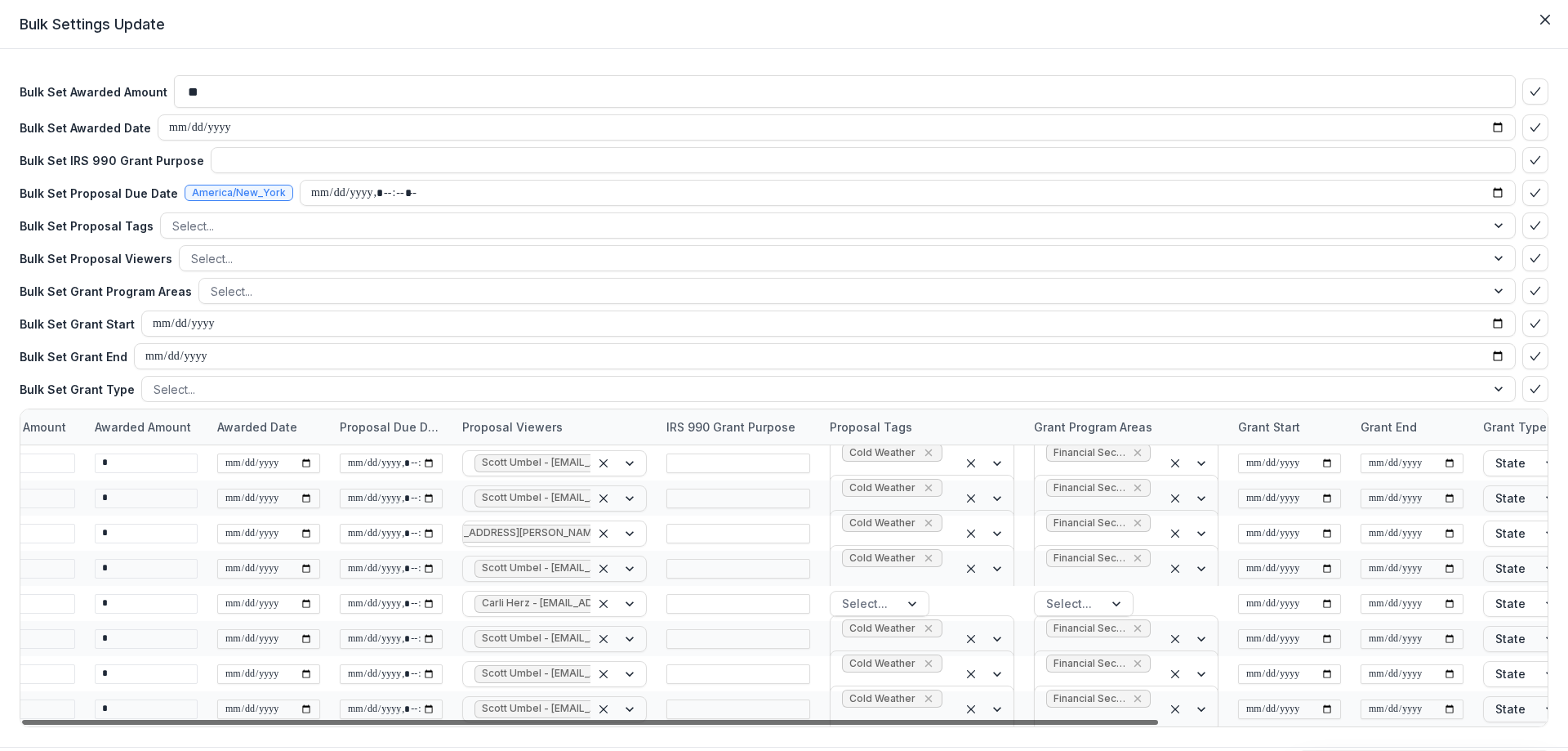
scroll to position [0, 519]
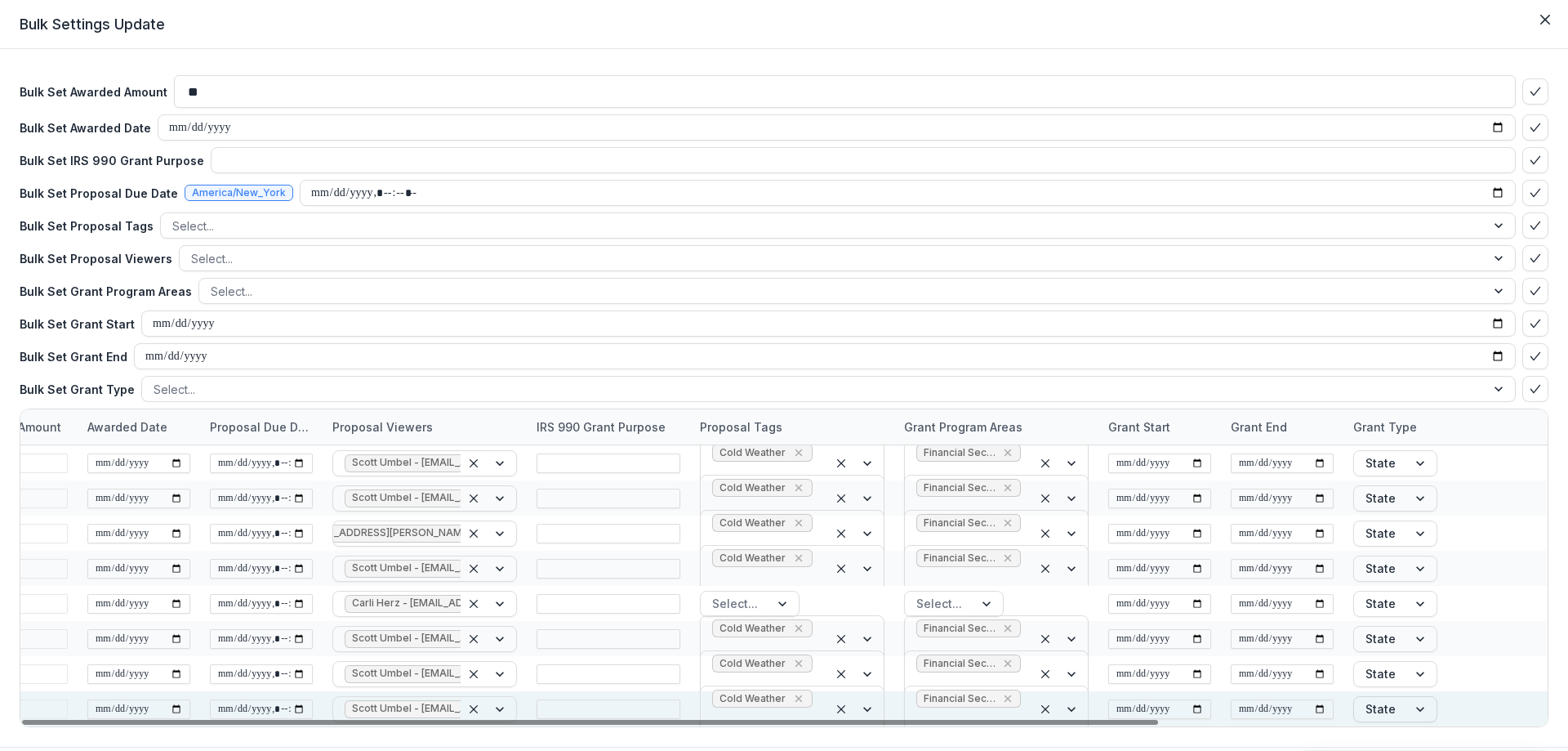
drag, startPoint x: 920, startPoint y: 724, endPoint x: 1348, endPoint y: 713, distance: 428.1
click at [1158, 720] on div at bounding box center [590, 723] width 1136 height 5
drag, startPoint x: 1348, startPoint y: 713, endPoint x: 1046, endPoint y: 713, distance: 302.0
click at [1046, 713] on div "Thames Valley Council for Community Action Thames Valley Council for Community …" at bounding box center [526, 708] width 2041 height 35
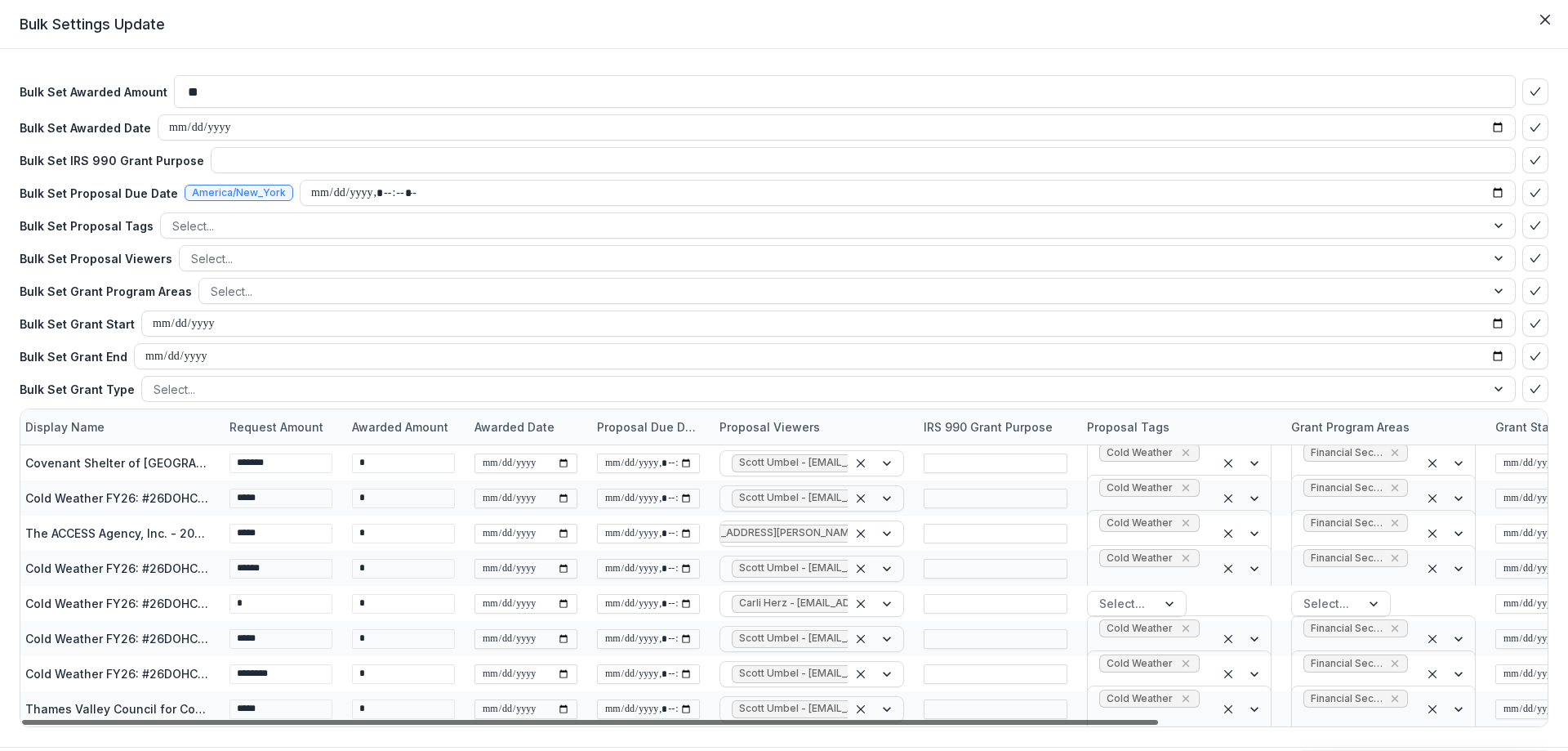
scroll to position [0, 0]
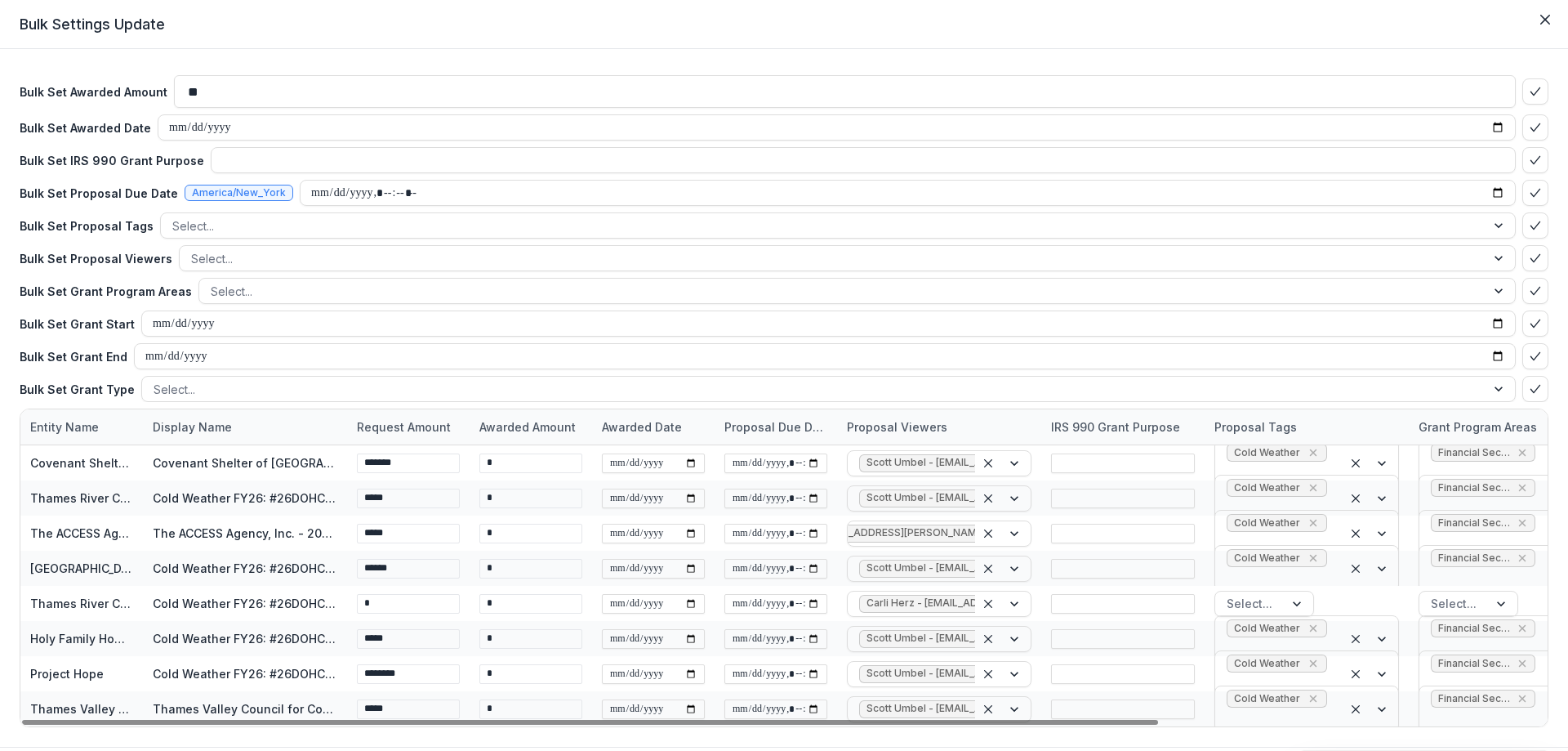
drag, startPoint x: 1042, startPoint y: 721, endPoint x: 554, endPoint y: 734, distance: 488.2
click at [557, 724] on div at bounding box center [590, 723] width 1136 height 5
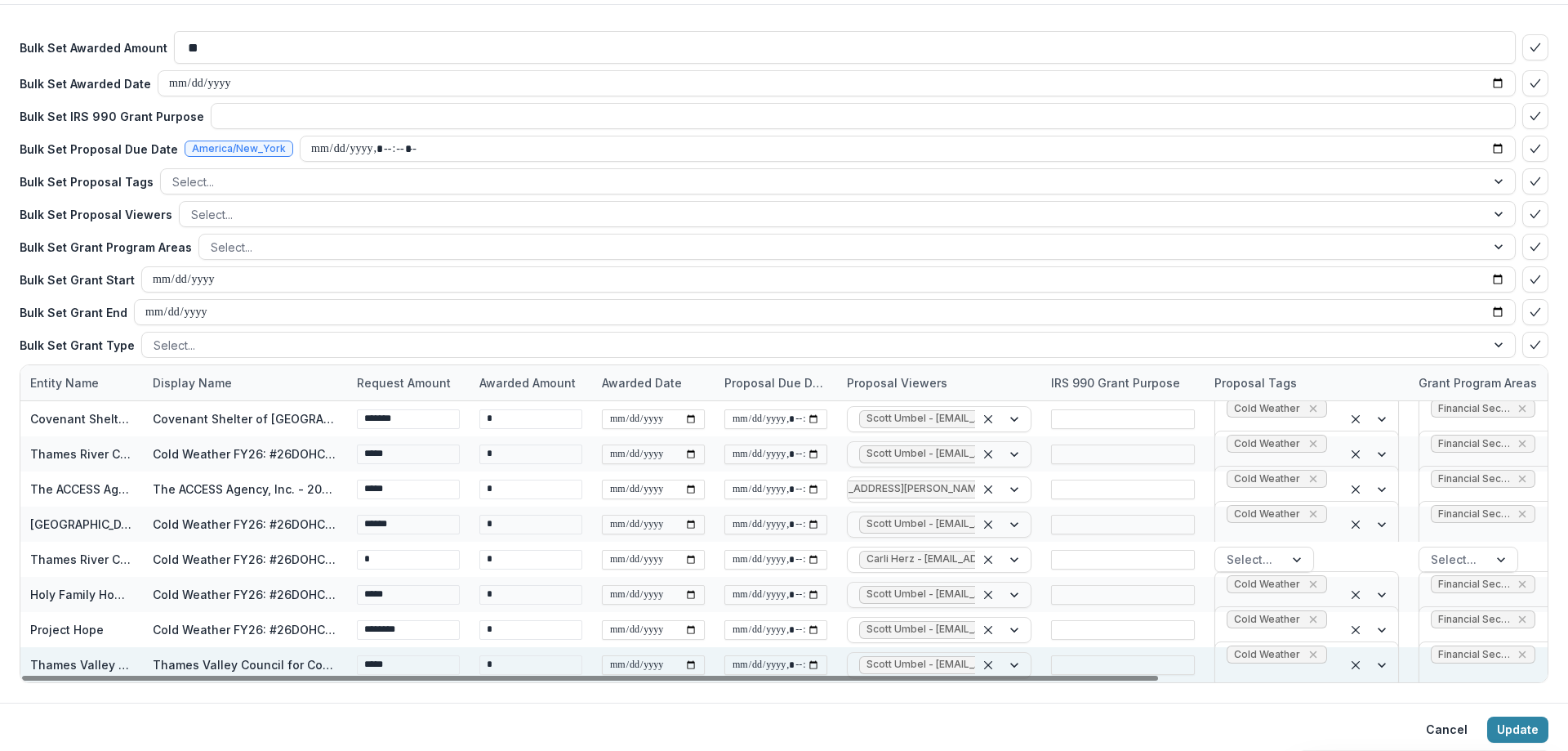
scroll to position [49, 0]
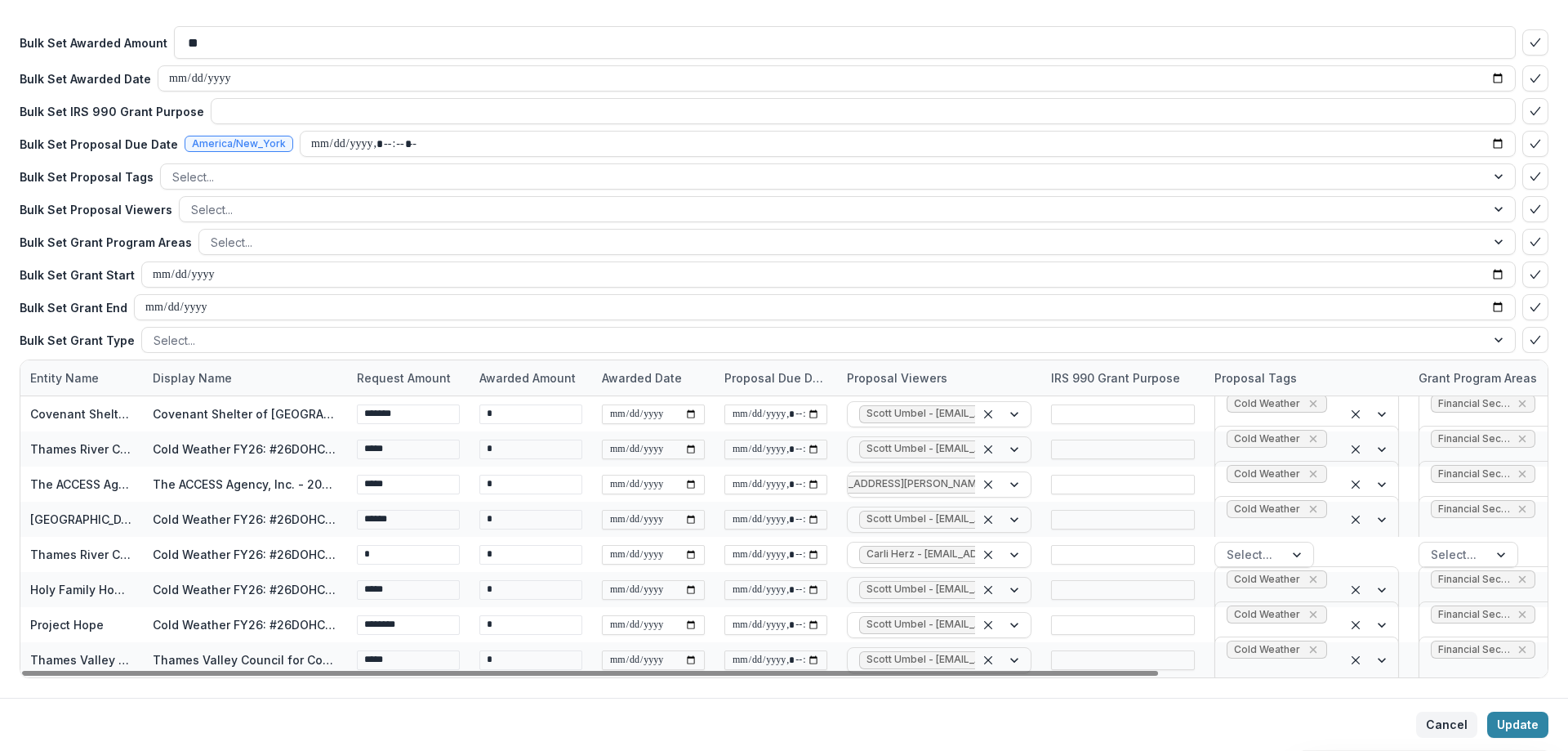
click at [1436, 734] on button "Cancel" at bounding box center [1445, 724] width 61 height 26
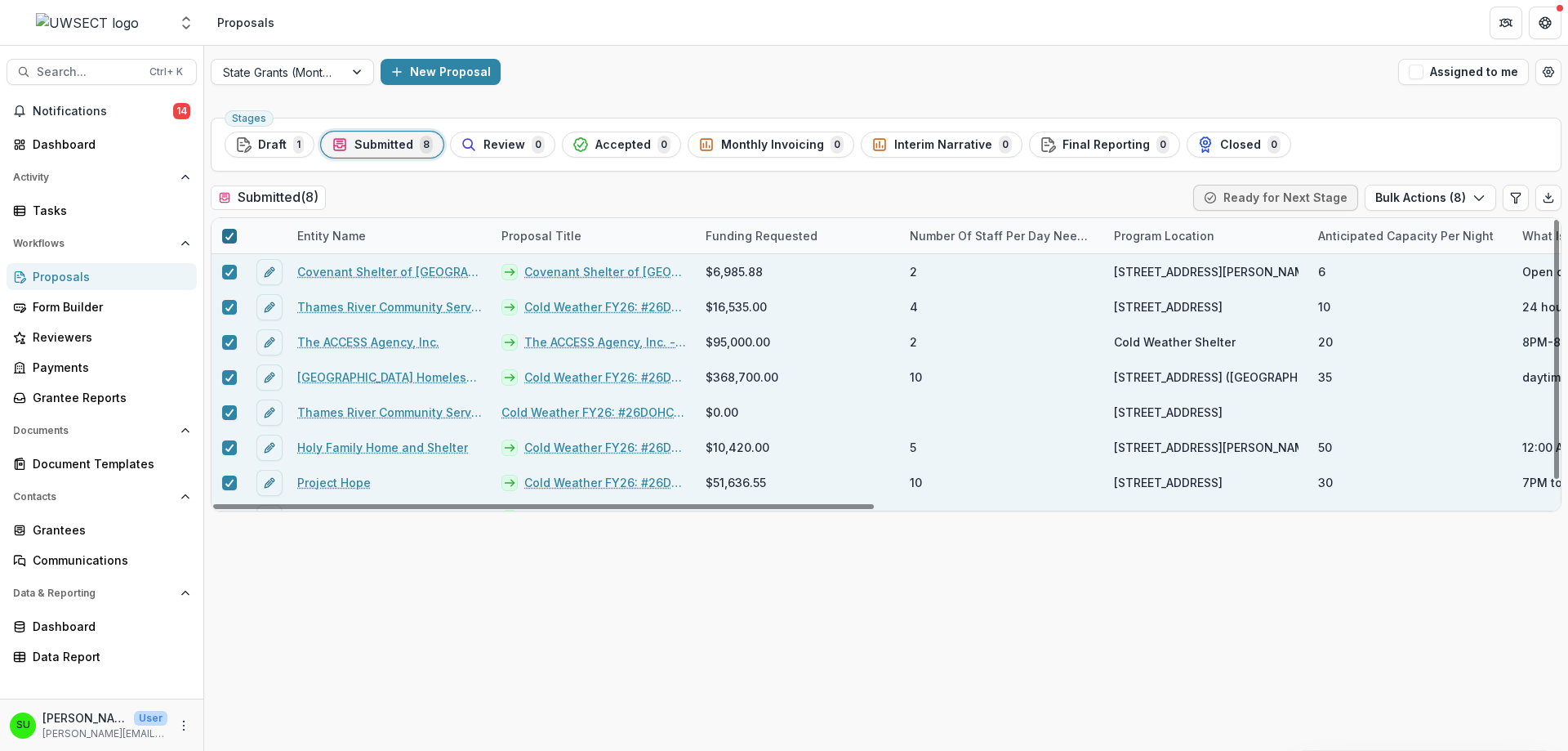
click at [225, 235] on icon at bounding box center [229, 237] width 9 height 9
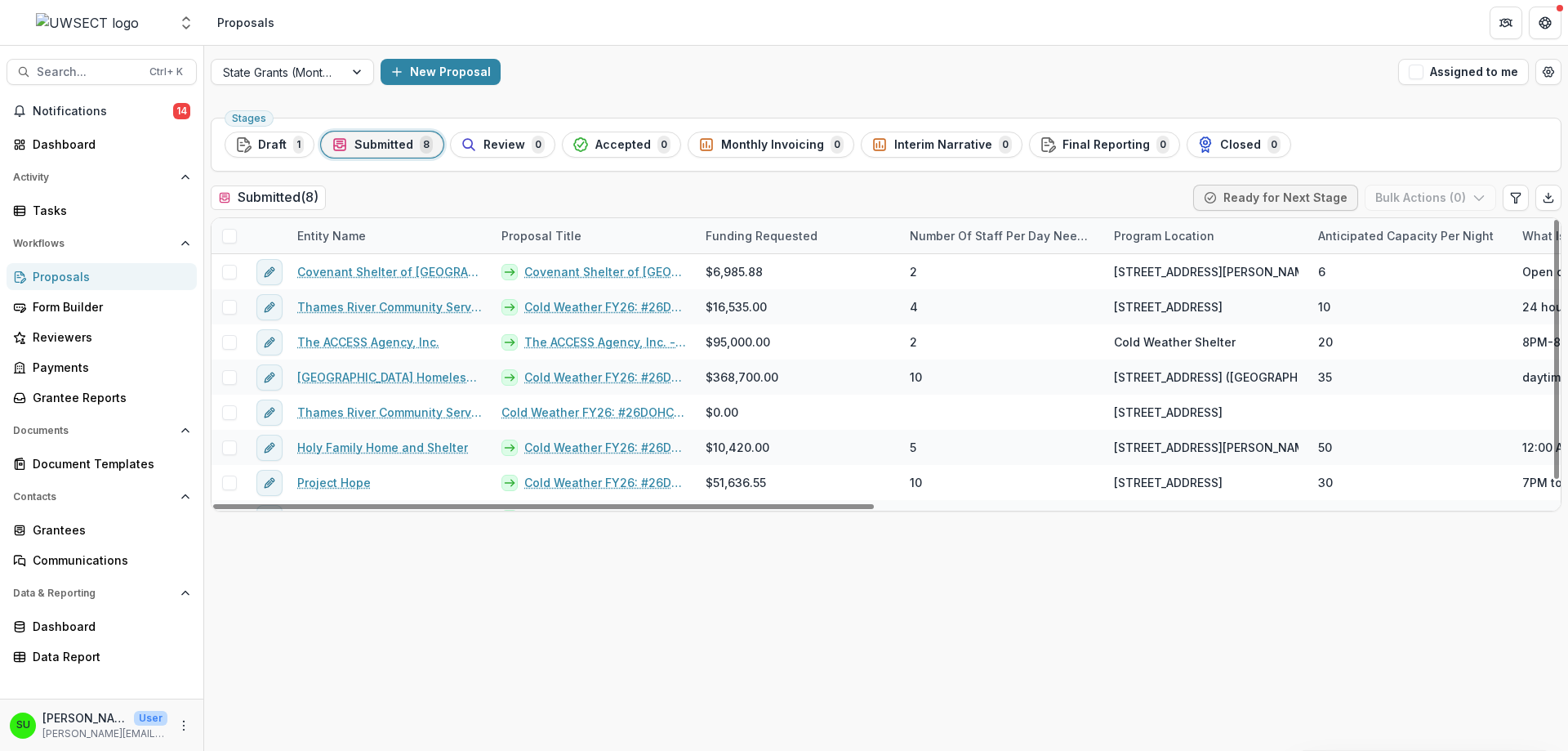
click at [430, 189] on div "Submitted ( 8 ) Ready for Next Stage Bulk Actions ( 0 )" at bounding box center [886, 201] width 1350 height 33
click at [488, 598] on div "Stages Draft 1 Submitted 8 Review 0 Accepted 0 Monthly Invoicing 0 Interim Narr…" at bounding box center [886, 431] width 1364 height 640
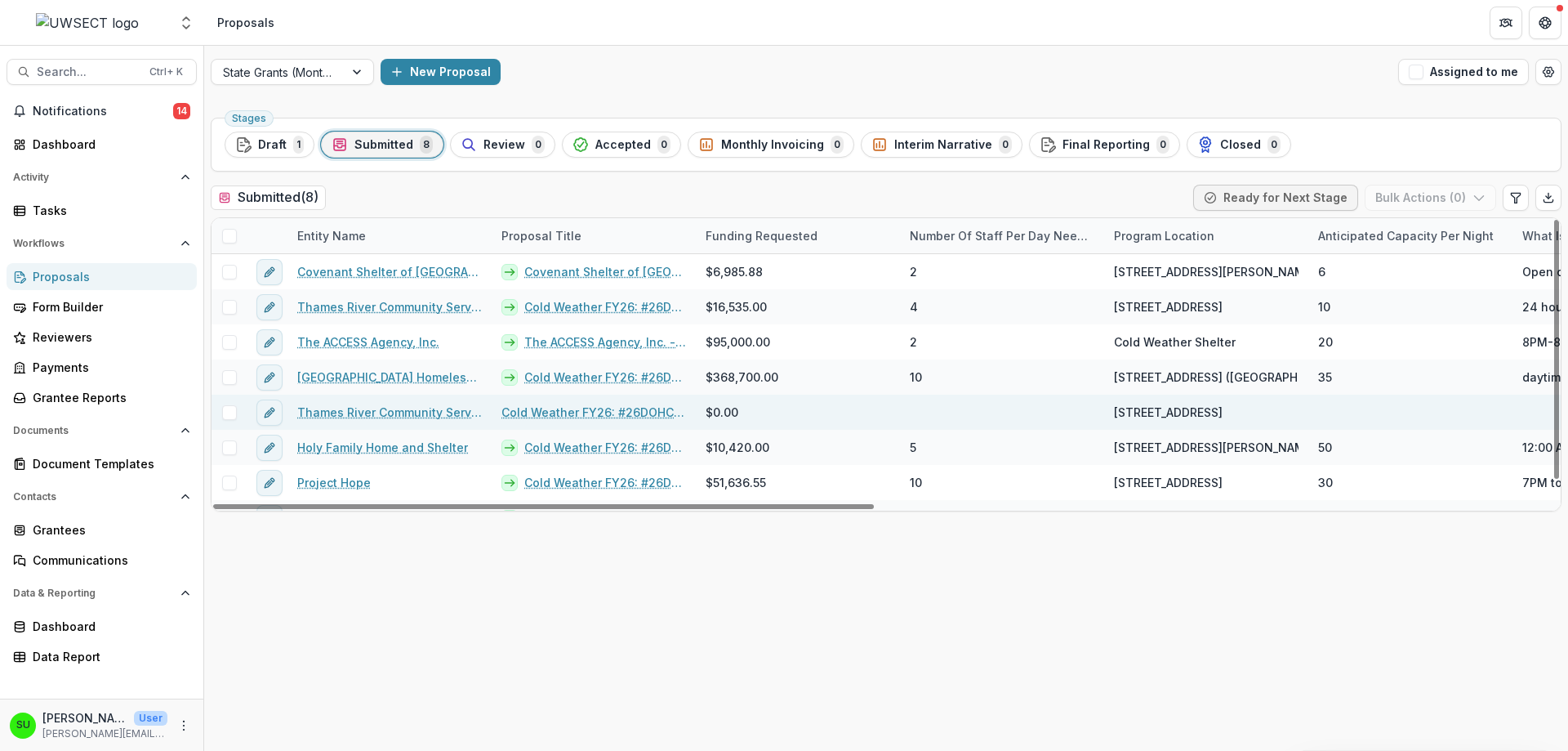
click at [219, 412] on div at bounding box center [229, 412] width 35 height 15
click at [227, 413] on span at bounding box center [229, 412] width 15 height 15
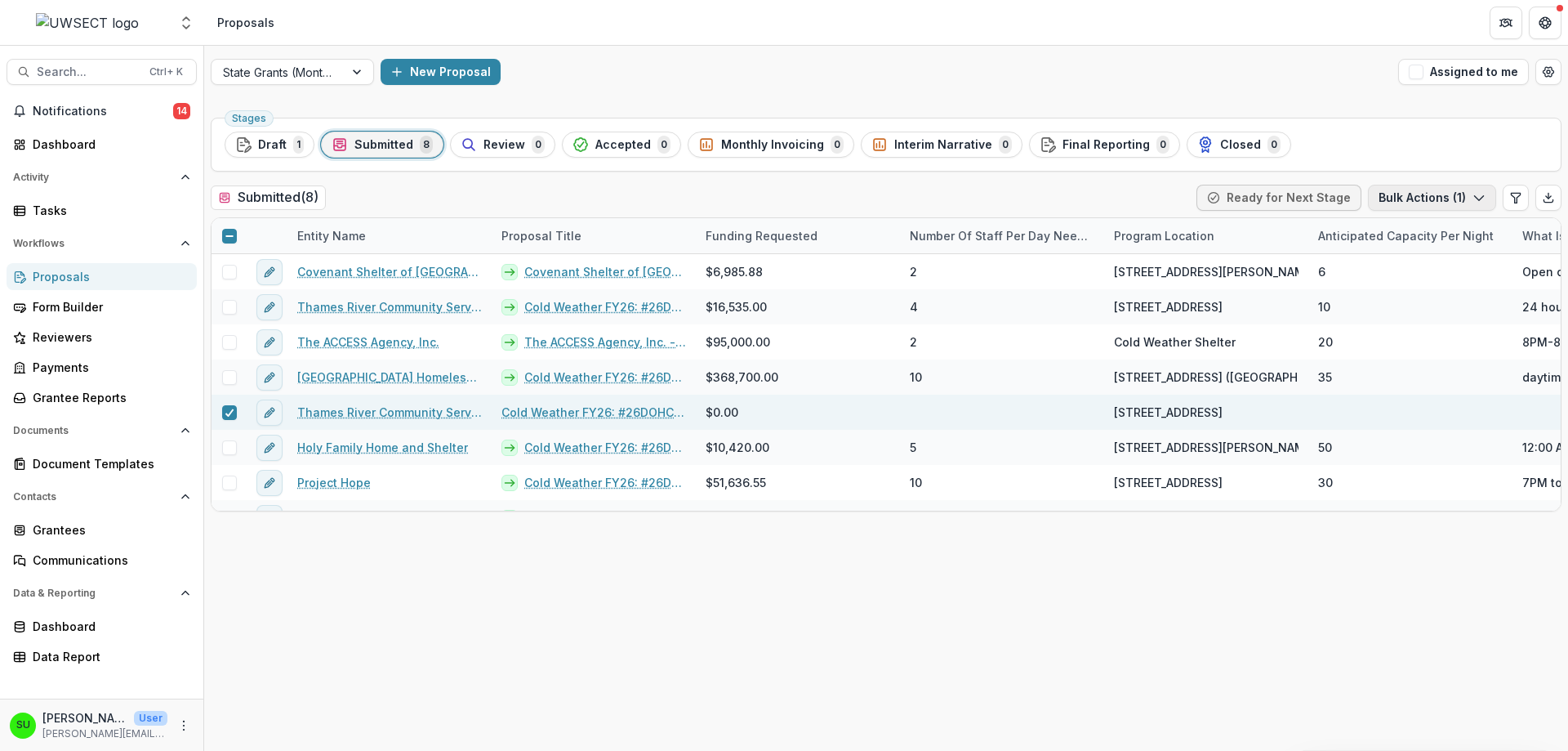
click at [1449, 199] on button "Bulk Actions ( 1 )" at bounding box center [1432, 197] width 129 height 26
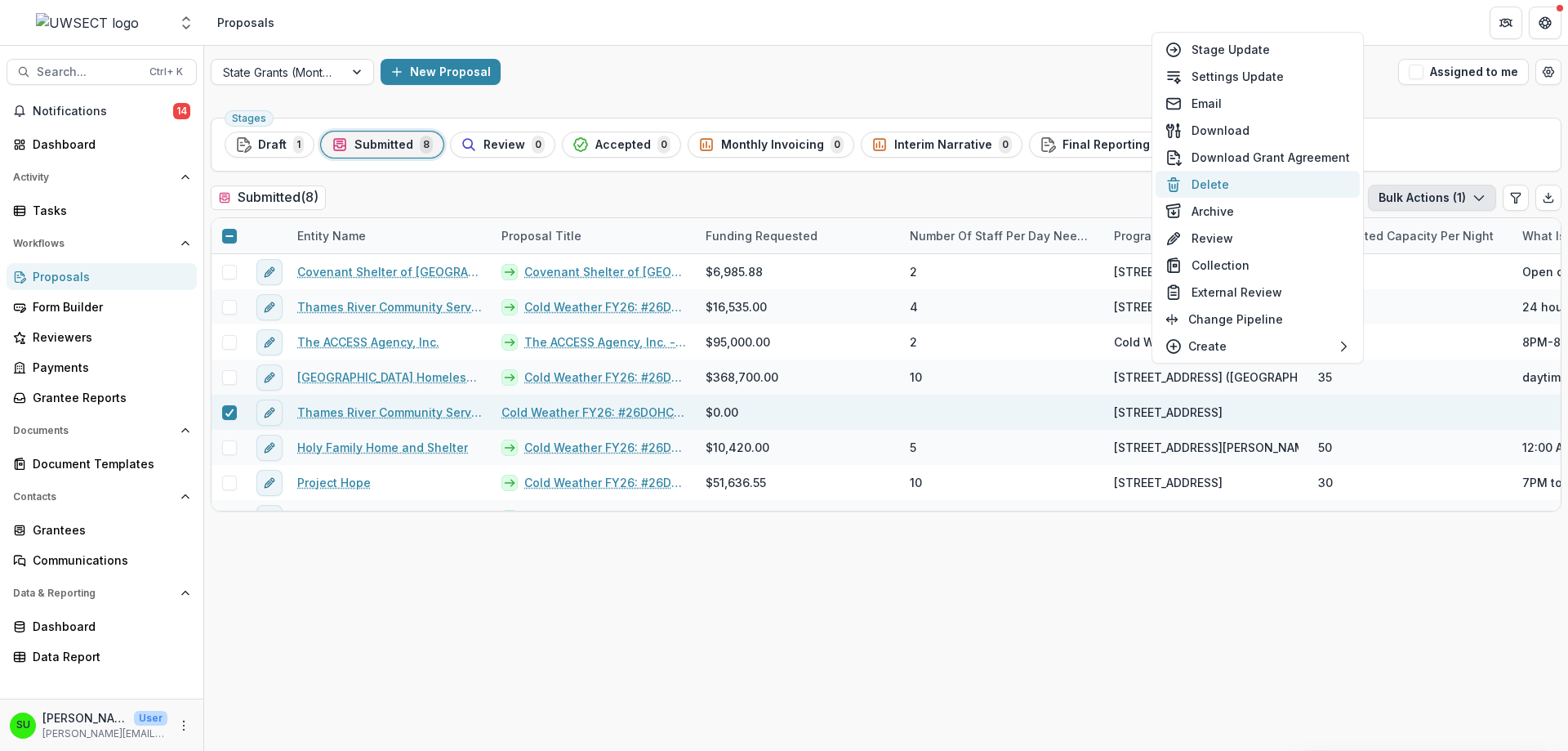
click at [1245, 183] on button "Delete" at bounding box center [1257, 183] width 204 height 27
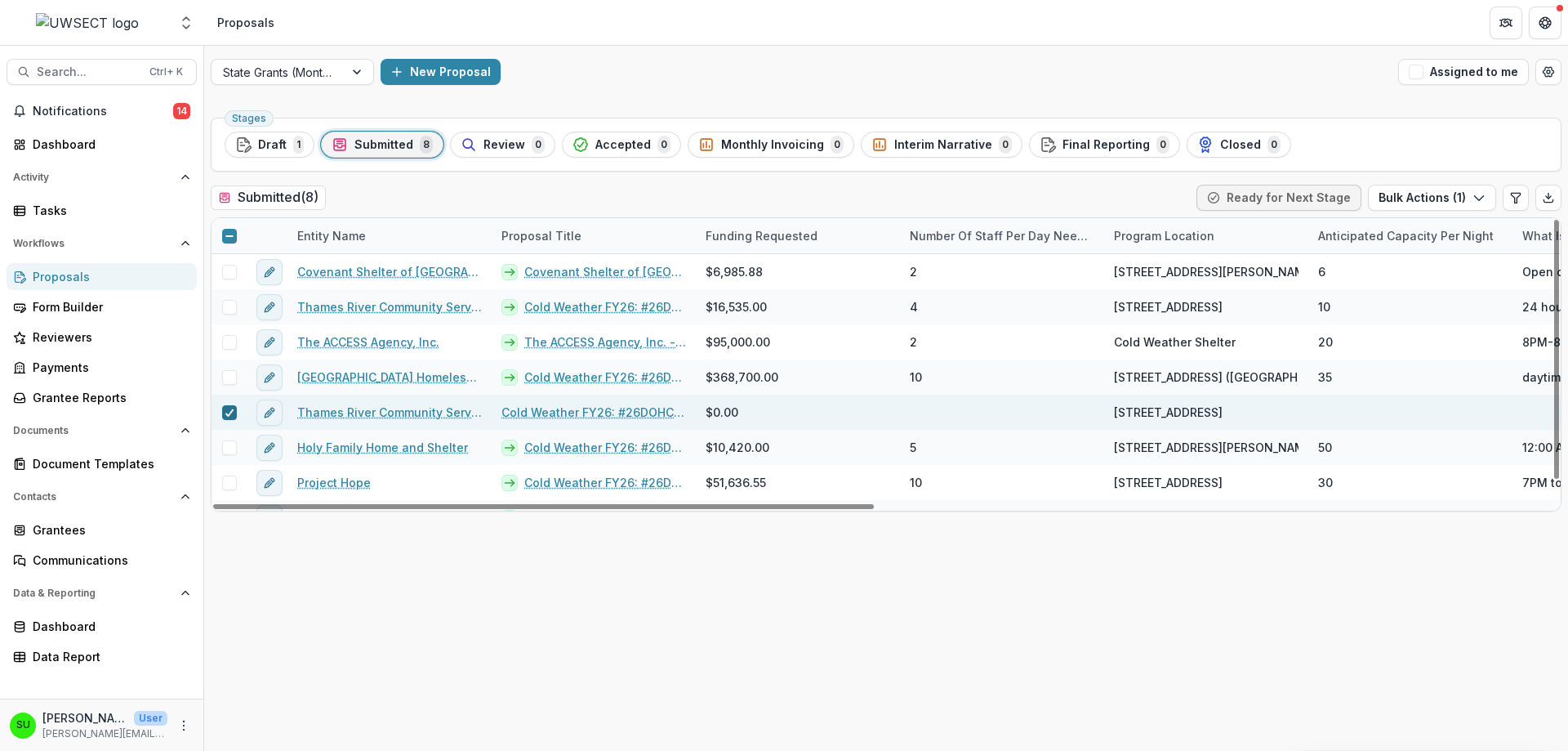
click at [228, 409] on icon at bounding box center [229, 412] width 9 height 9
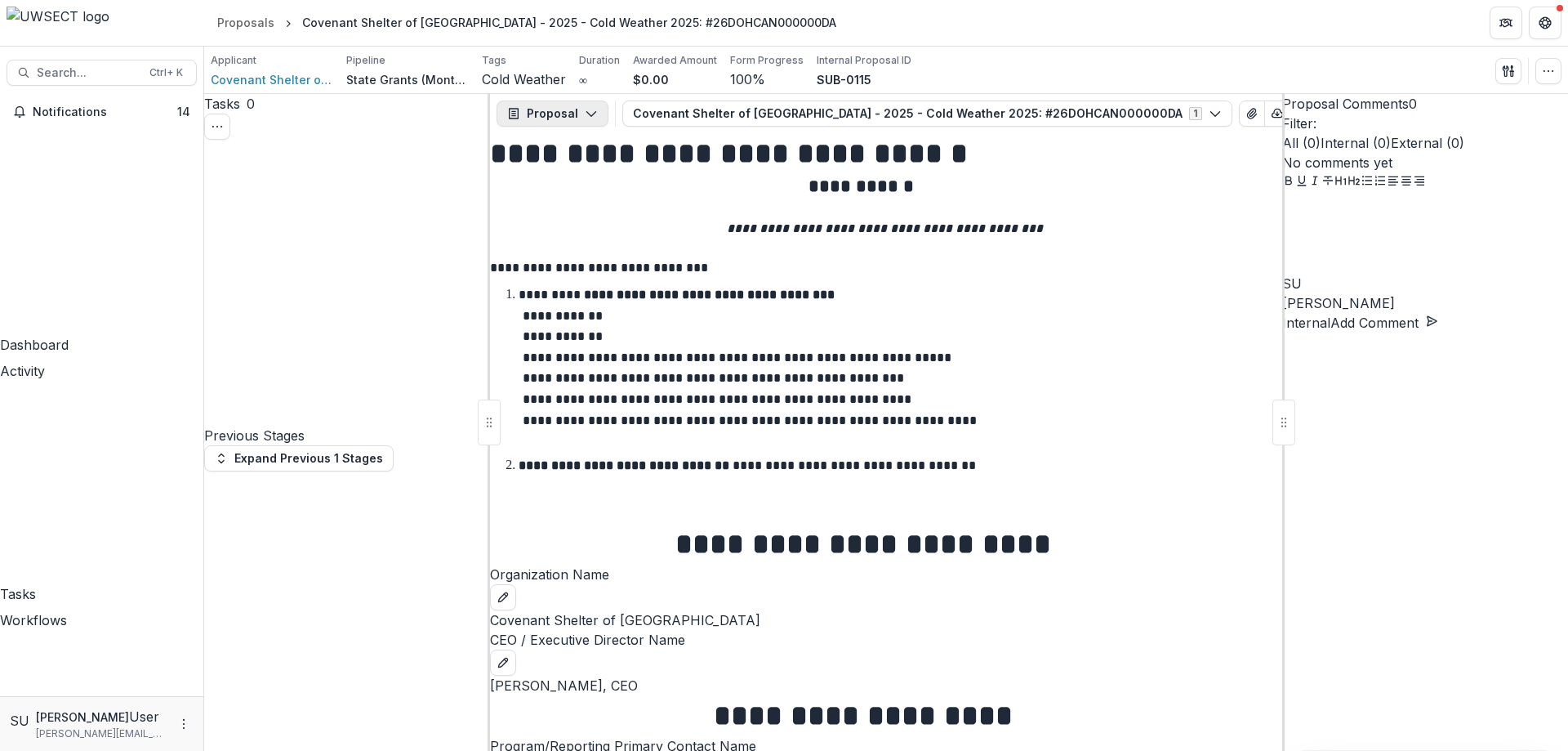
click at [563, 100] on button "Proposal" at bounding box center [552, 113] width 112 height 26
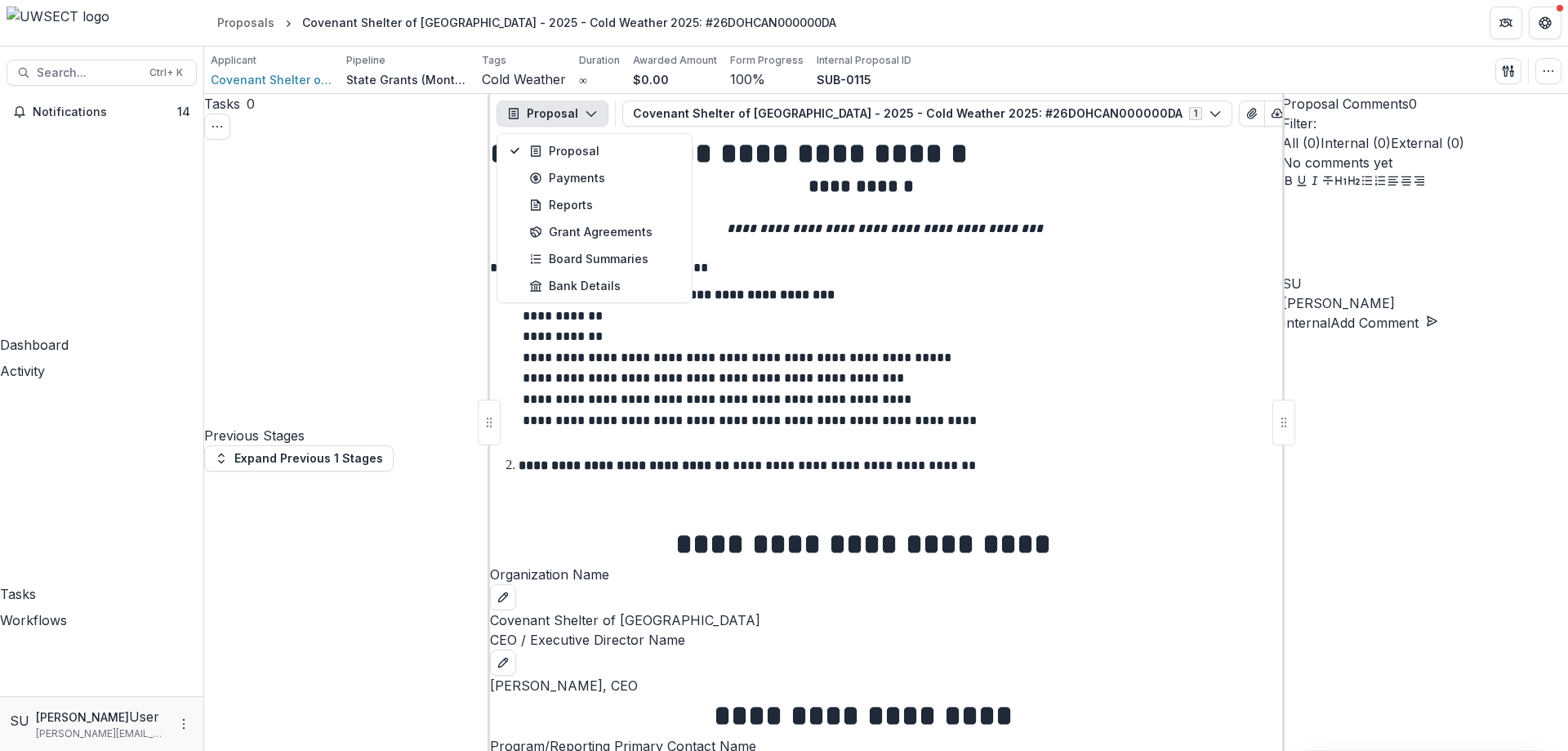
click at [1065, 22] on header "Proposals Covenant Shelter of [GEOGRAPHIC_DATA] - 2025 - Cold Weather 2025: #26…" at bounding box center [886, 22] width 1364 height 45
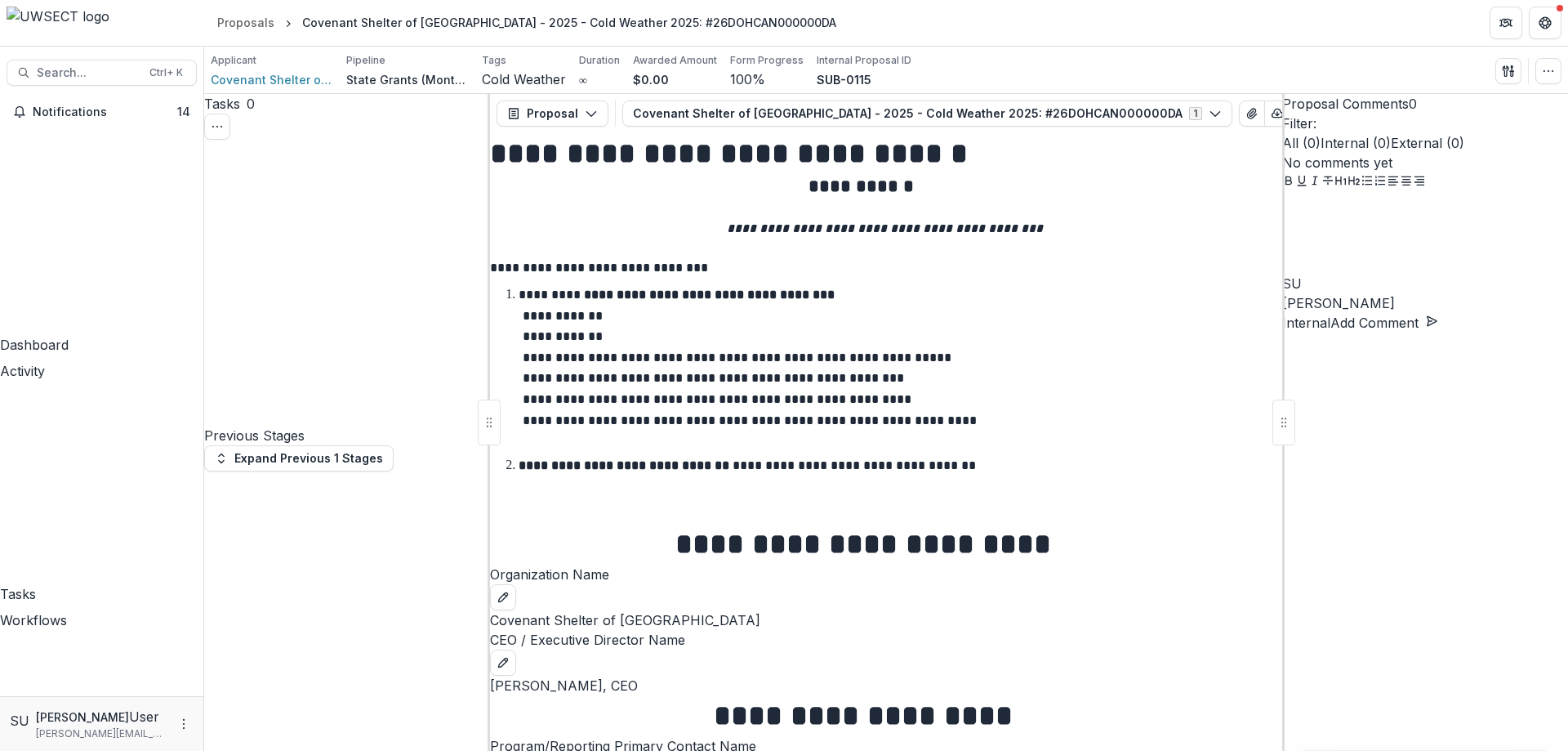
scroll to position [1204, 0]
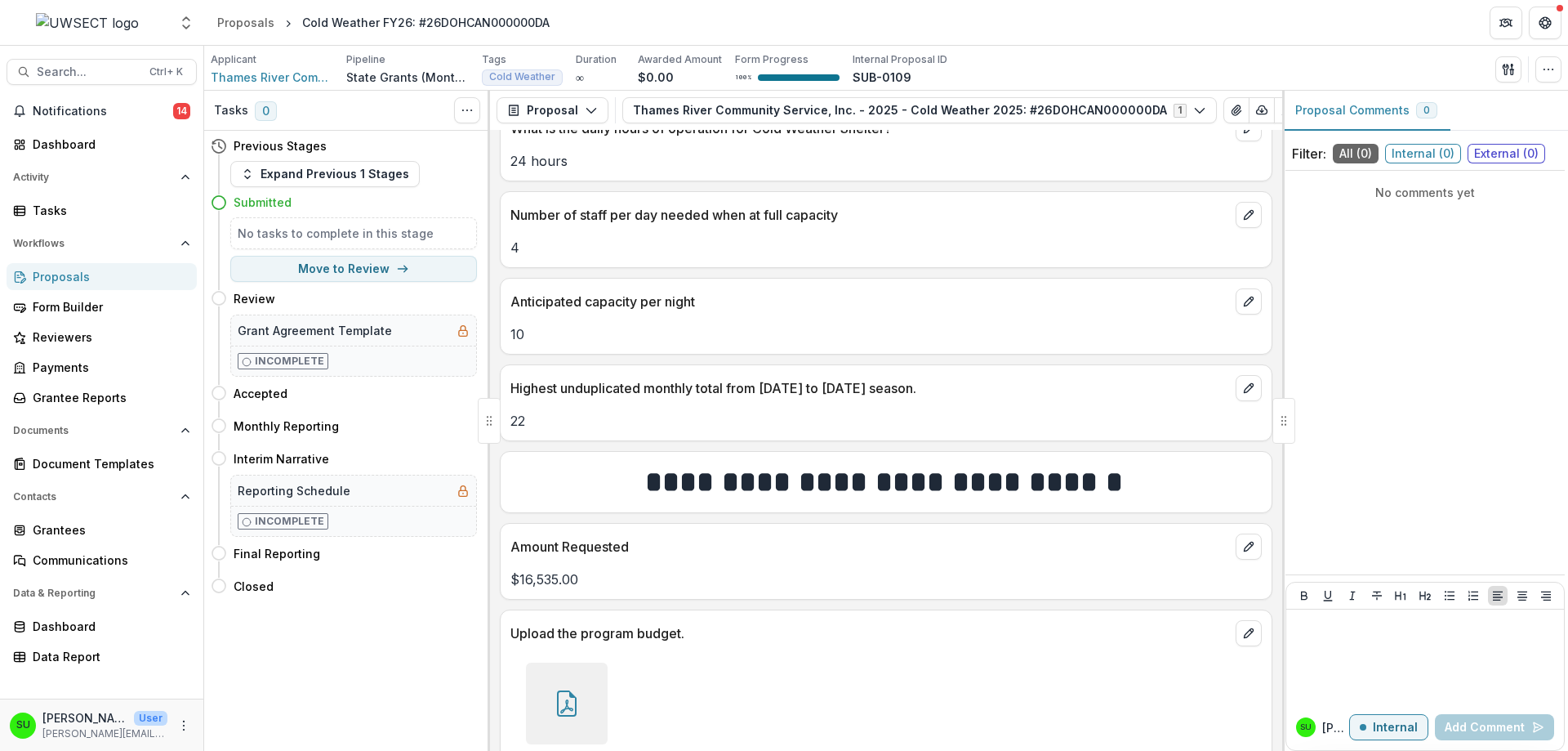
scroll to position [1204, 0]
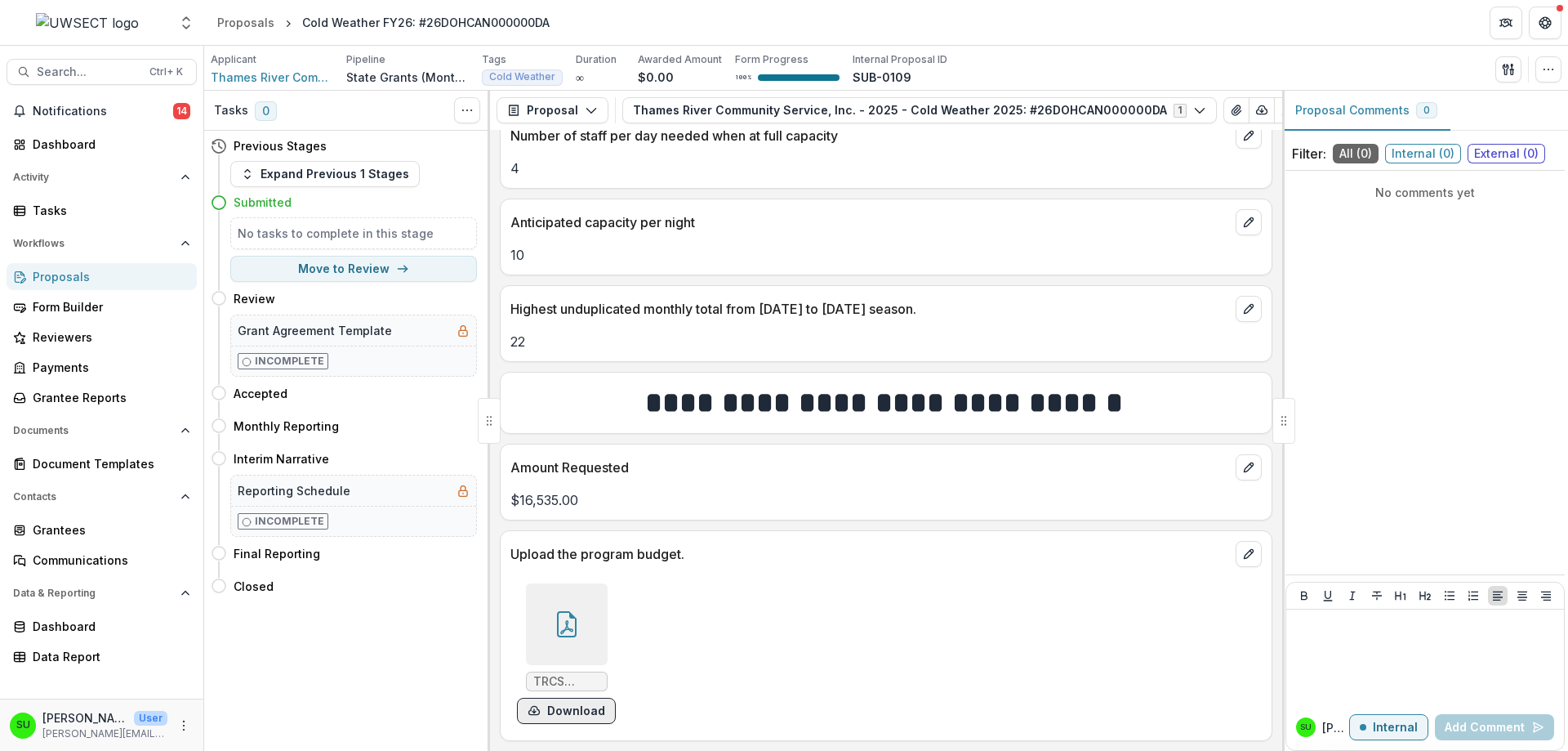
click at [582, 712] on button "Download" at bounding box center [566, 711] width 99 height 26
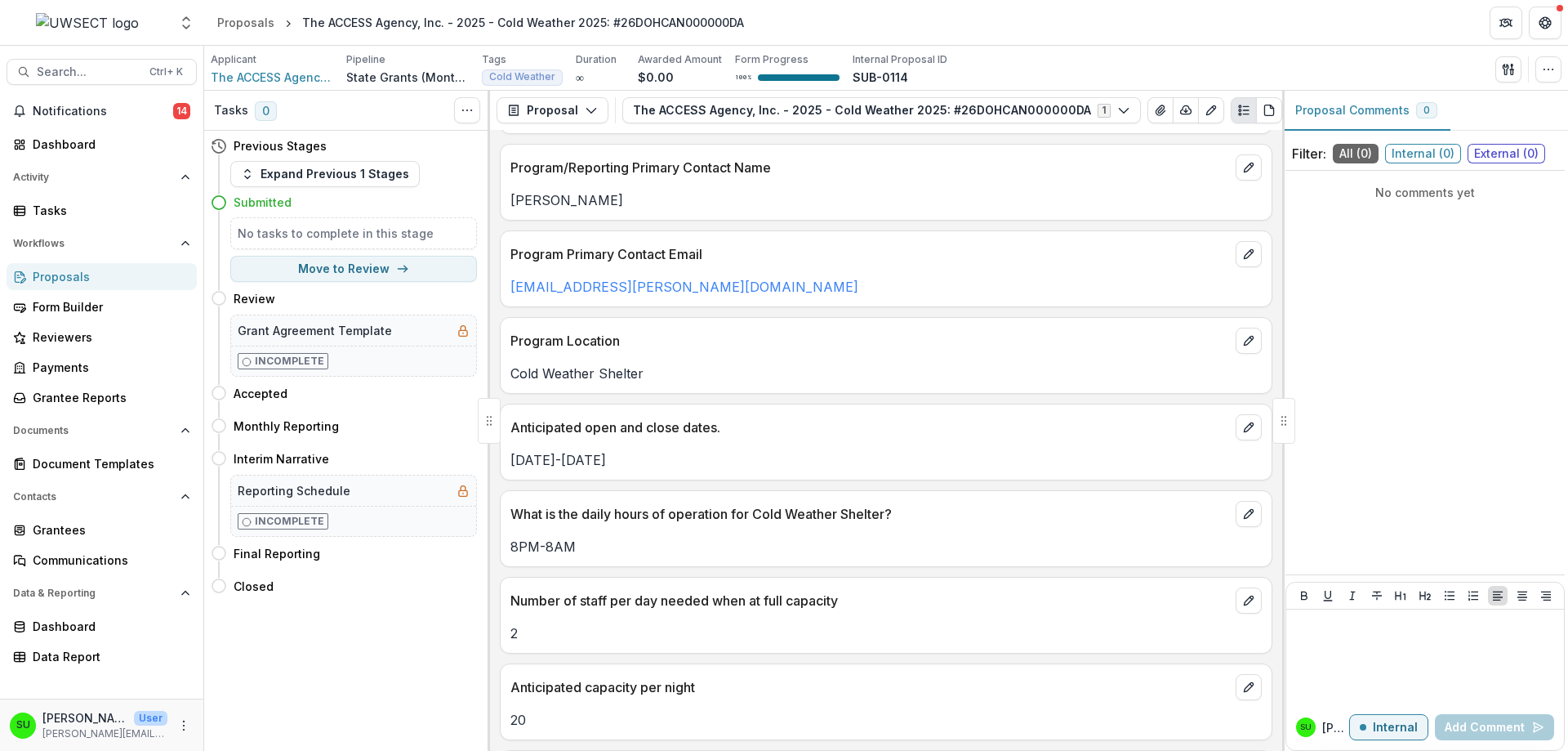
scroll to position [1201, 0]
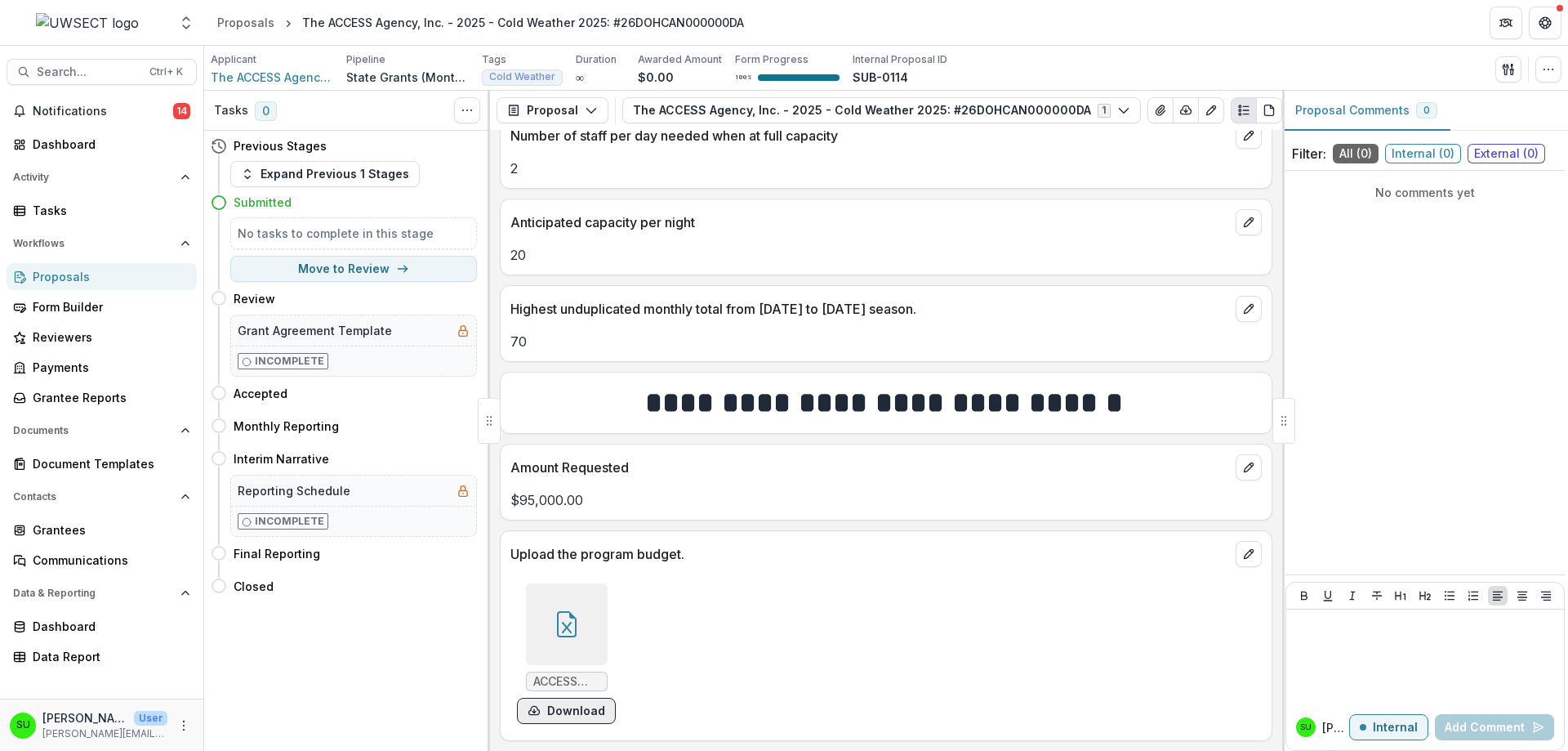
click at [593, 704] on button "Download" at bounding box center [566, 711] width 99 height 26
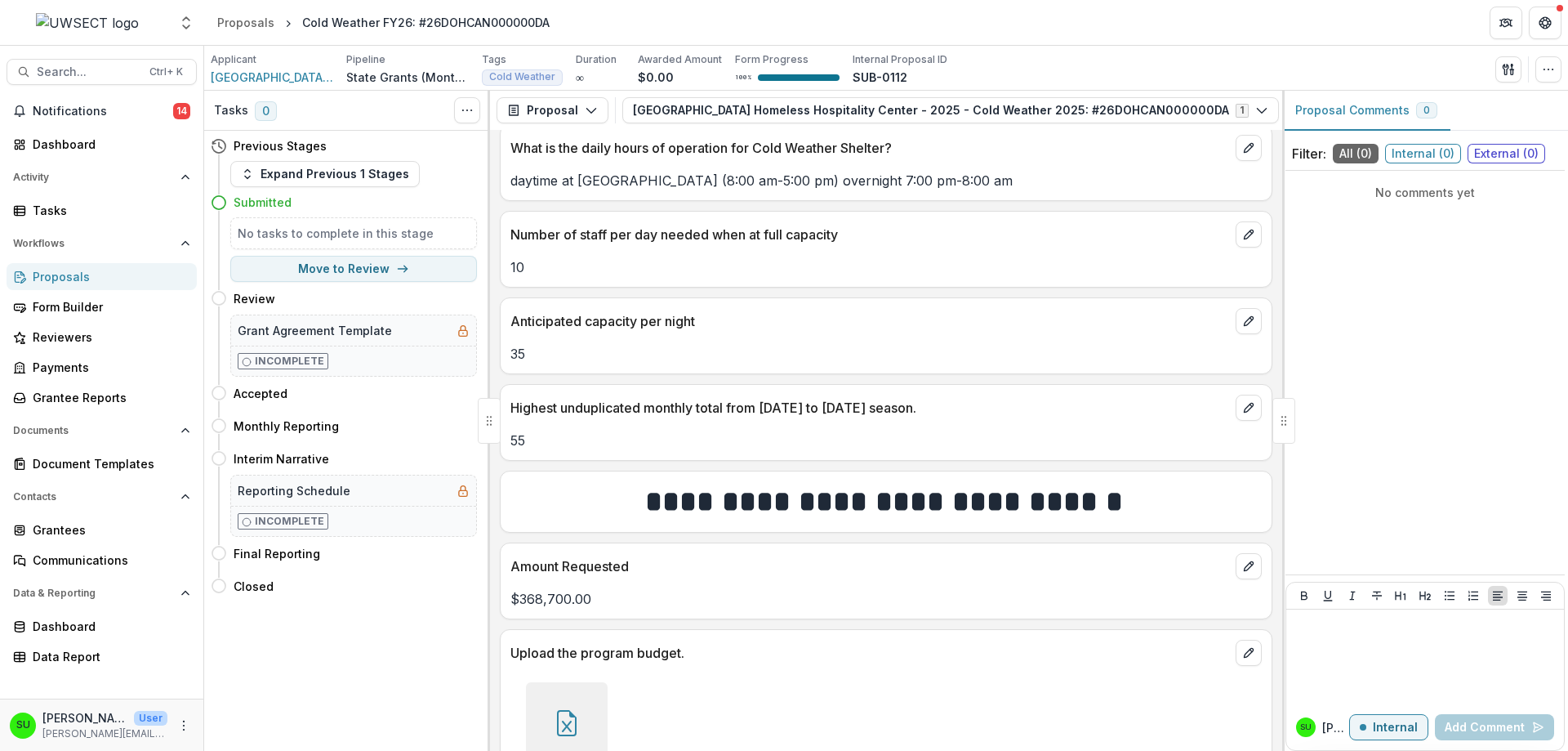
scroll to position [1223, 0]
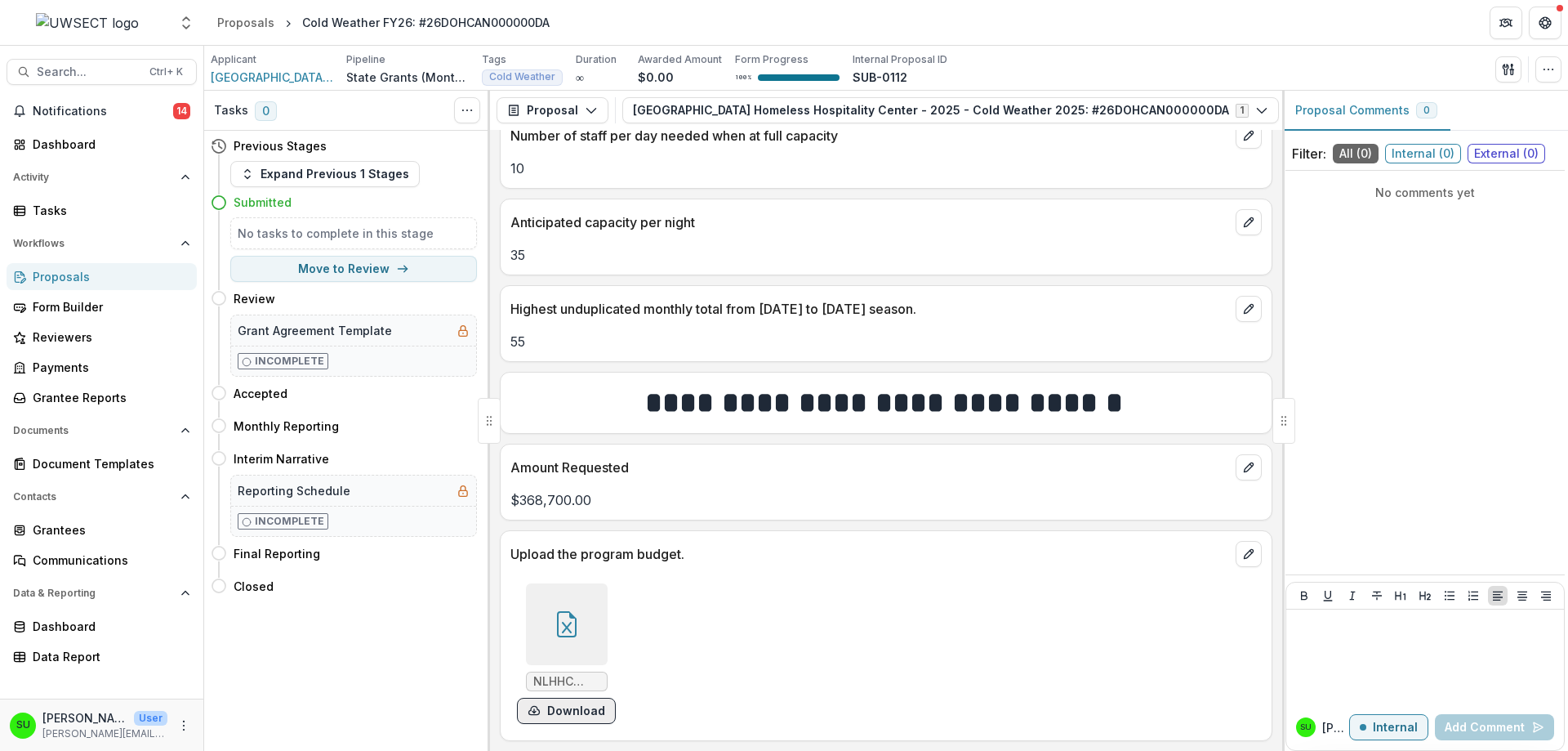
click at [571, 715] on button "Download" at bounding box center [566, 711] width 99 height 26
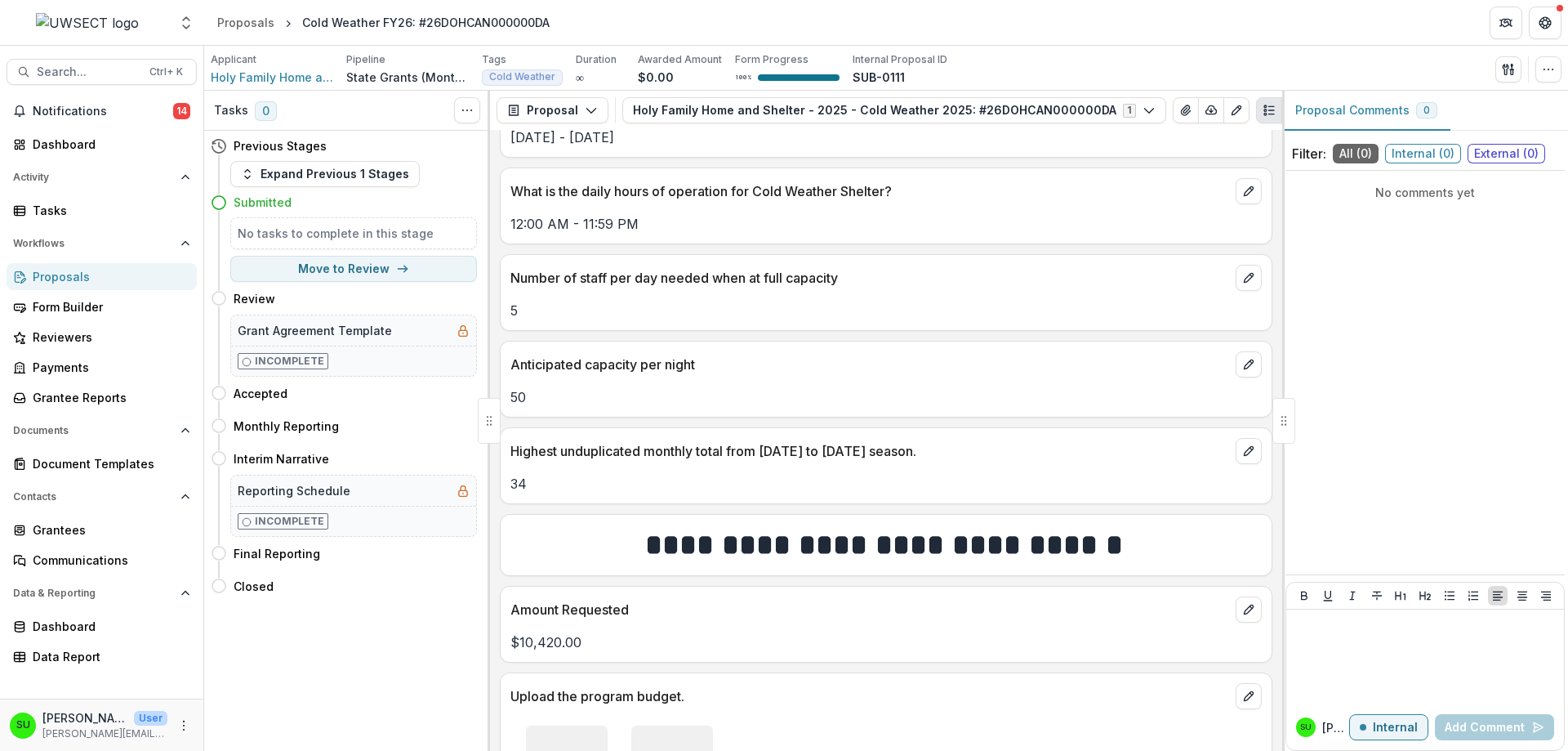
scroll to position [1204, 0]
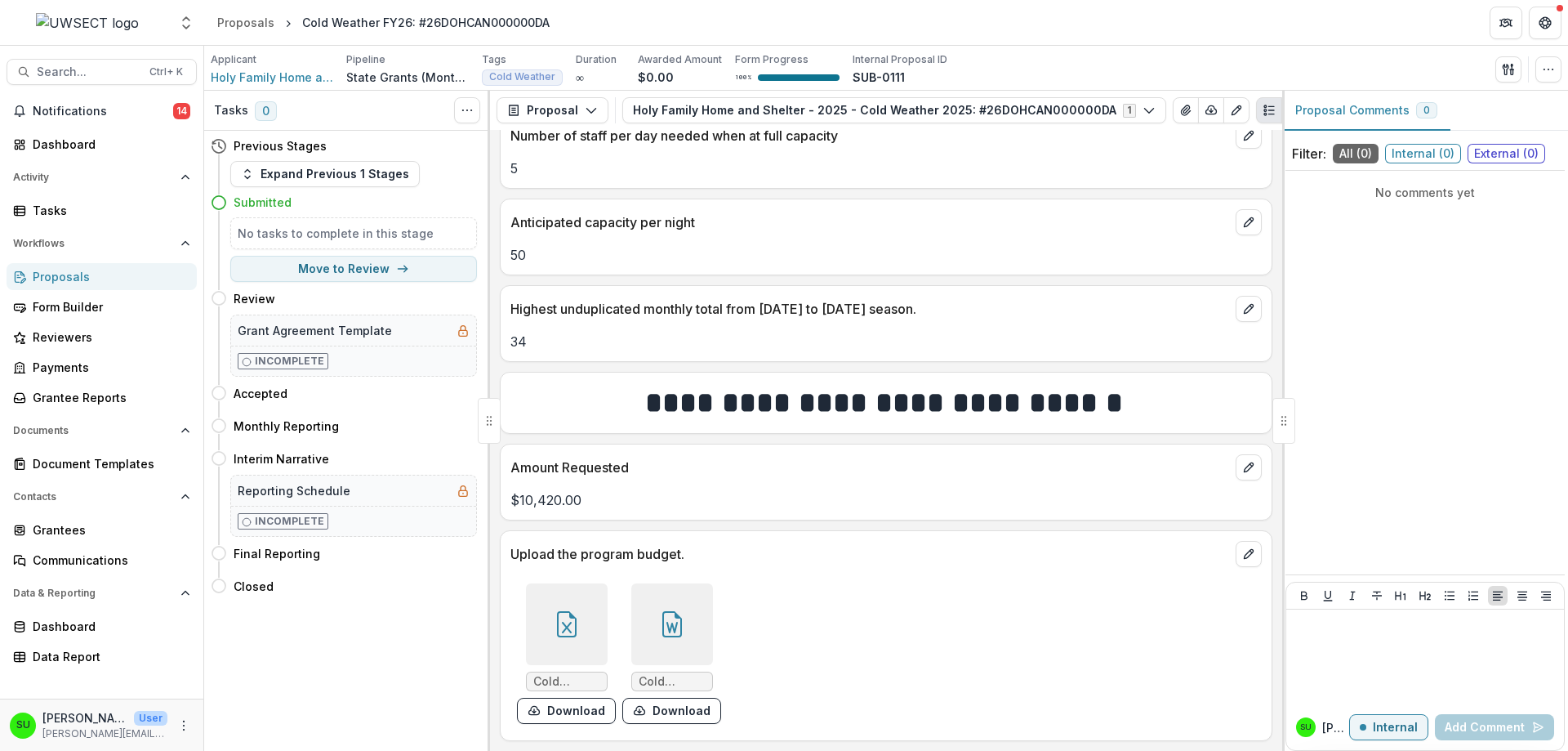
drag, startPoint x: 564, startPoint y: 709, endPoint x: 614, endPoint y: 710, distance: 50.0
click at [564, 710] on button "Download" at bounding box center [566, 711] width 99 height 26
click at [674, 710] on button "Download" at bounding box center [671, 711] width 99 height 26
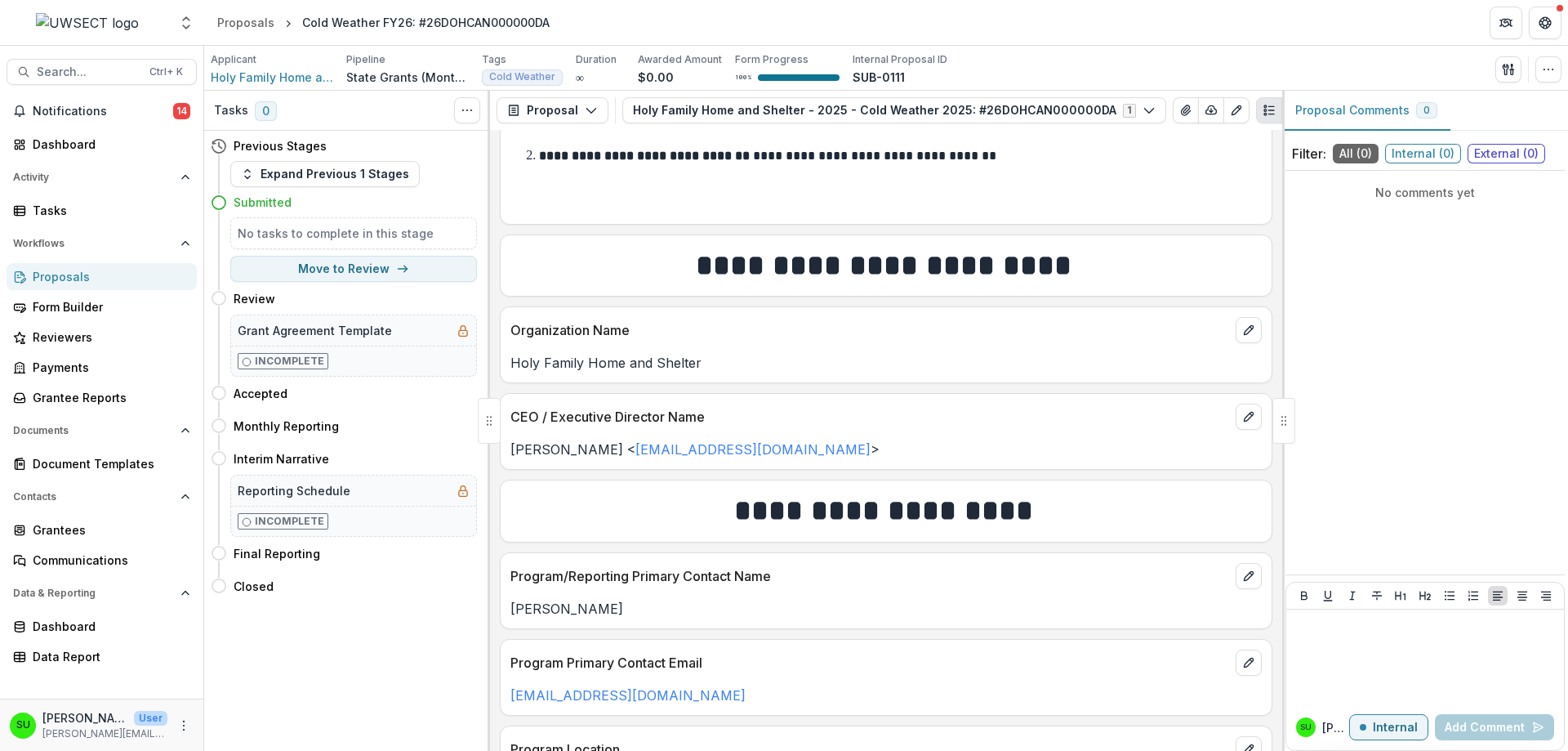
scroll to position [408, 0]
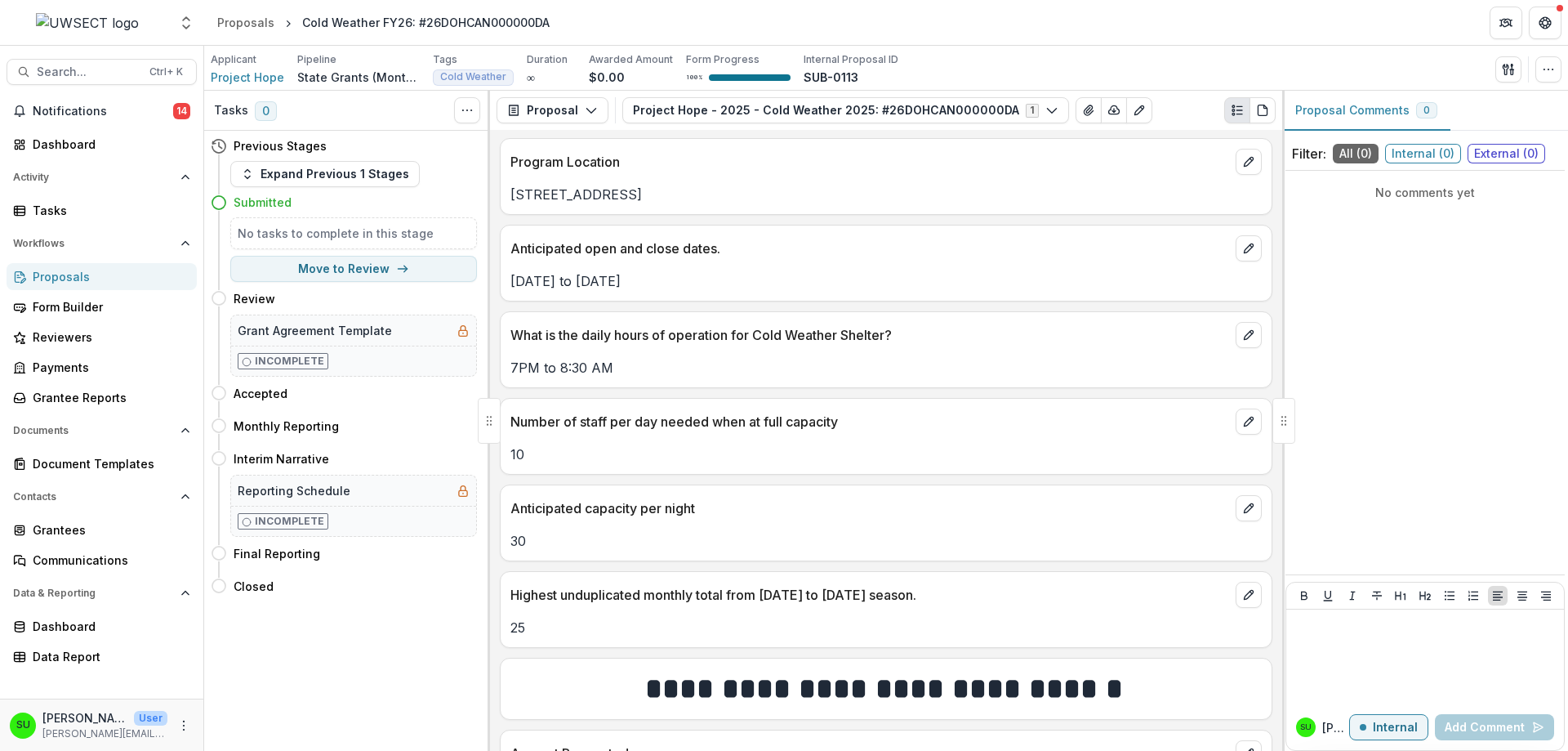
scroll to position [1201, 0]
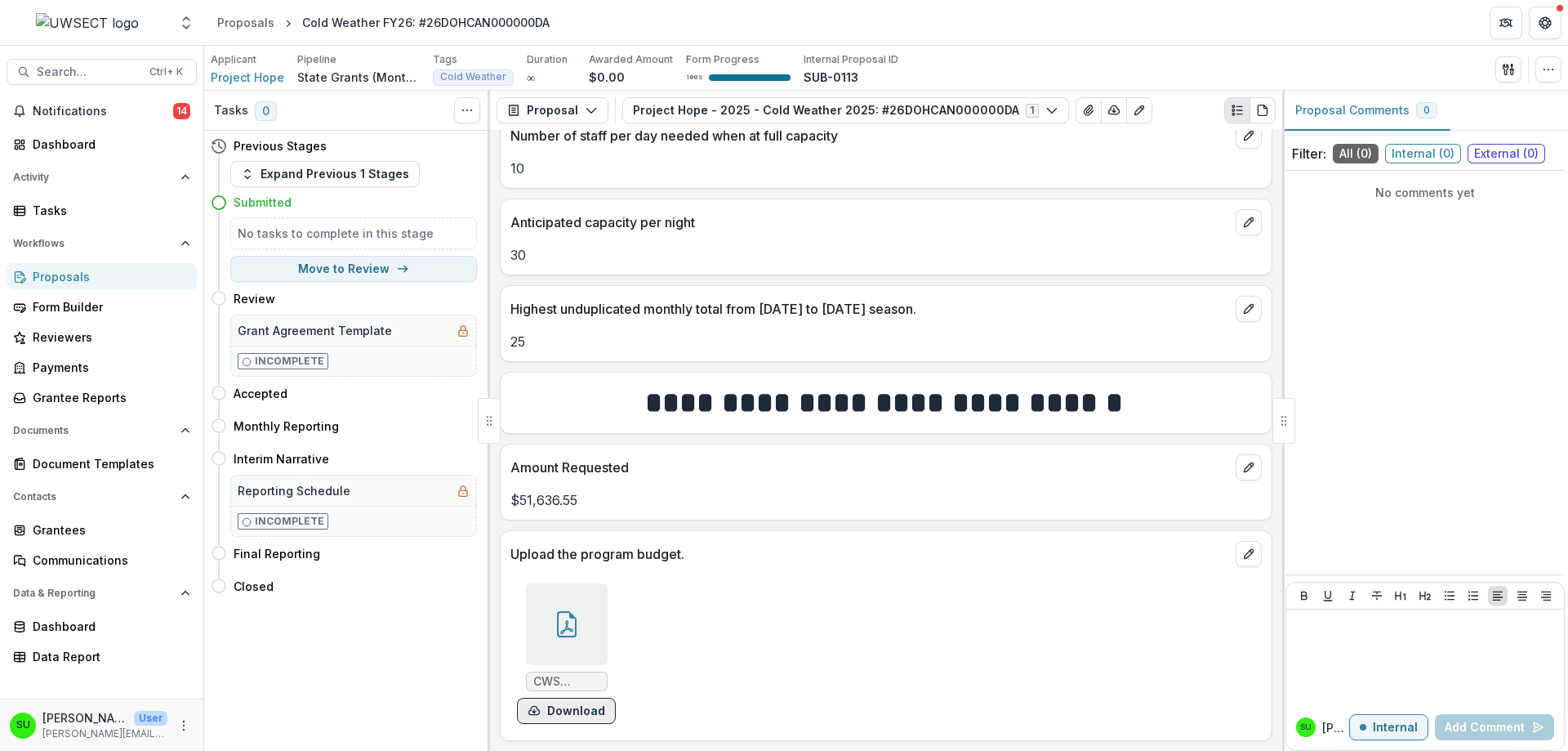
click at [564, 716] on button "Download" at bounding box center [566, 711] width 99 height 26
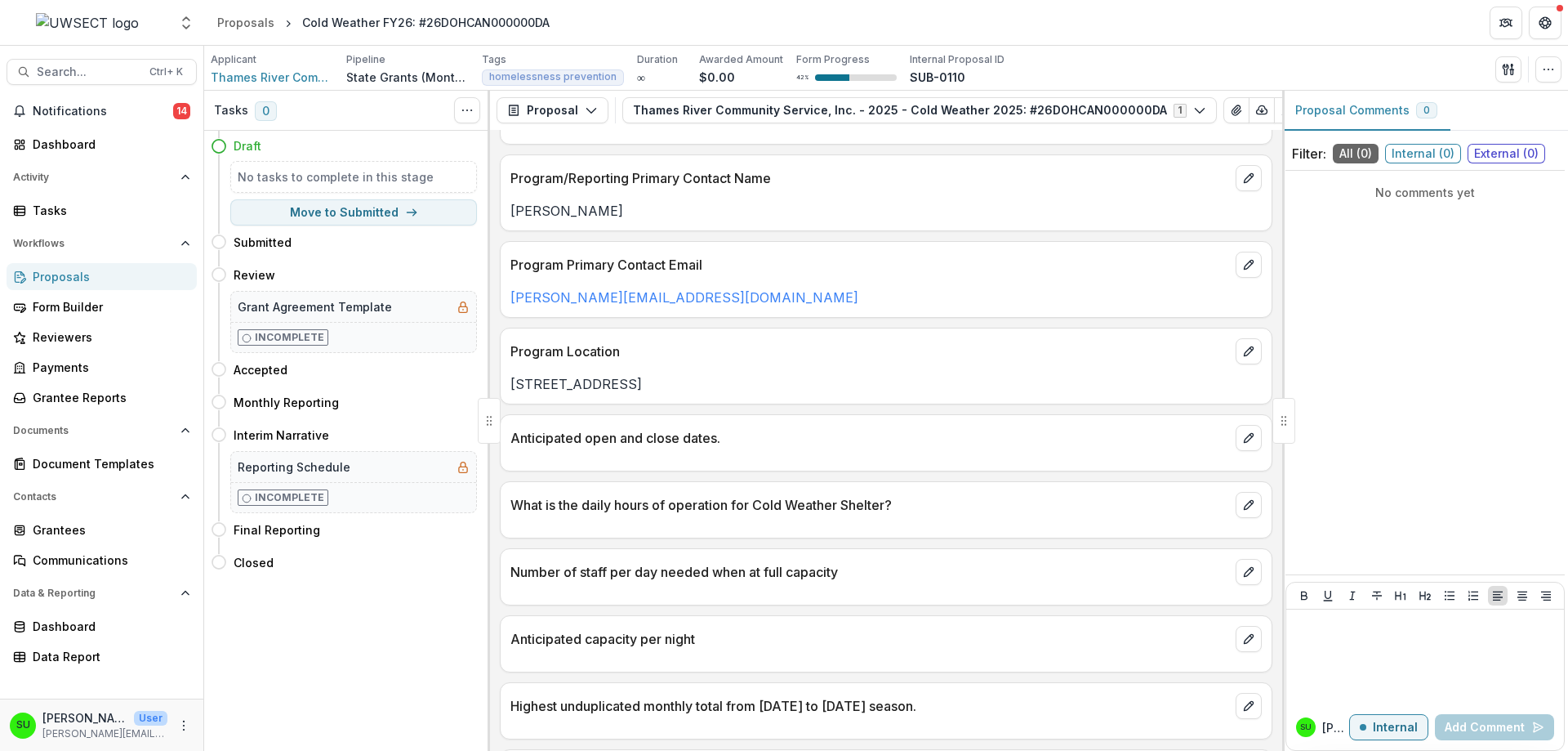
scroll to position [704, 0]
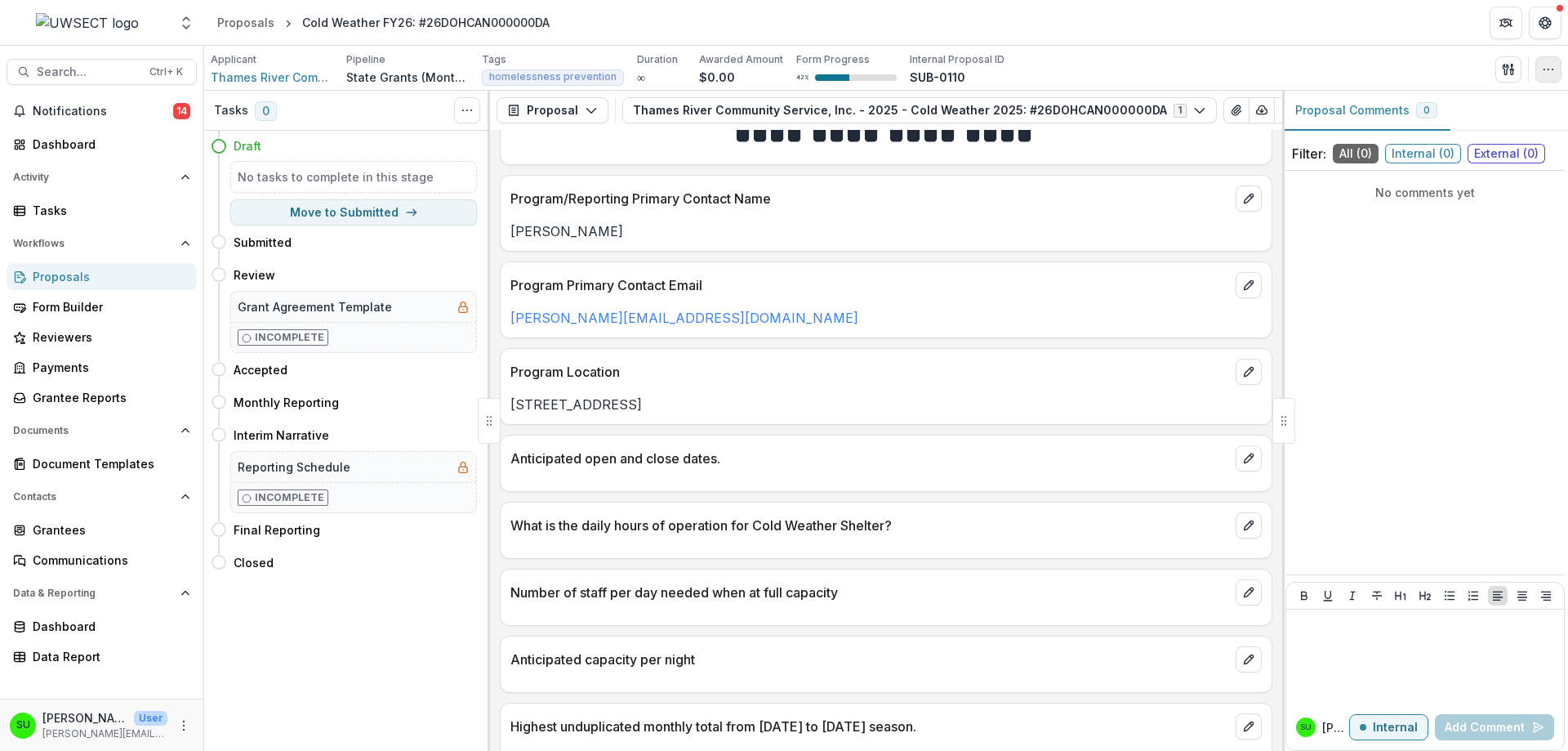
click at [1547, 75] on icon "button" at bounding box center [1547, 69] width 13 height 13
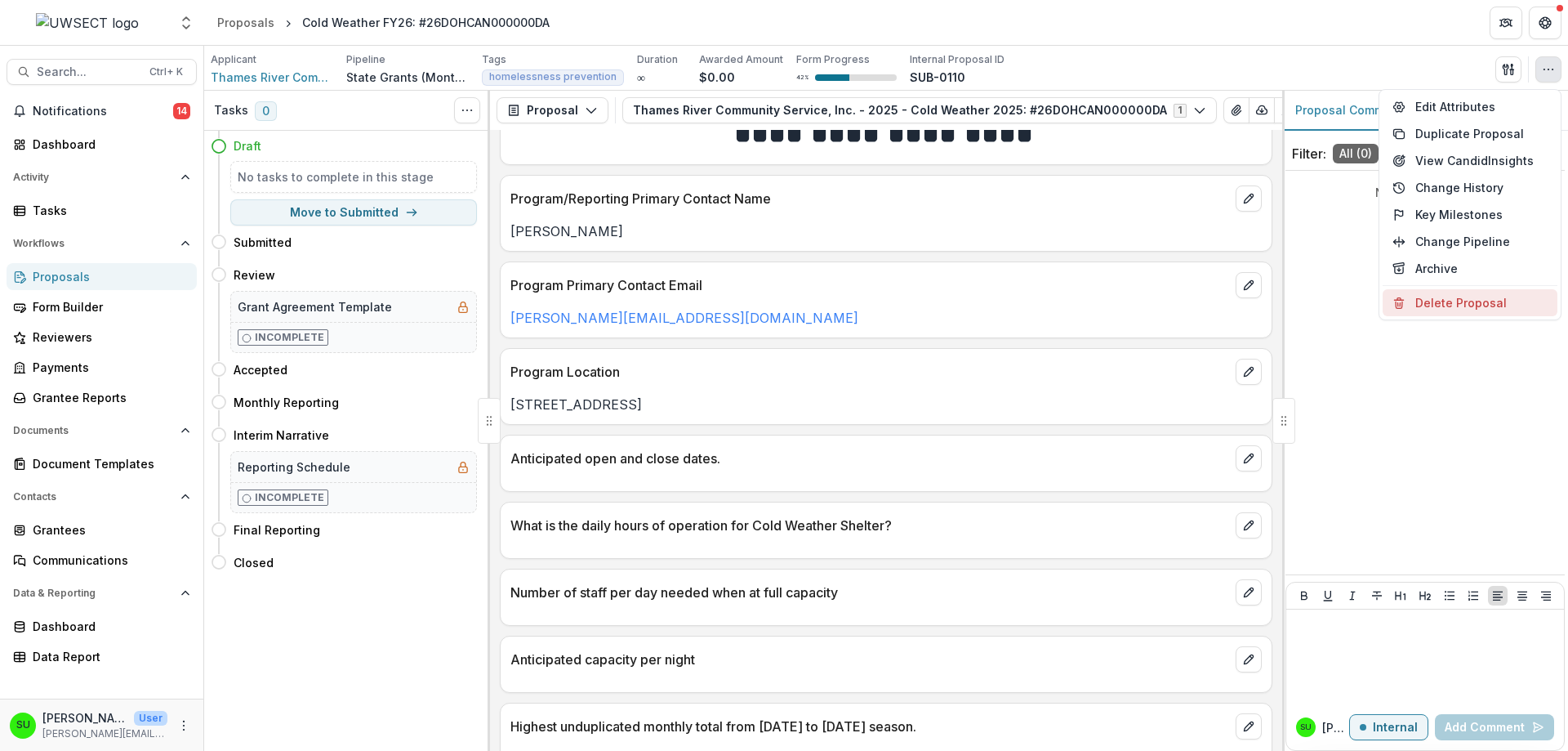
click at [1441, 307] on button "Delete Proposal" at bounding box center [1469, 302] width 175 height 27
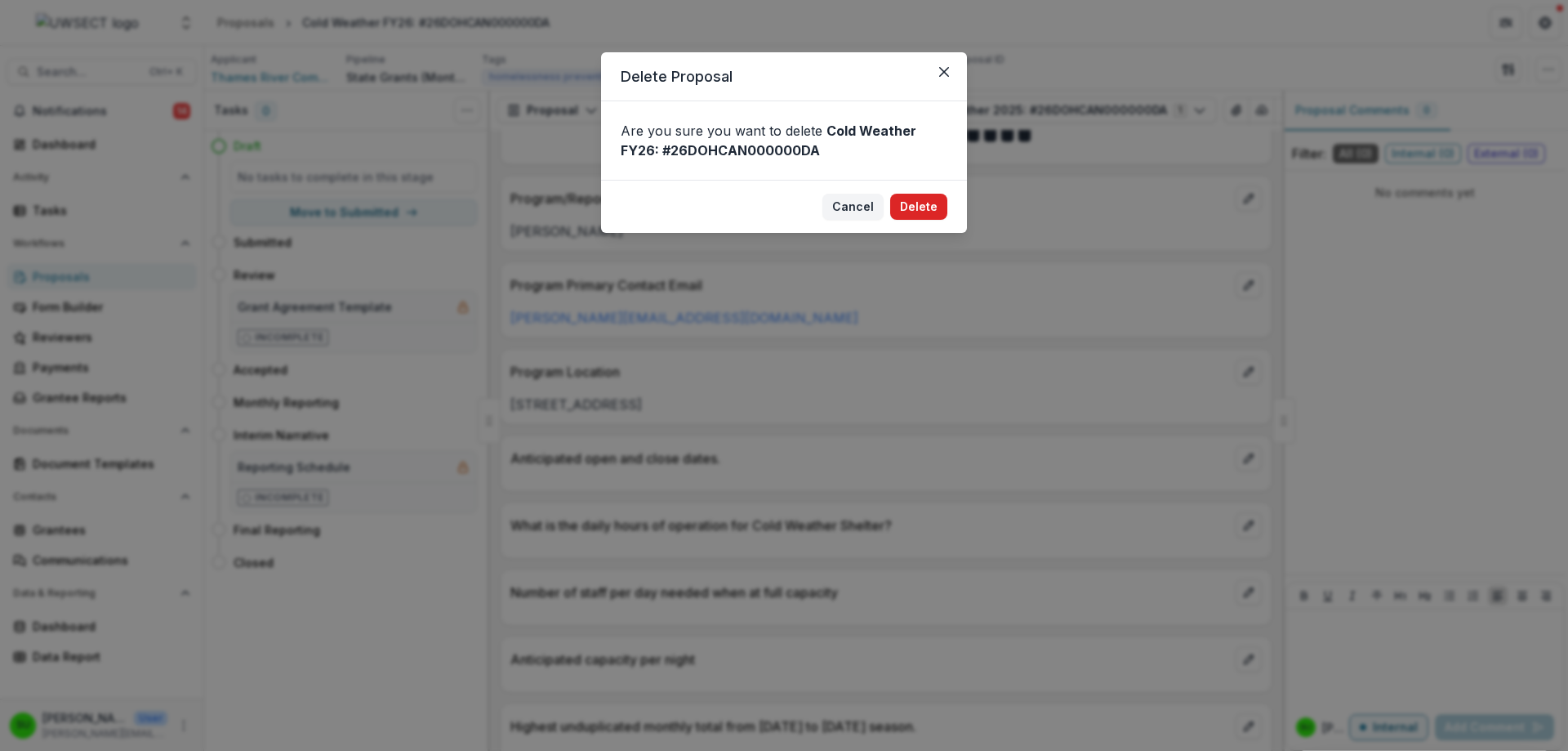
click at [916, 206] on button "Delete" at bounding box center [919, 207] width 57 height 26
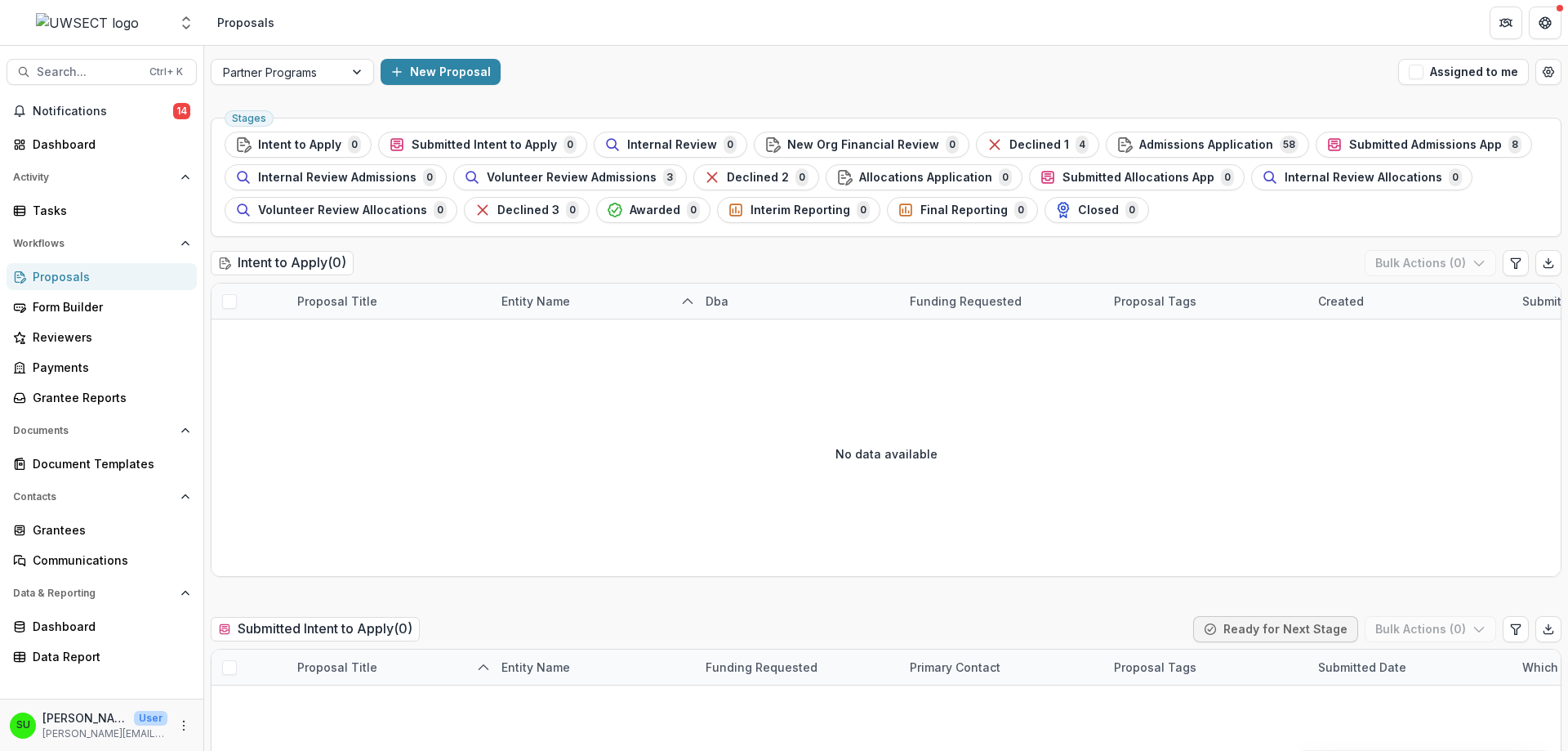
click at [857, 205] on span "0" at bounding box center [863, 209] width 13 height 18
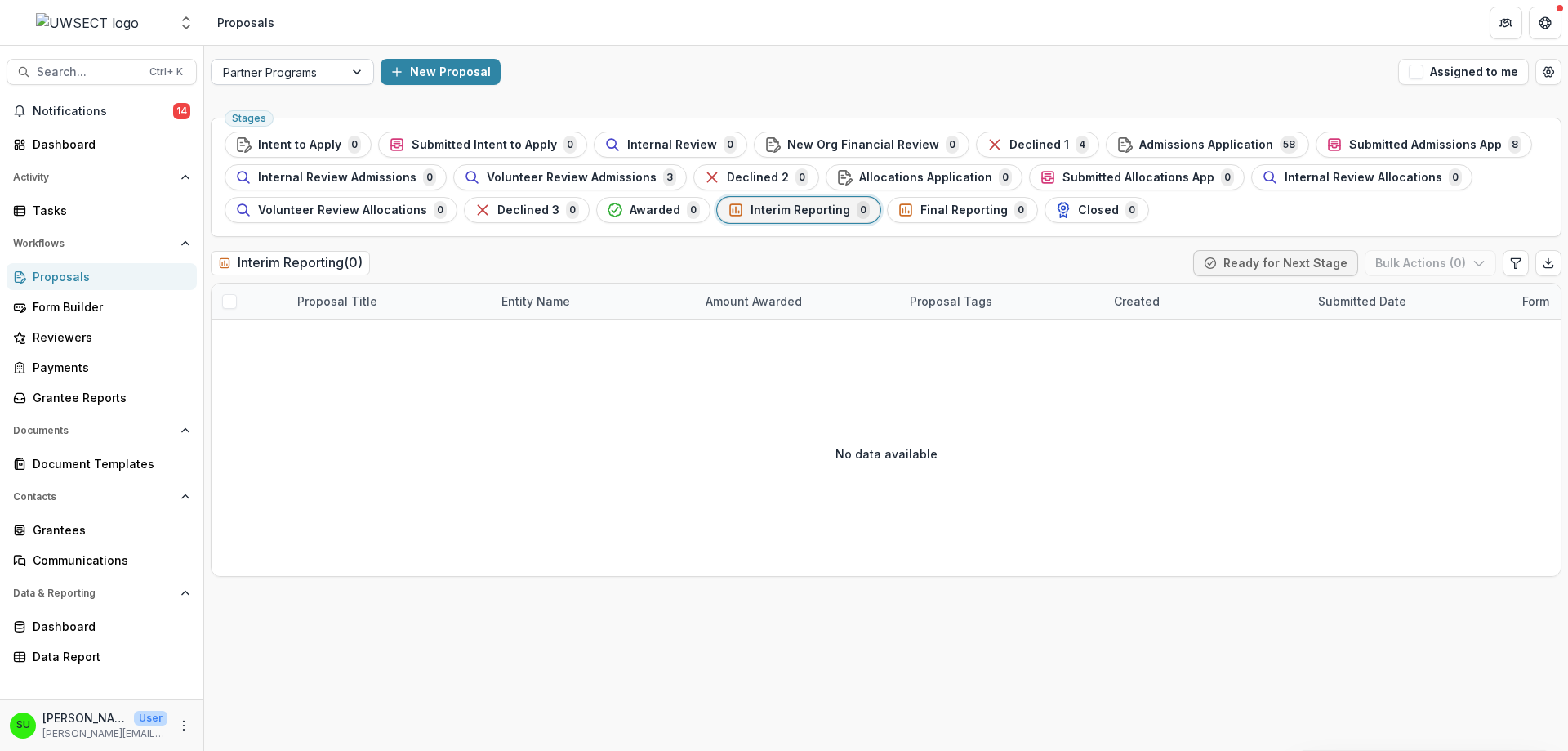
click at [353, 75] on div at bounding box center [358, 72] width 29 height 25
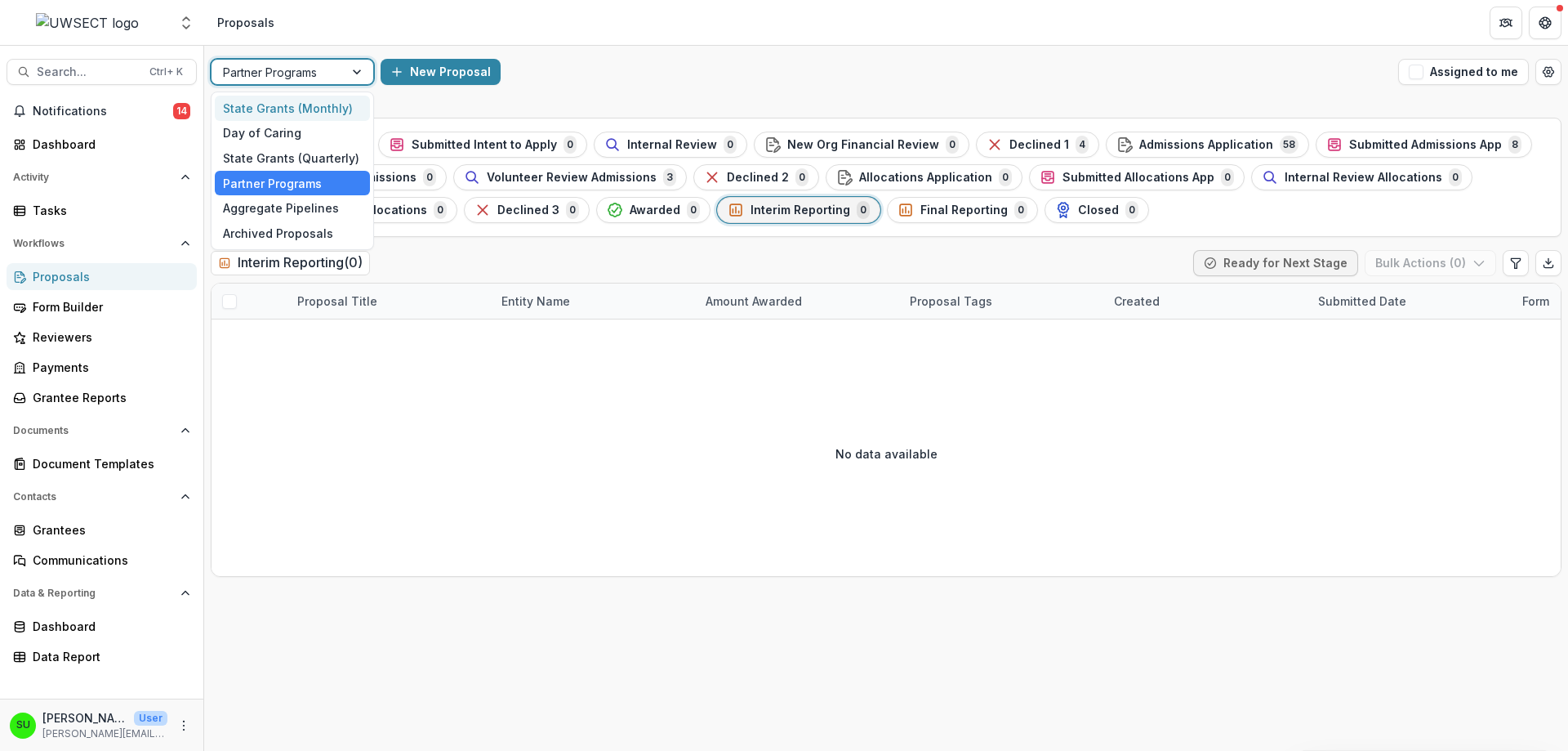
click at [296, 111] on div "State Grants (Monthly)" at bounding box center [292, 109] width 155 height 26
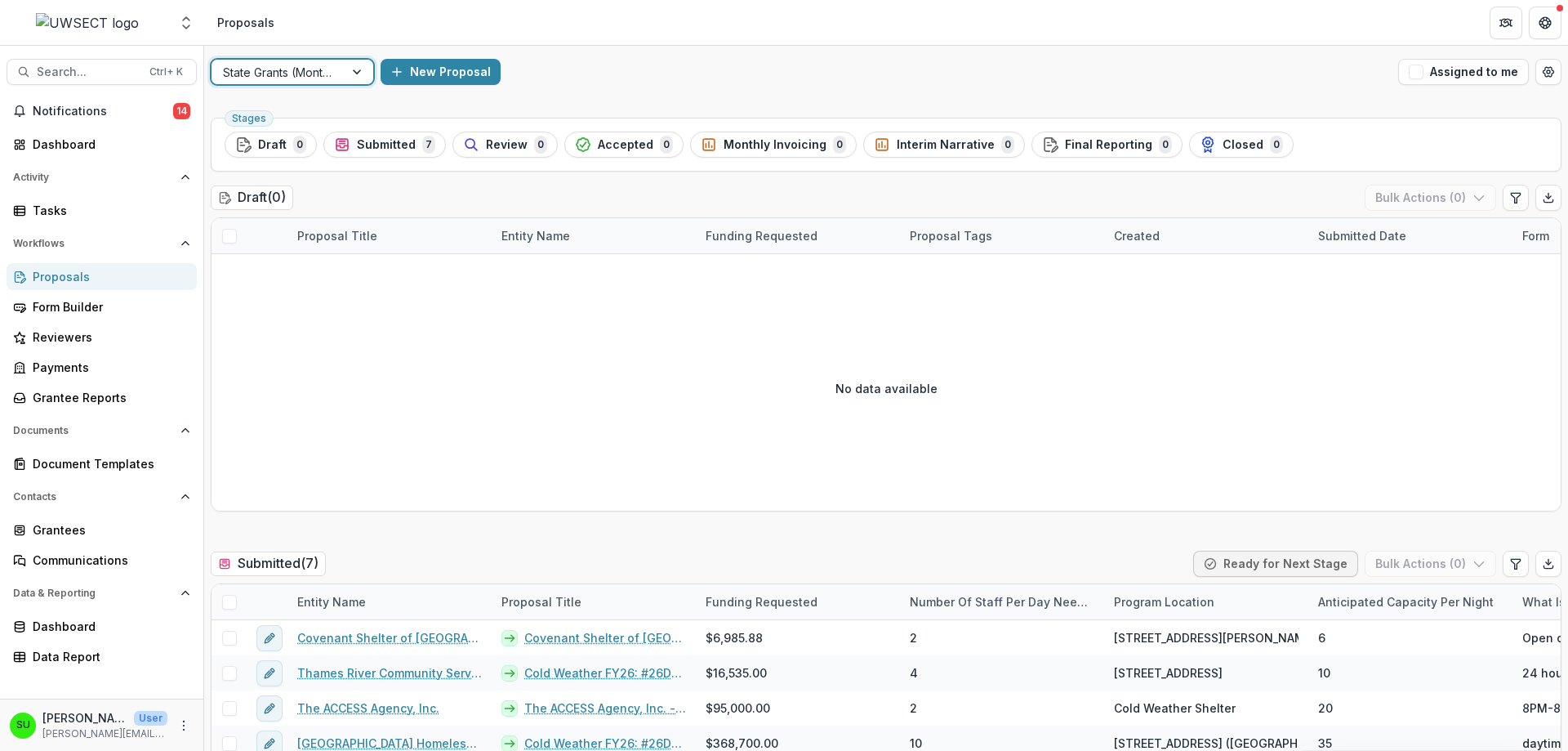
click at [376, 147] on span "Submitted" at bounding box center [386, 145] width 59 height 14
drag, startPoint x: 398, startPoint y: 142, endPoint x: 376, endPoint y: 147, distance: 22.6
click at [376, 147] on ul "Stages Draft 0 Submitted 7 Review 0 Accepted 0 Monthly Invoicing 0 Interim Narr…" at bounding box center [886, 144] width 1323 height 26
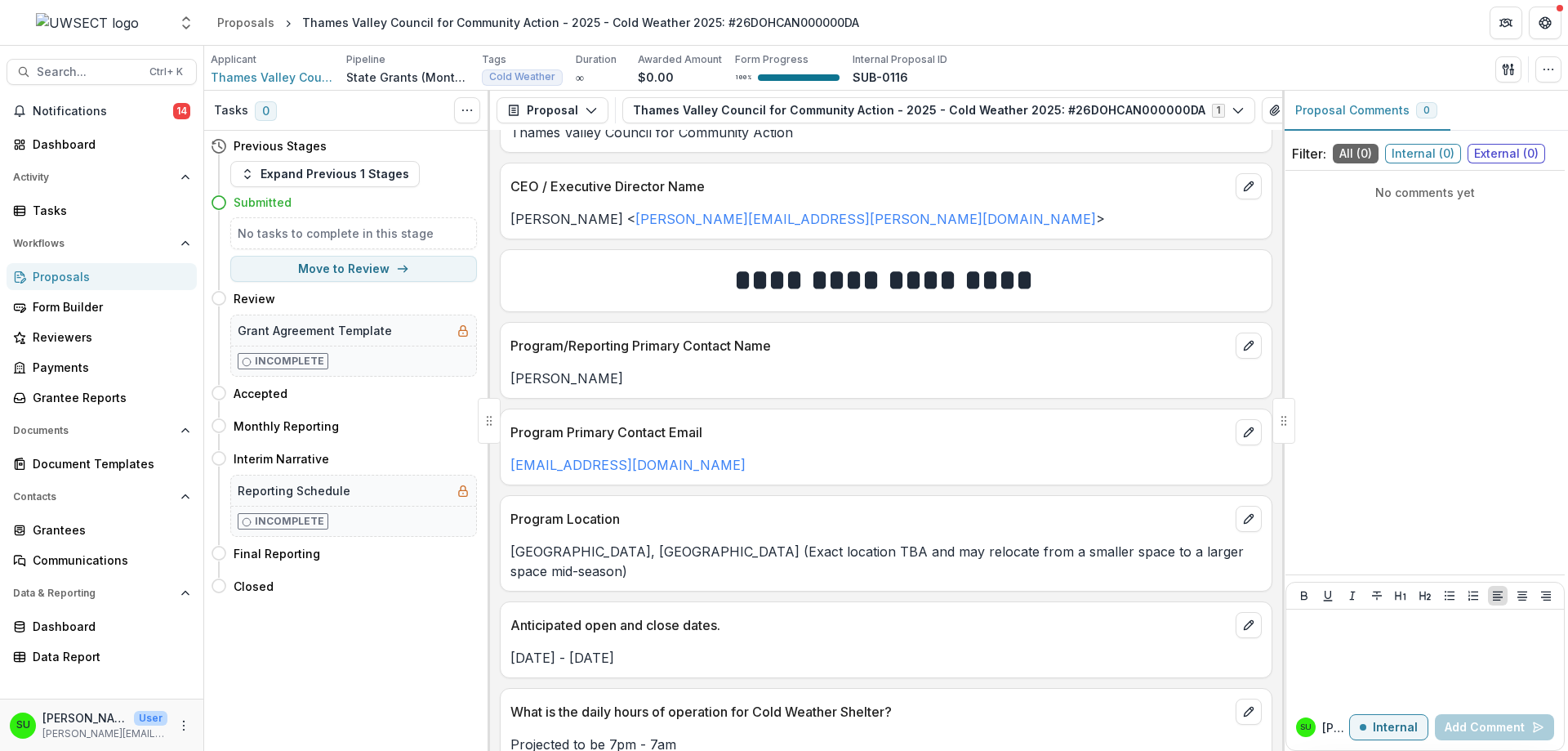
scroll to position [1204, 0]
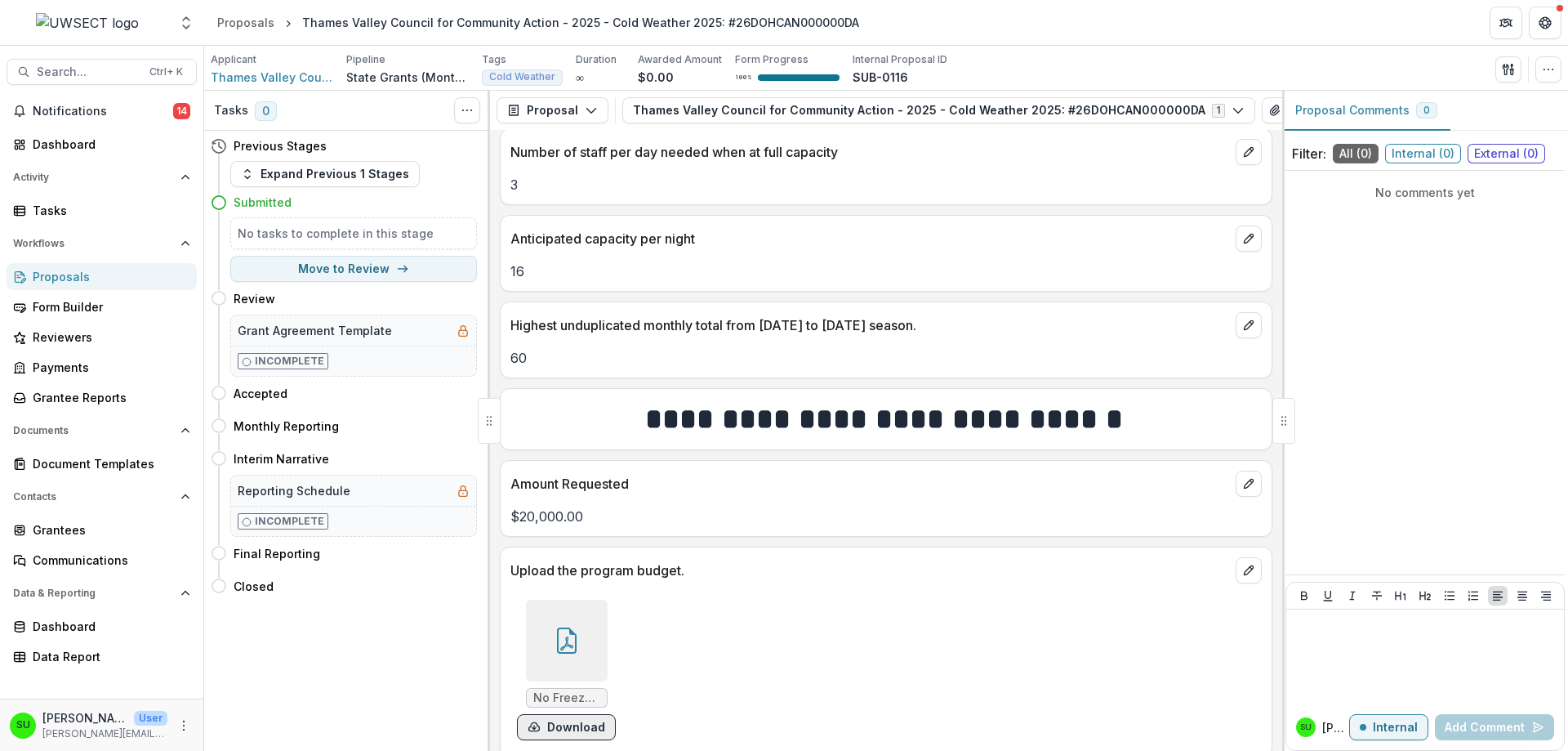
click at [581, 714] on button "Download" at bounding box center [566, 727] width 99 height 26
